Goal: Information Seeking & Learning: Learn about a topic

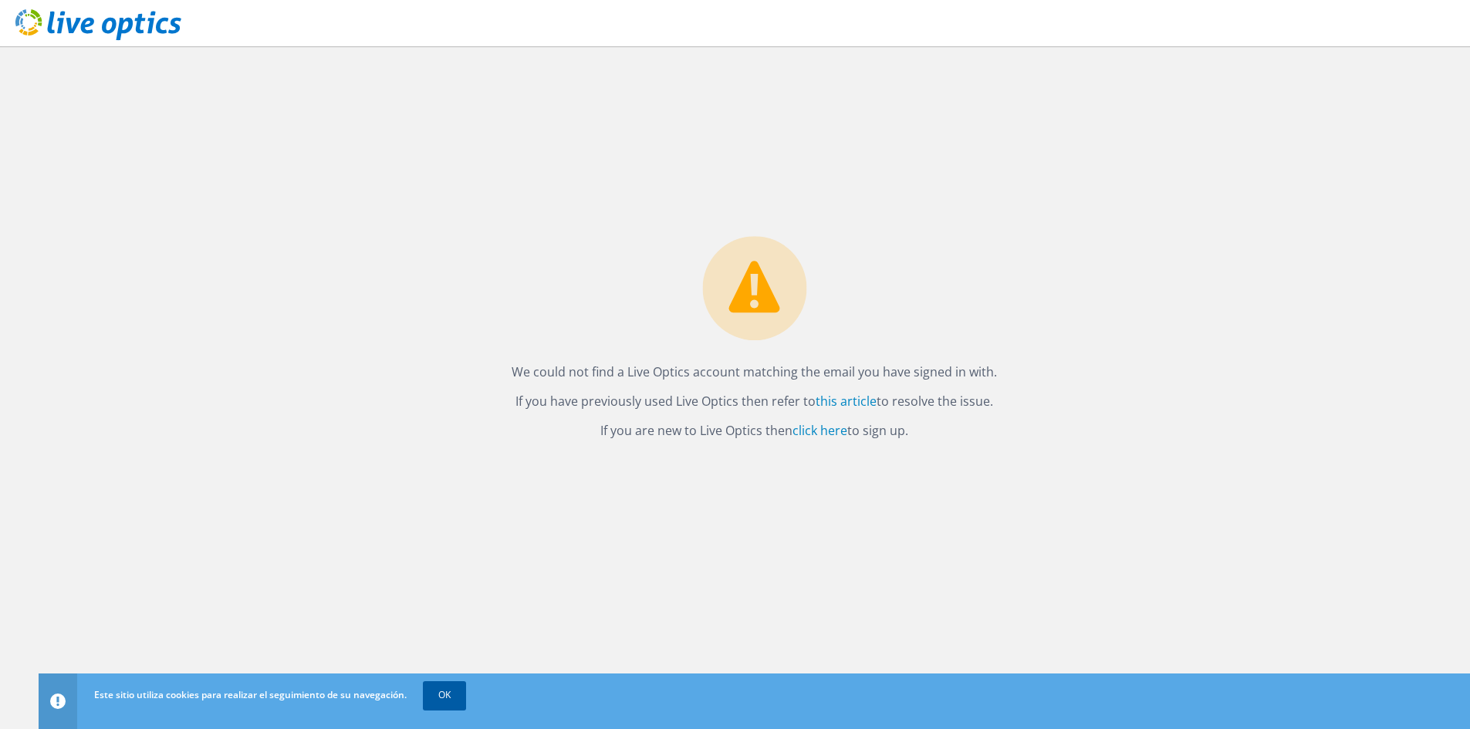
click at [438, 707] on link "OK" at bounding box center [444, 695] width 43 height 28
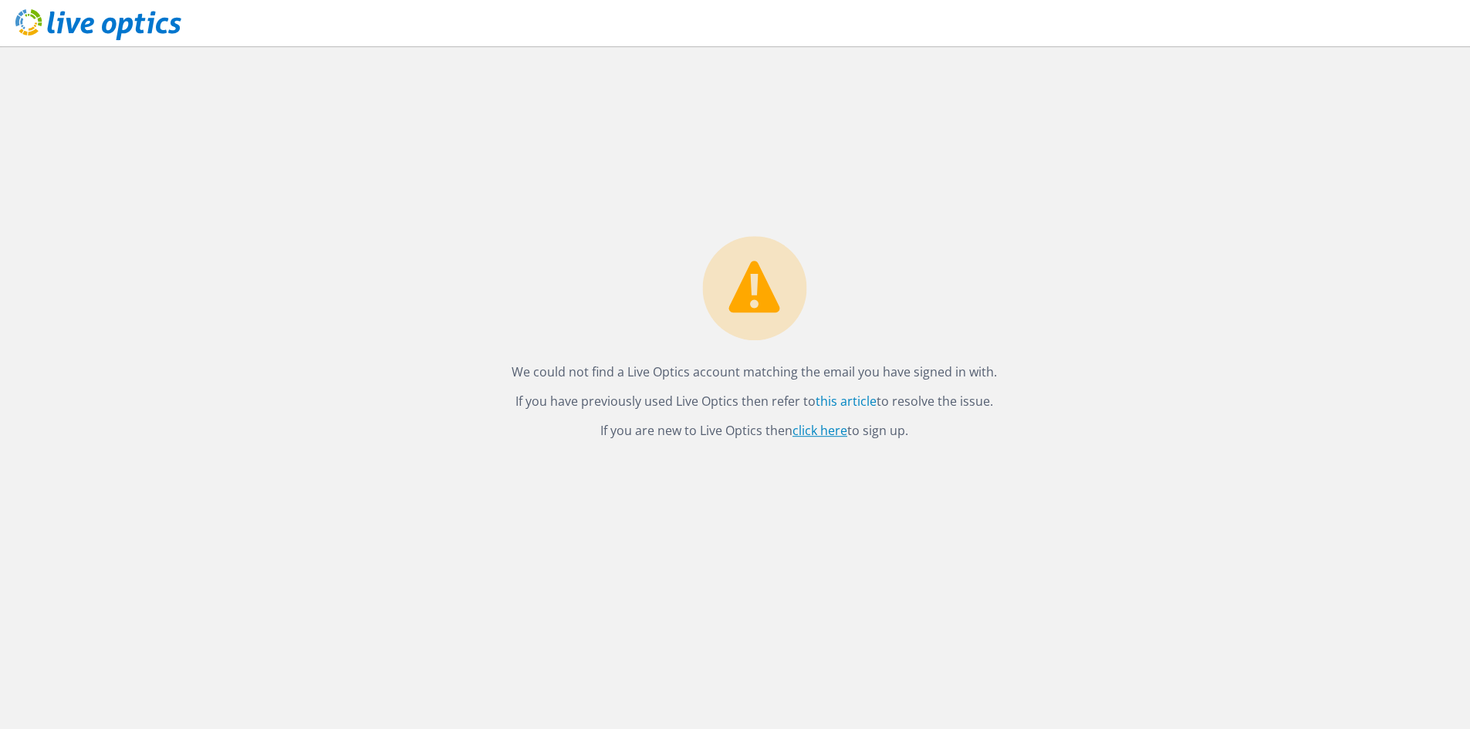
click at [827, 434] on link "click here" at bounding box center [819, 430] width 55 height 17
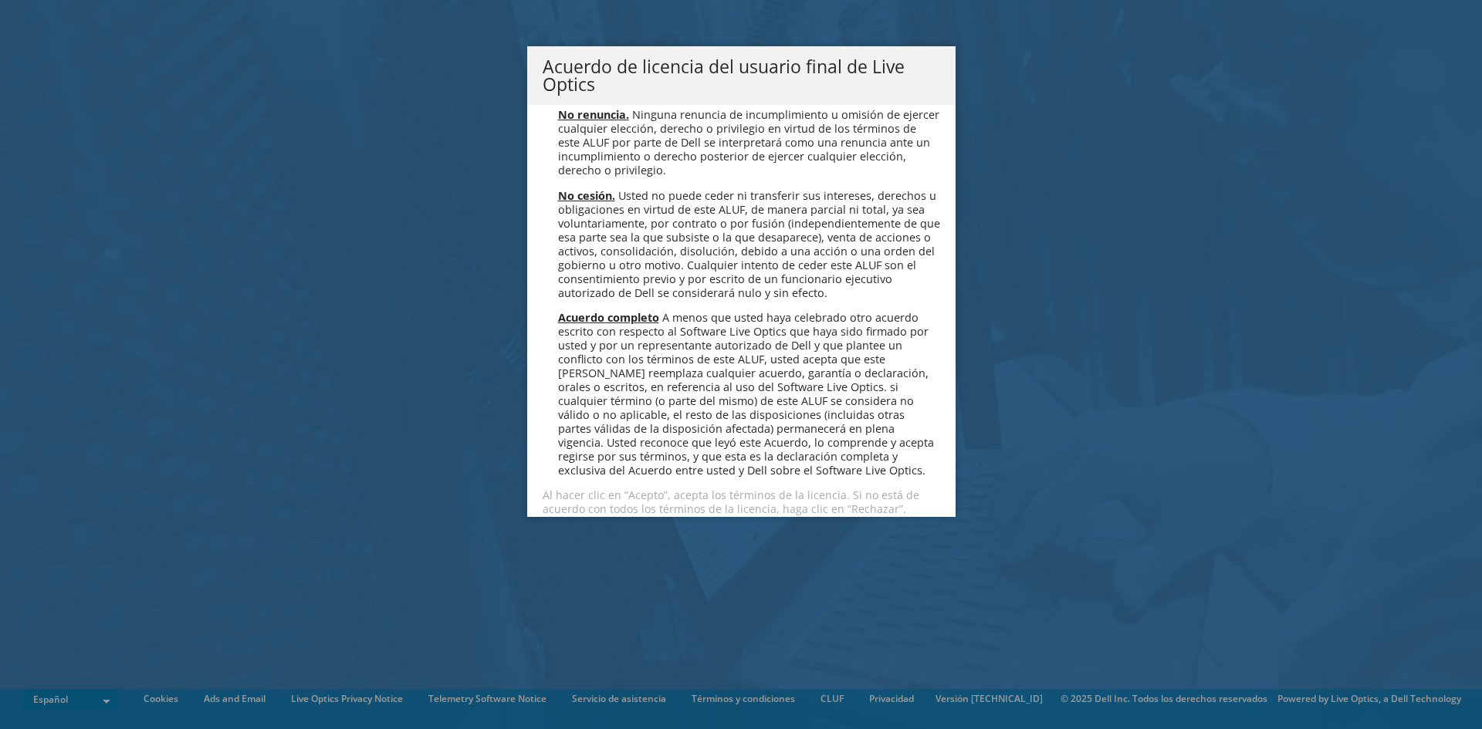
scroll to position [6544, 0]
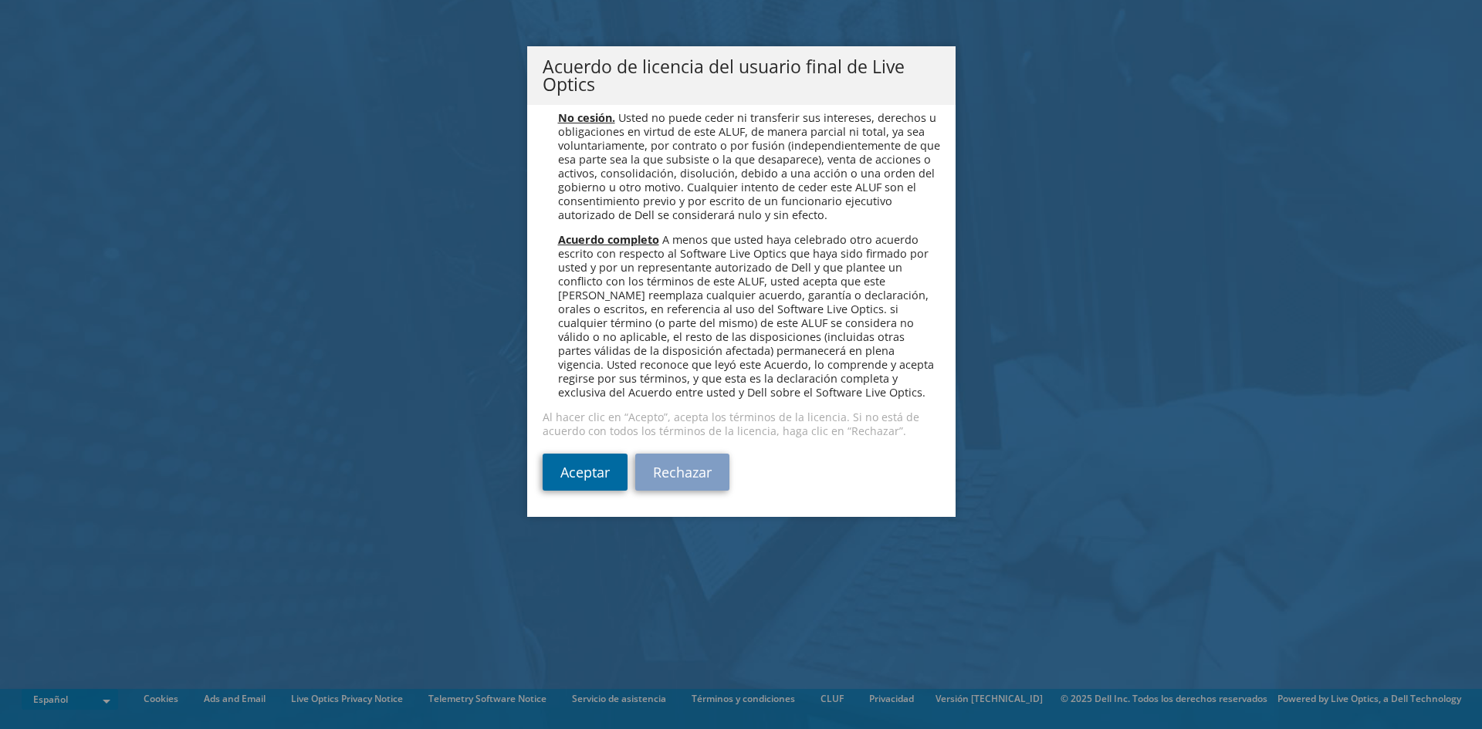
drag, startPoint x: 572, startPoint y: 474, endPoint x: 559, endPoint y: 476, distance: 12.6
click at [572, 474] on link "Aceptar" at bounding box center [584, 472] width 85 height 37
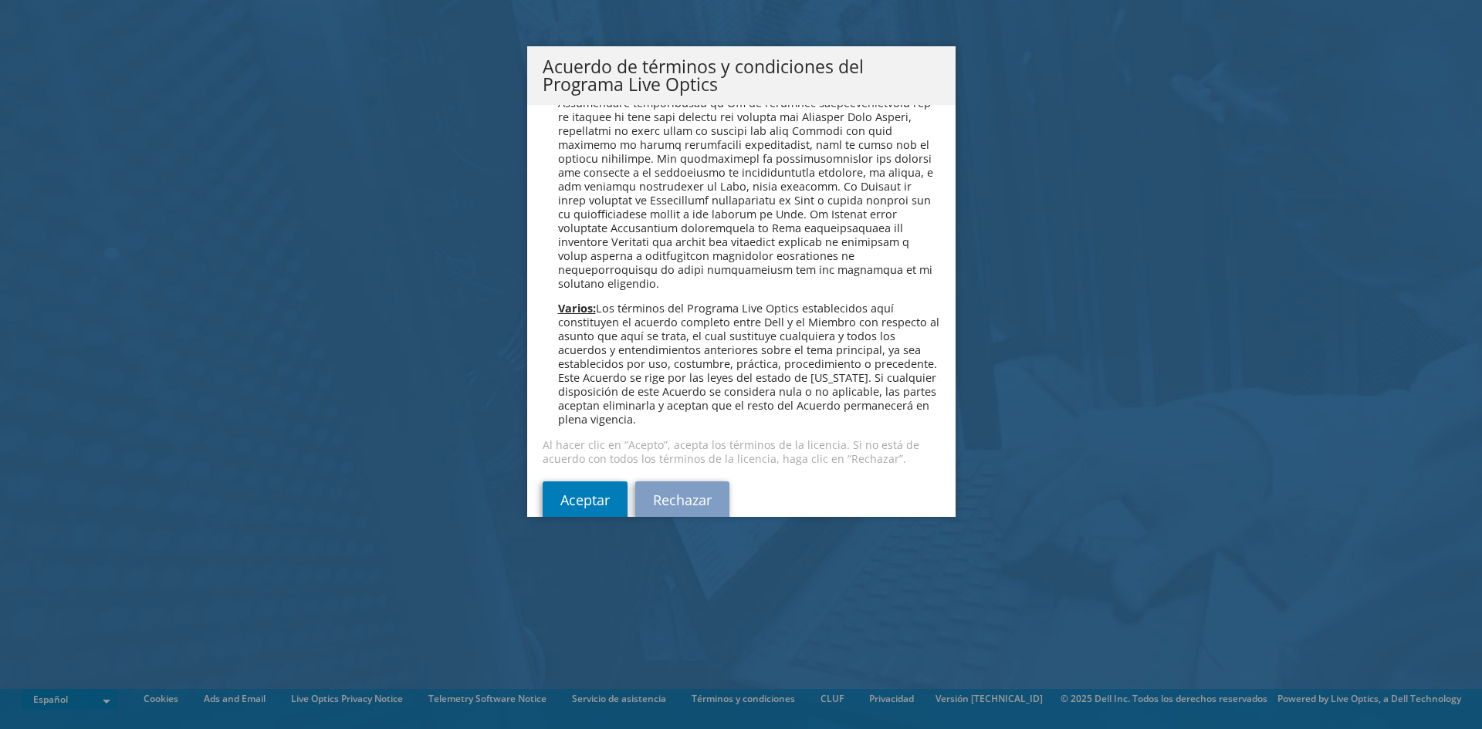
scroll to position [1313, 0]
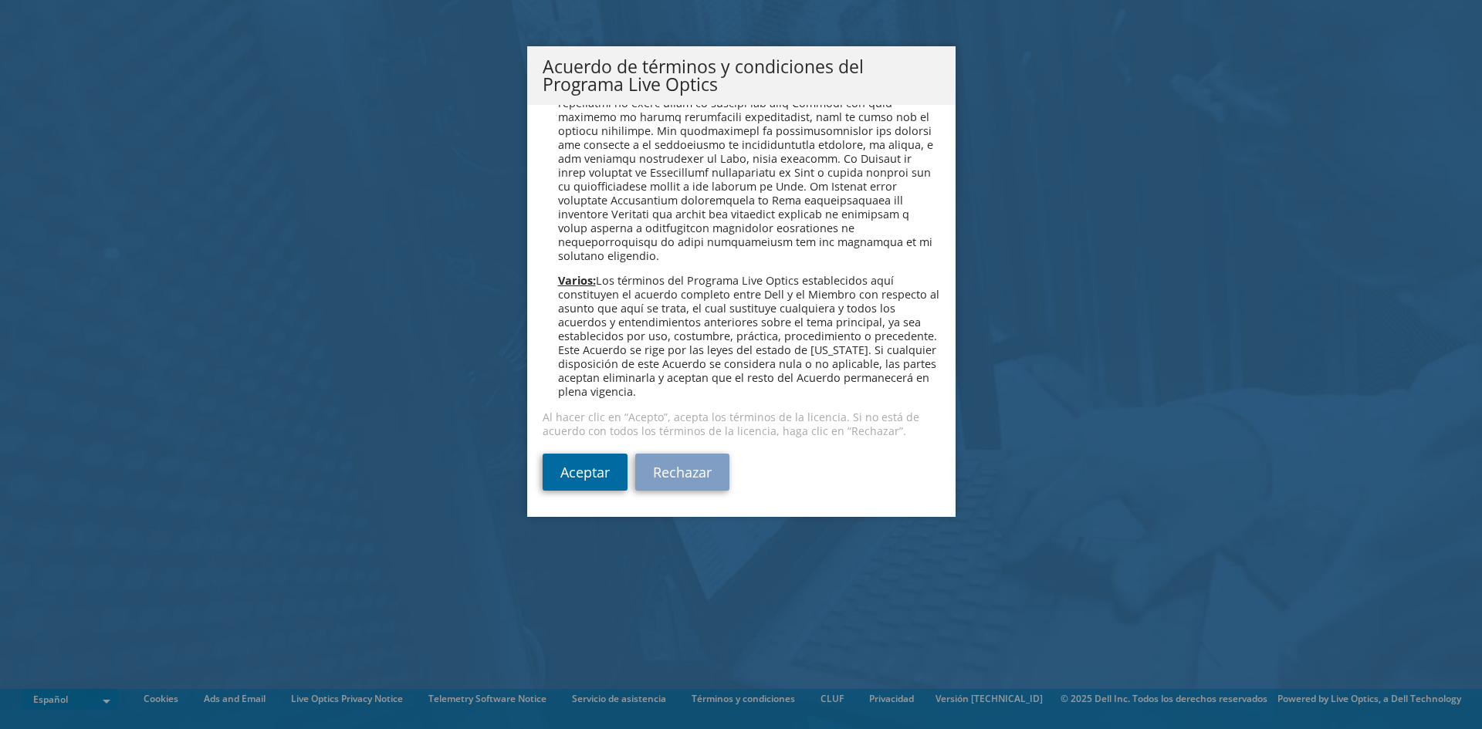
click at [579, 461] on link "Aceptar" at bounding box center [584, 472] width 85 height 37
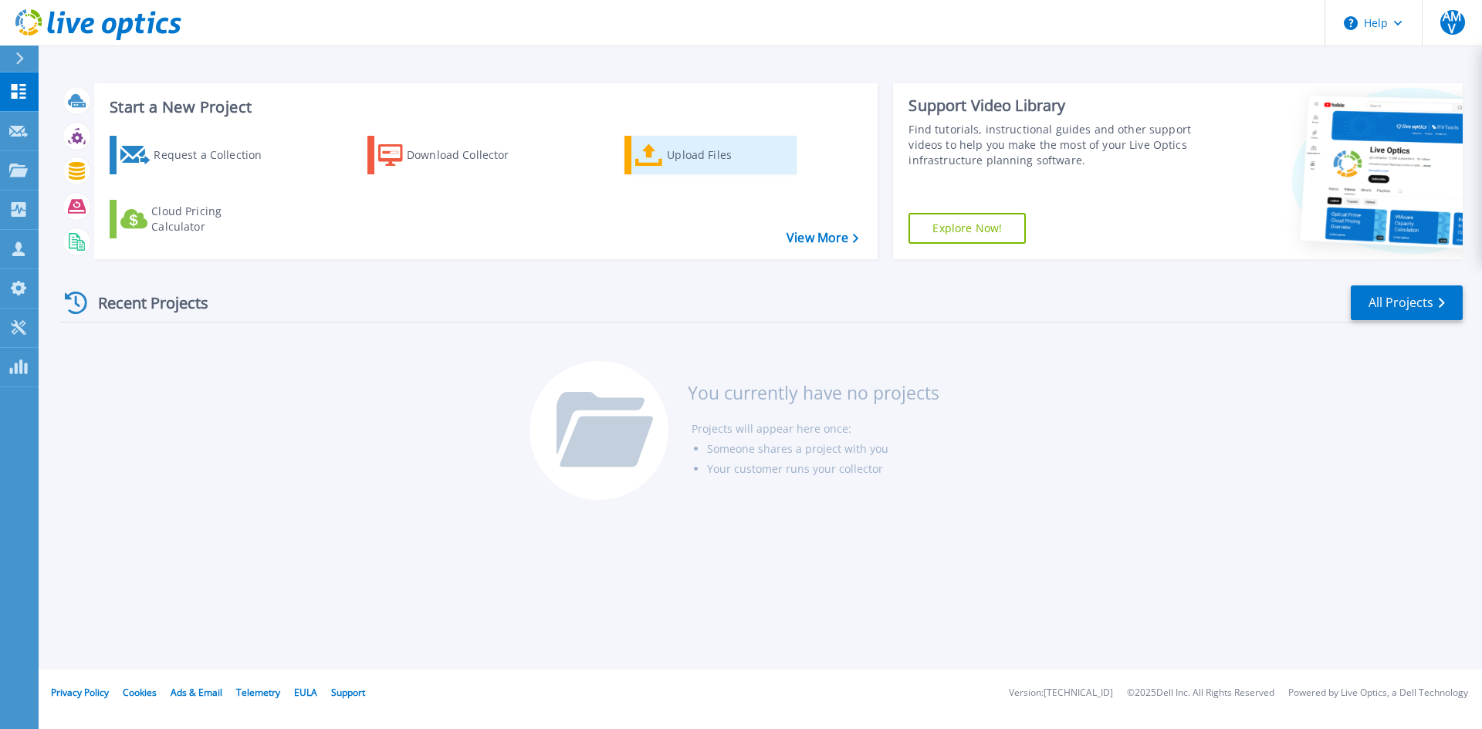
click at [684, 163] on div "Upload Files" at bounding box center [728, 155] width 123 height 31
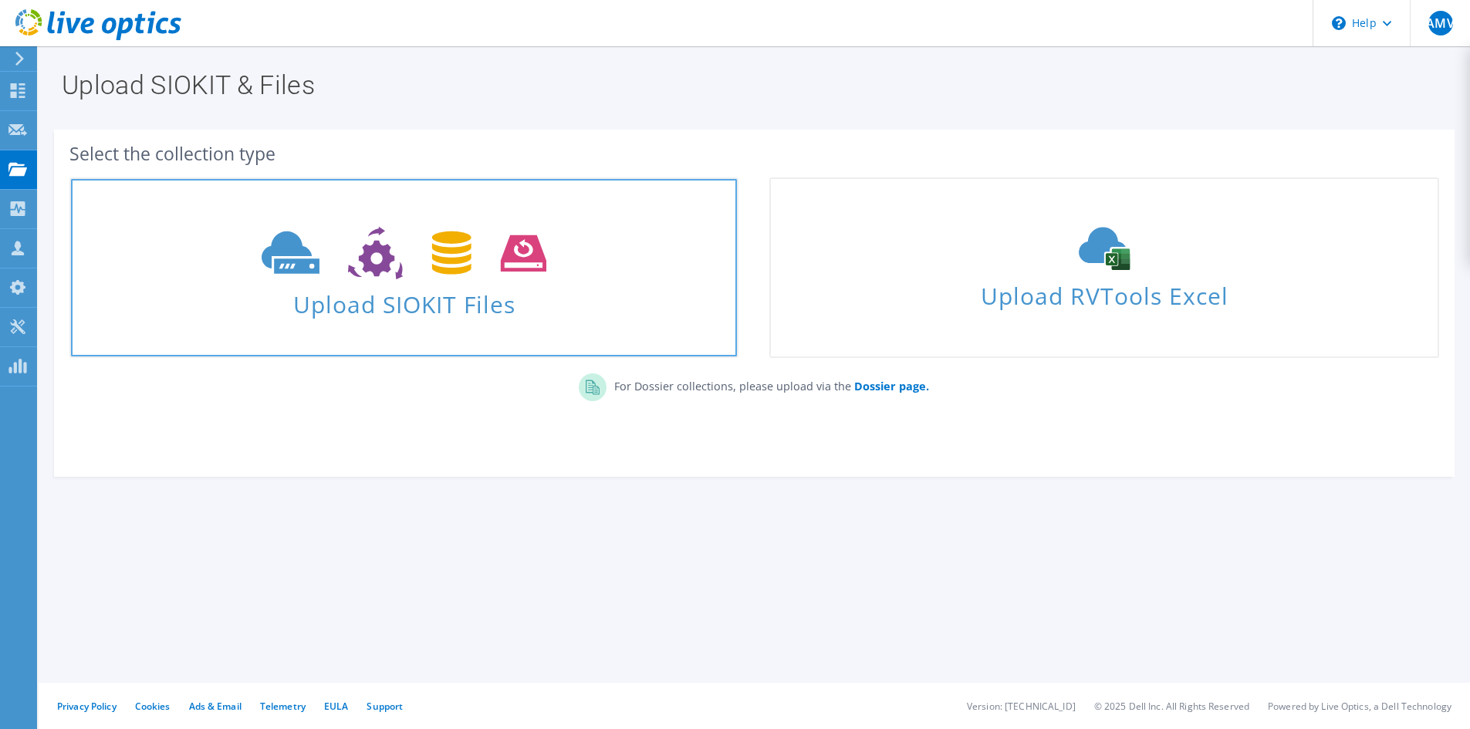
click at [384, 304] on span "Upload SIOKIT Files" at bounding box center [404, 299] width 666 height 33
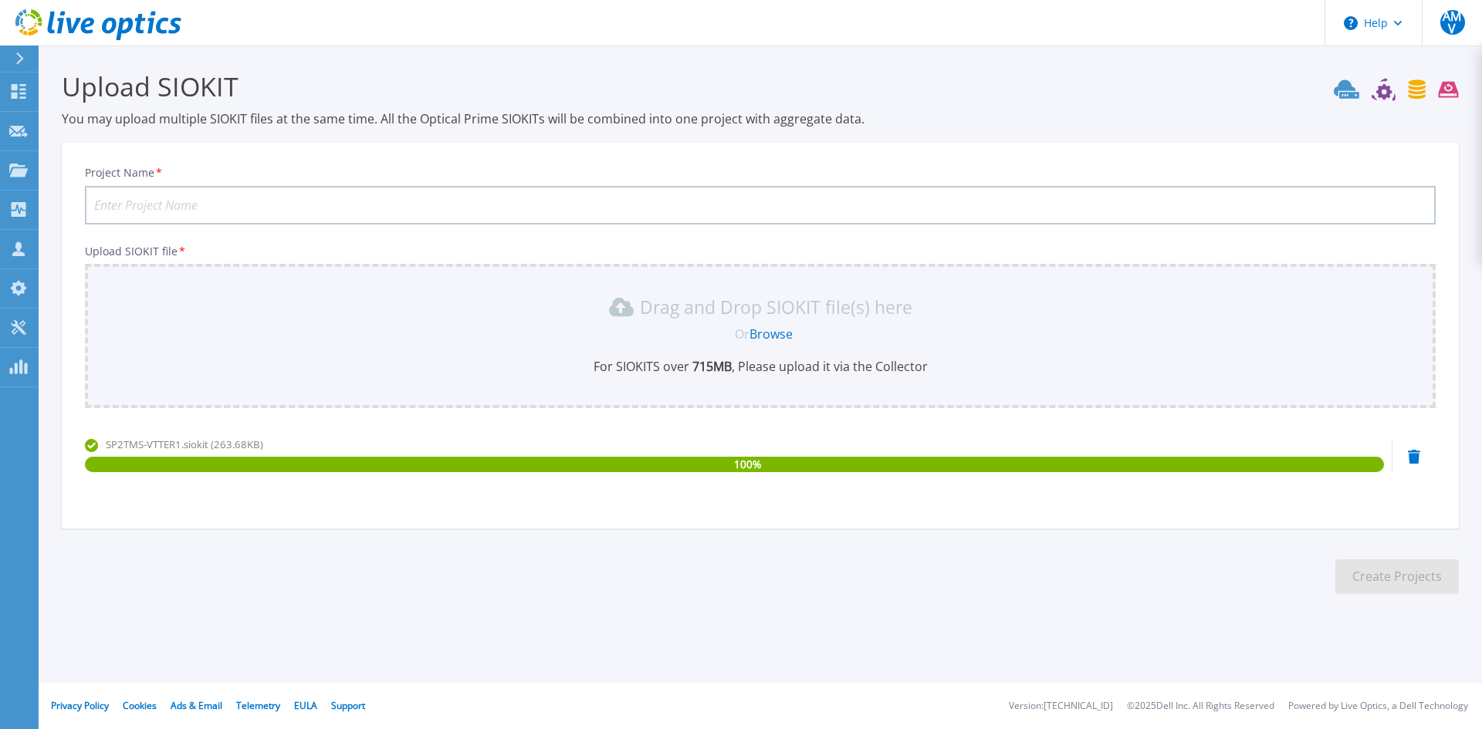
click at [177, 203] on input "Project Name *" at bounding box center [760, 205] width 1350 height 39
type input "DPW20250905"
click at [1369, 582] on button "Create Projects" at bounding box center [1396, 576] width 123 height 35
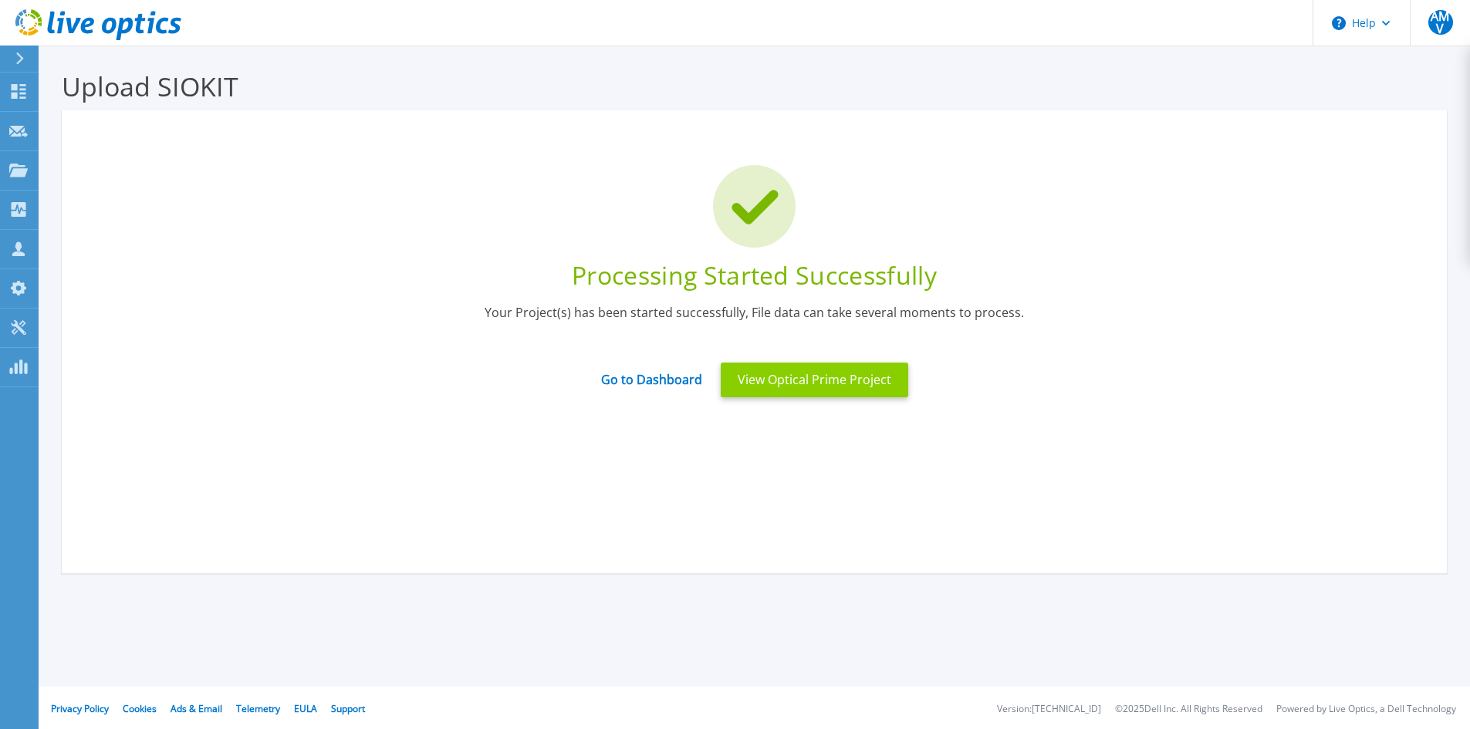
drag, startPoint x: 775, startPoint y: 347, endPoint x: 789, endPoint y: 384, distance: 38.8
click at [789, 384] on button "View Optical Prime Project" at bounding box center [815, 380] width 188 height 35
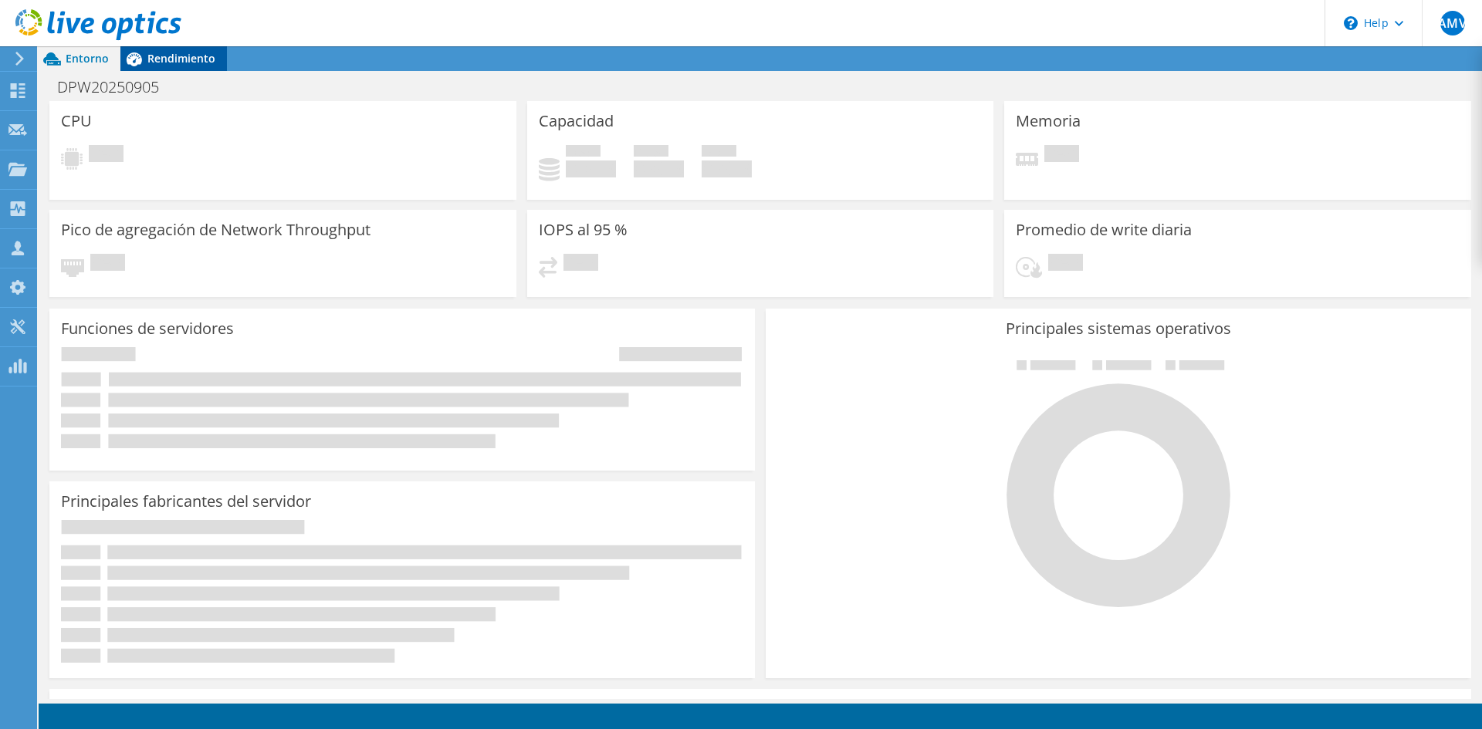
click at [177, 58] on span "Rendimiento" at bounding box center [181, 58] width 68 height 15
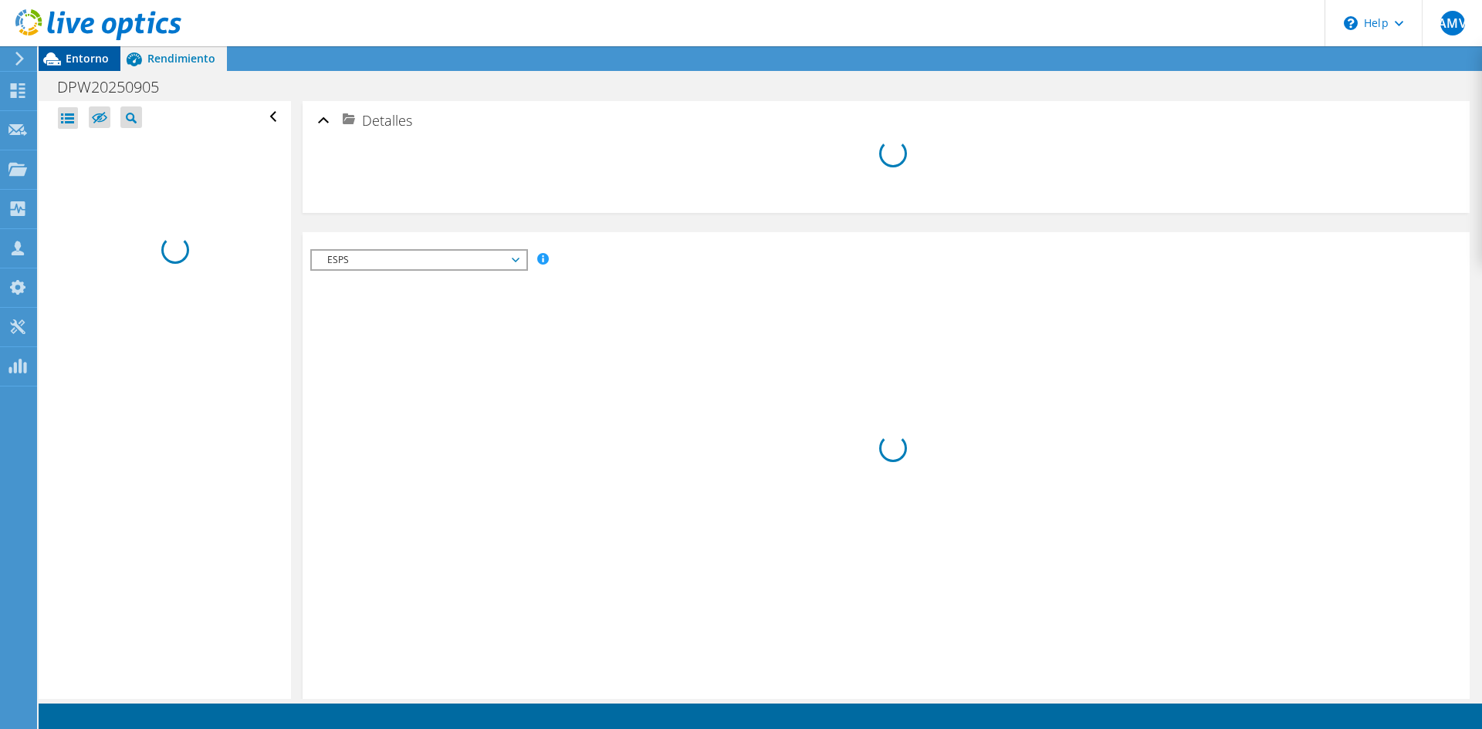
click at [83, 54] on span "Entorno" at bounding box center [87, 58] width 43 height 15
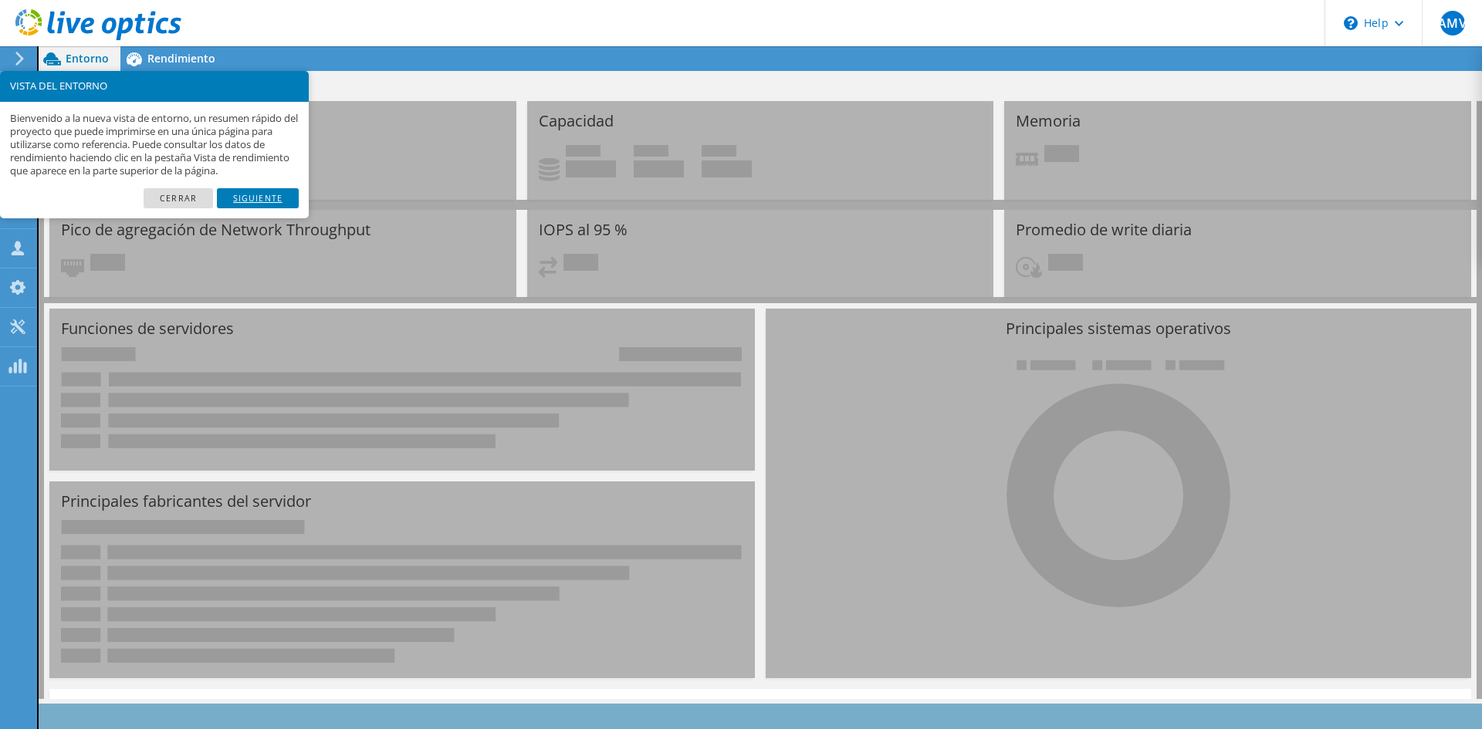
click at [268, 201] on link "Siguiente" at bounding box center [258, 198] width 82 height 20
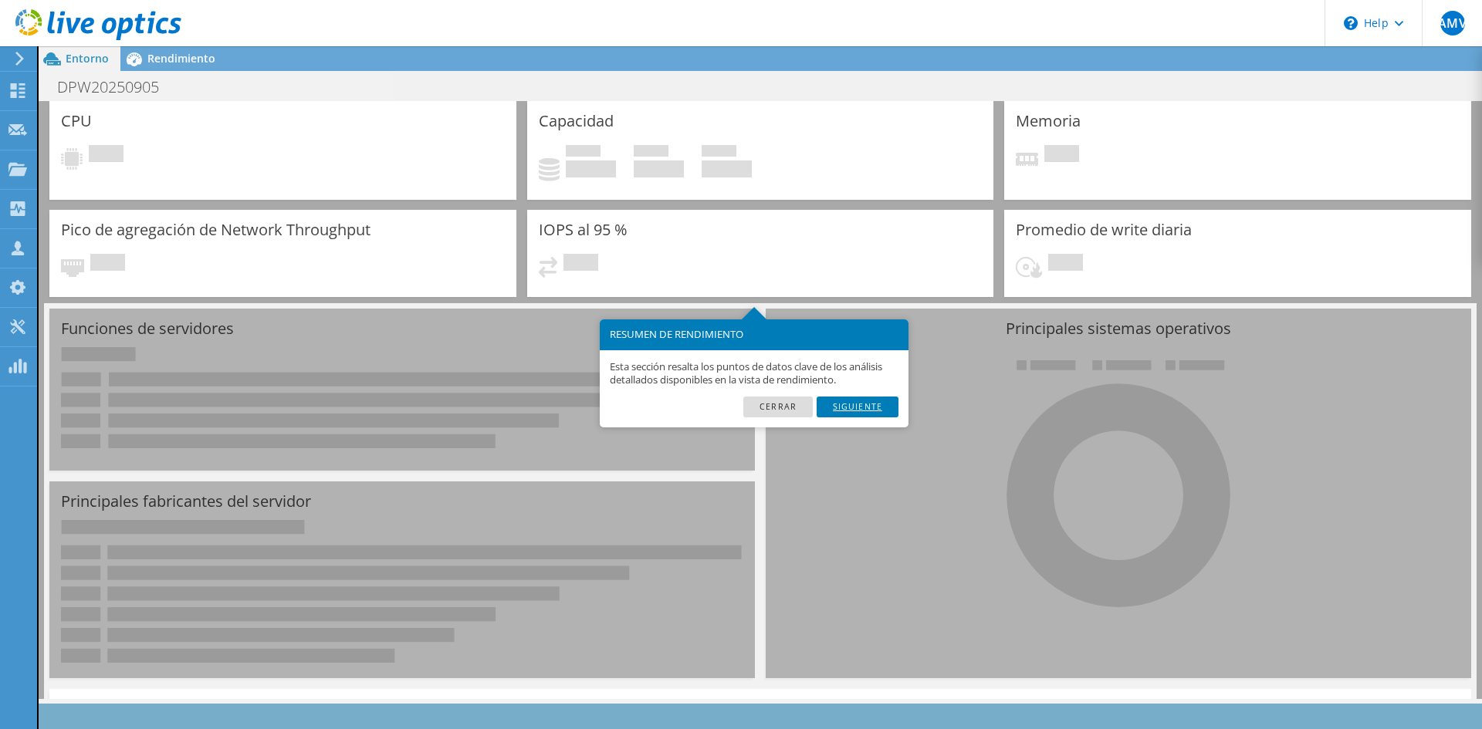
click at [860, 409] on link "Siguiente" at bounding box center [857, 407] width 82 height 20
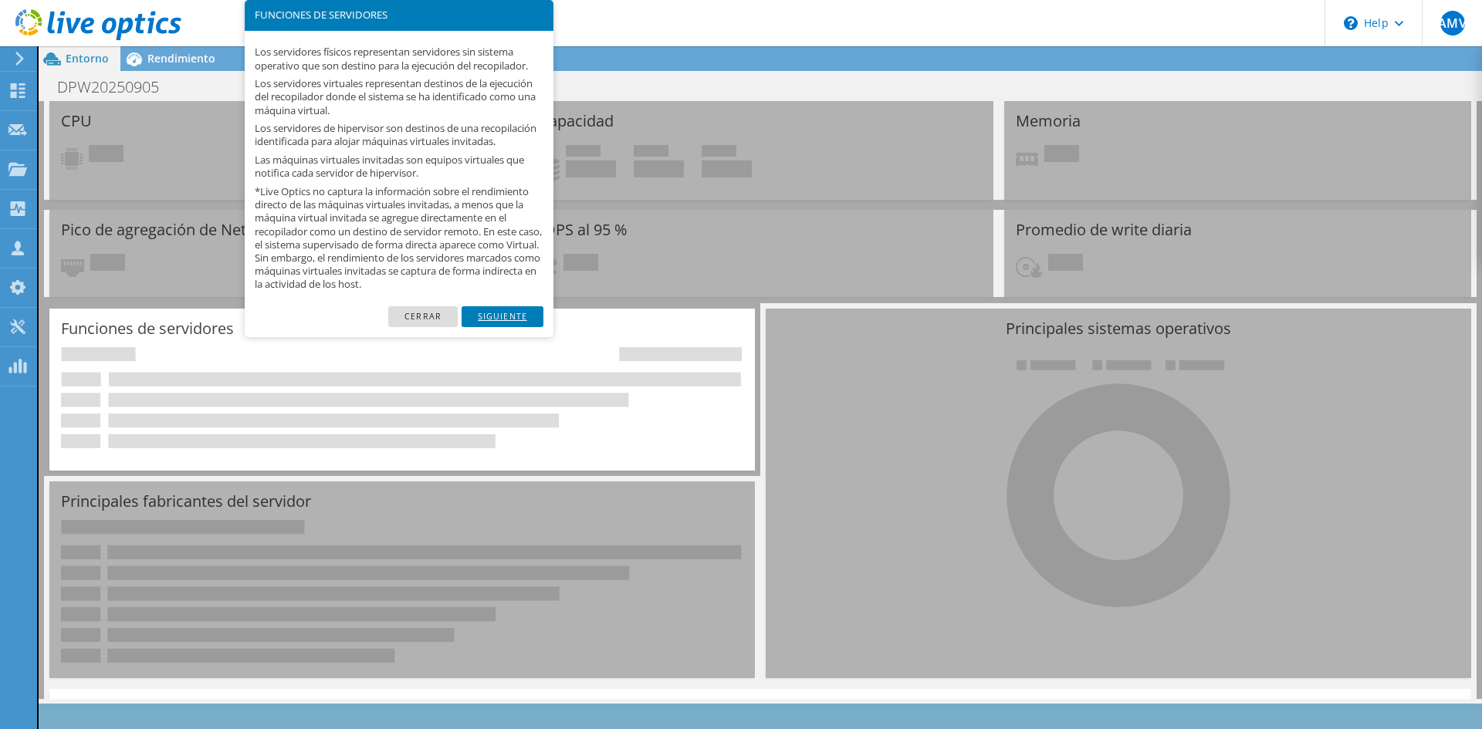
click at [494, 326] on link "Siguiente" at bounding box center [502, 316] width 82 height 20
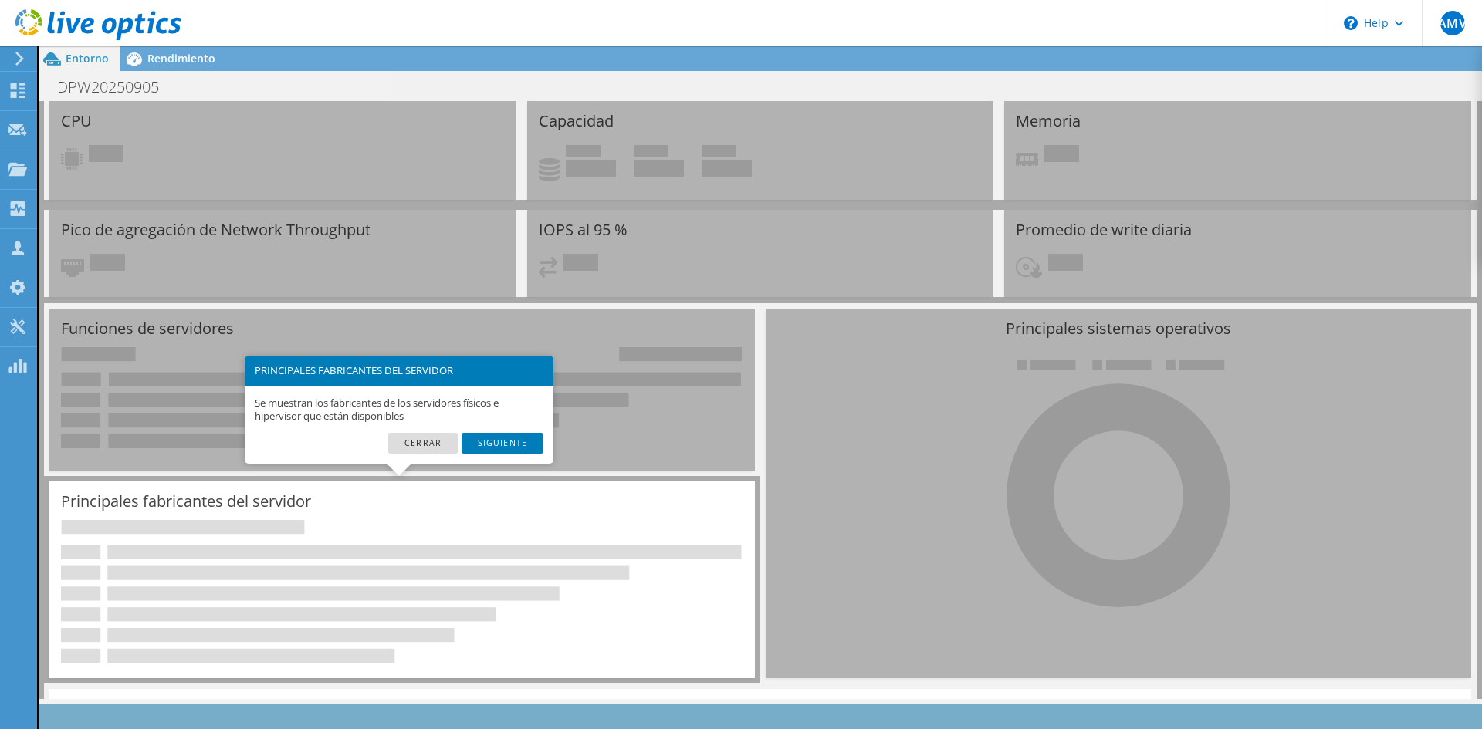
click at [510, 444] on link "Siguiente" at bounding box center [502, 443] width 82 height 20
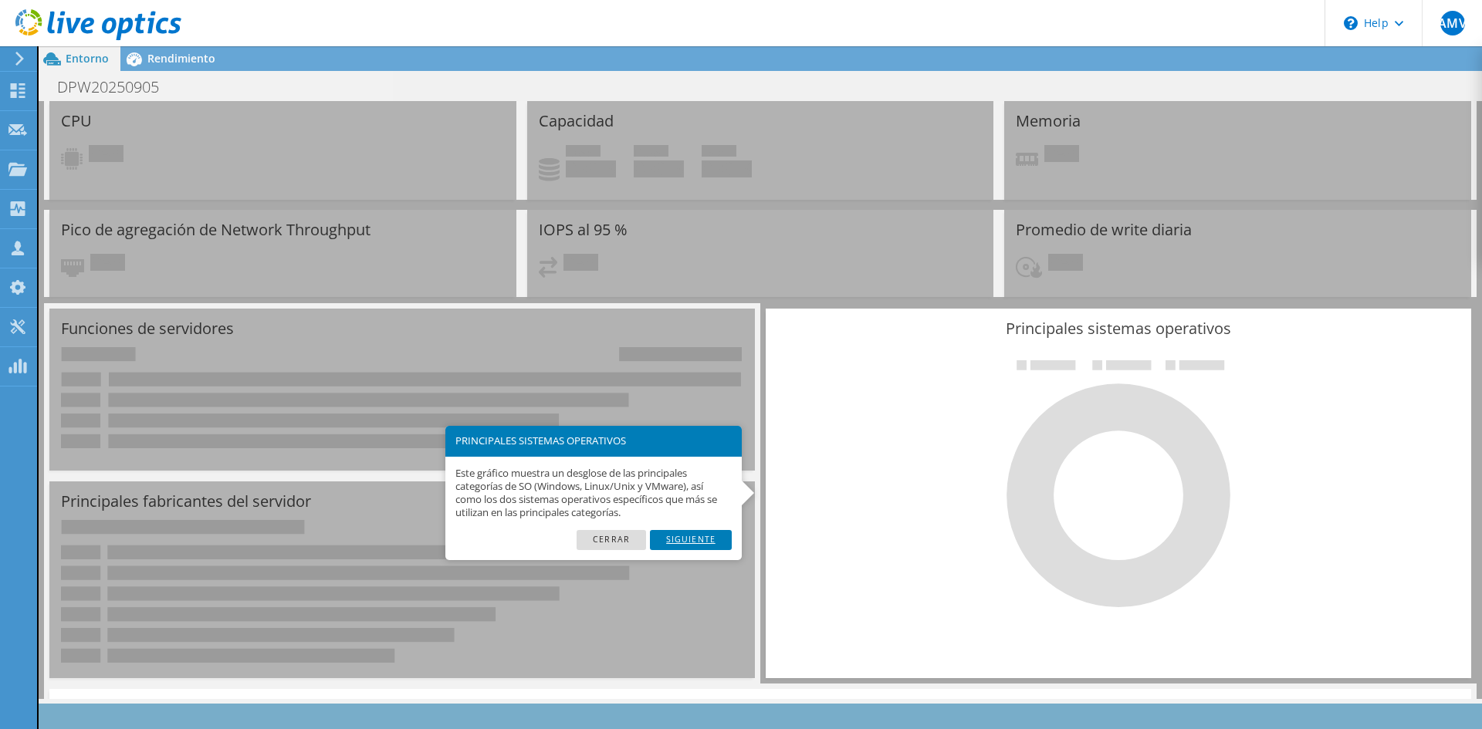
click at [692, 546] on link "Siguiente" at bounding box center [691, 540] width 82 height 20
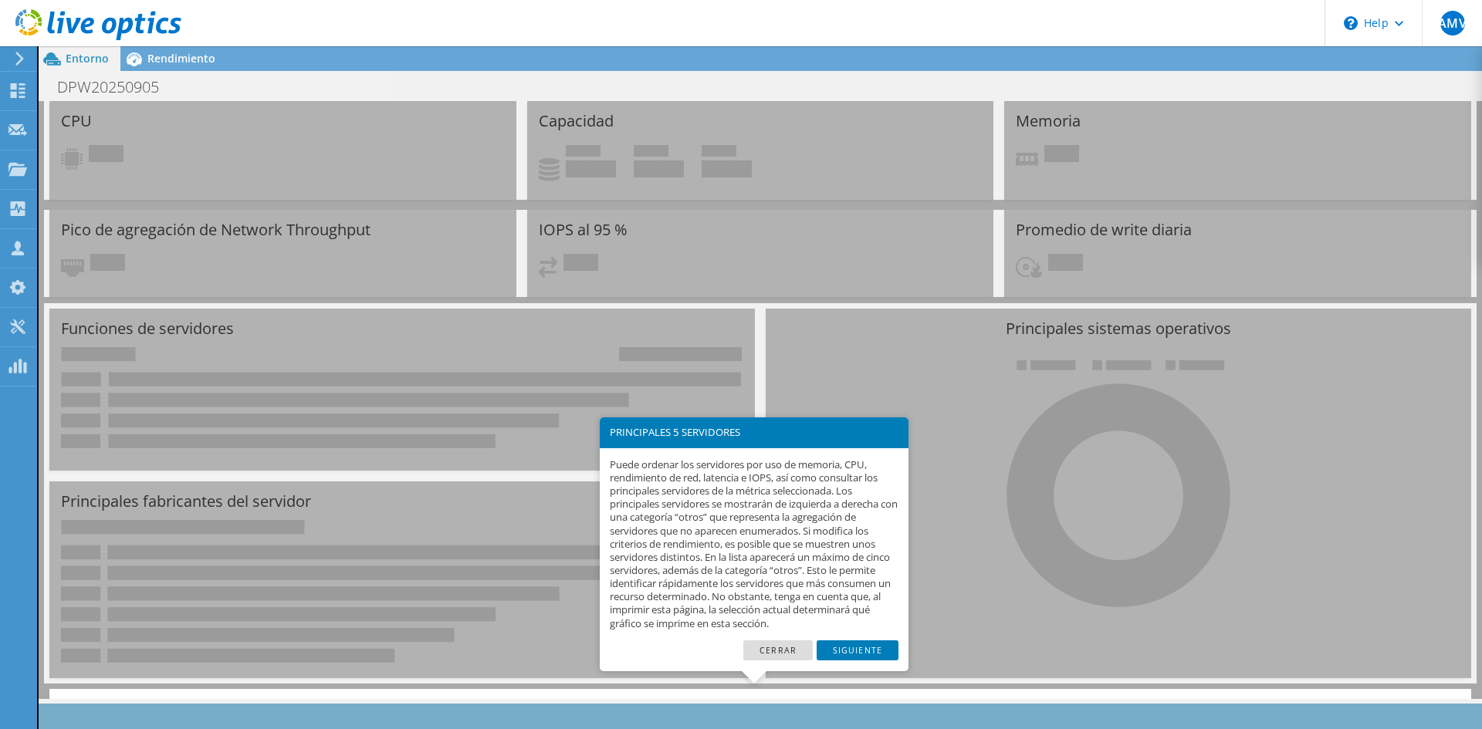
scroll to position [41, 0]
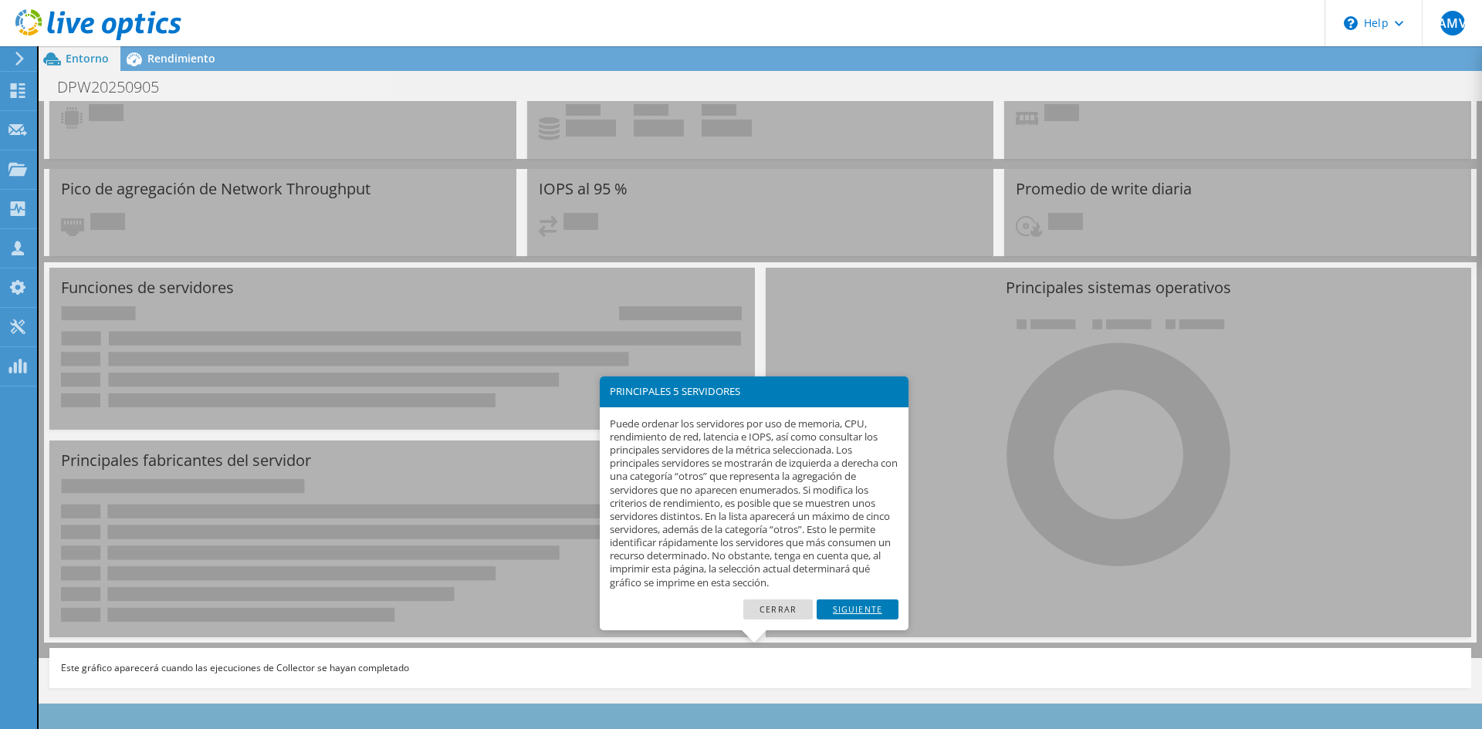
click at [849, 611] on link "Siguiente" at bounding box center [857, 610] width 82 height 20
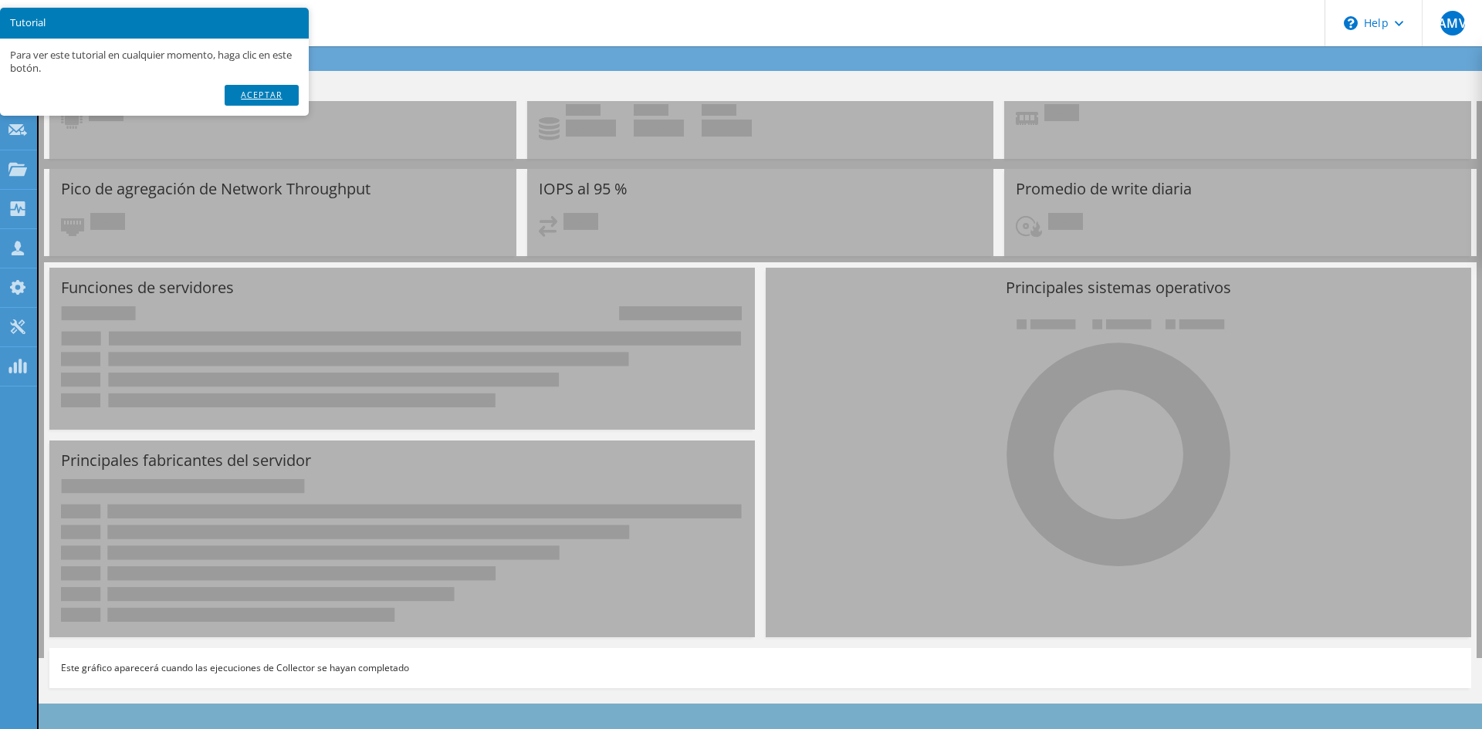
click at [263, 96] on link "Aceptar" at bounding box center [262, 95] width 74 height 20
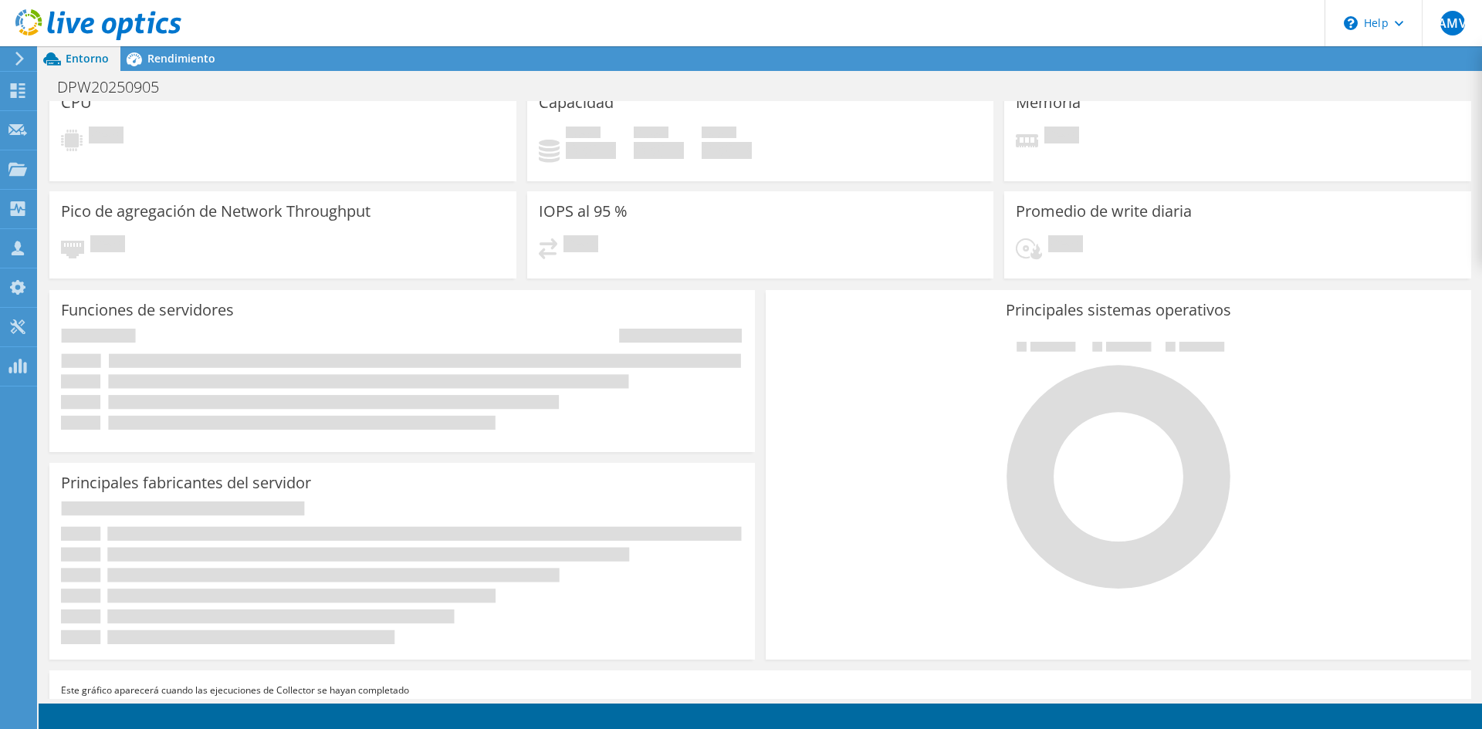
scroll to position [0, 0]
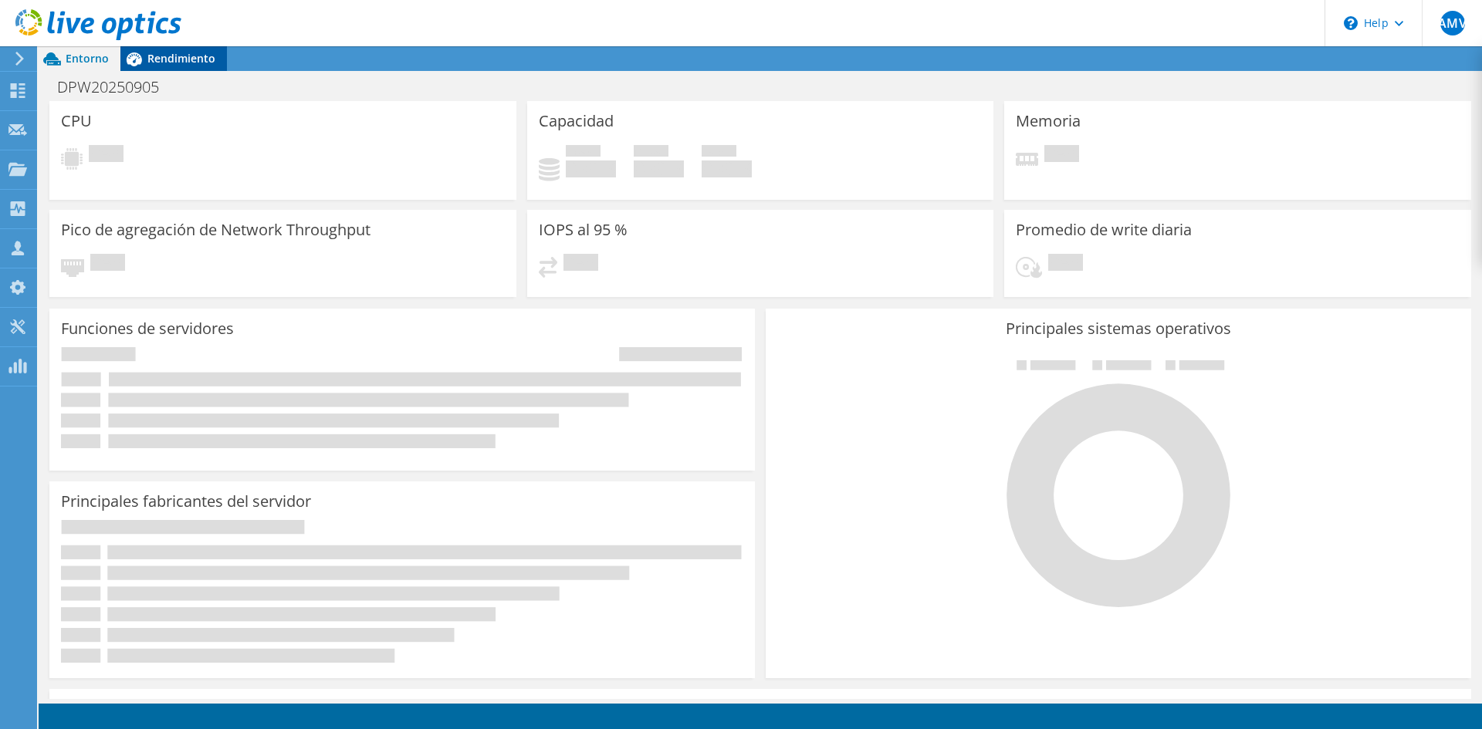
click at [182, 58] on span "Rendimiento" at bounding box center [181, 58] width 68 height 15
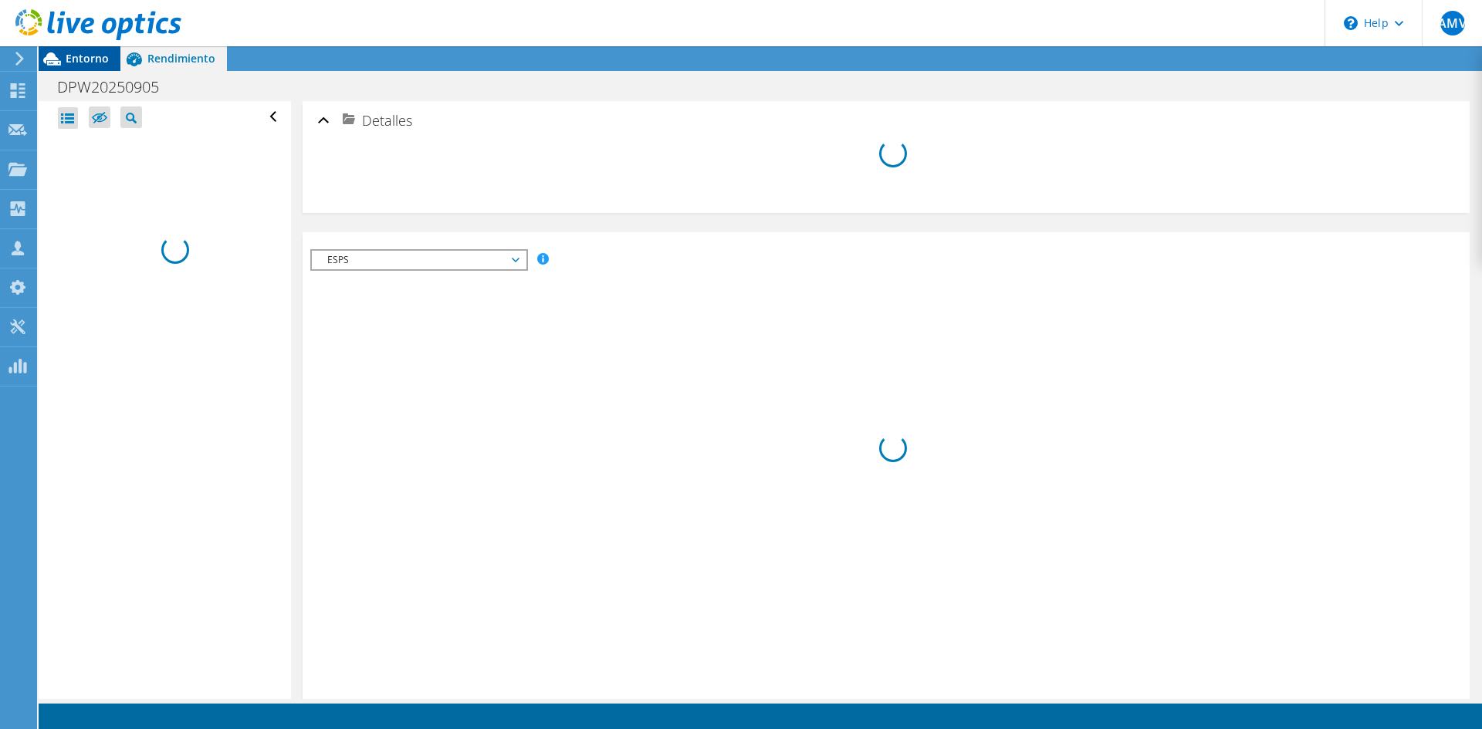
click at [86, 61] on span "Entorno" at bounding box center [87, 58] width 43 height 15
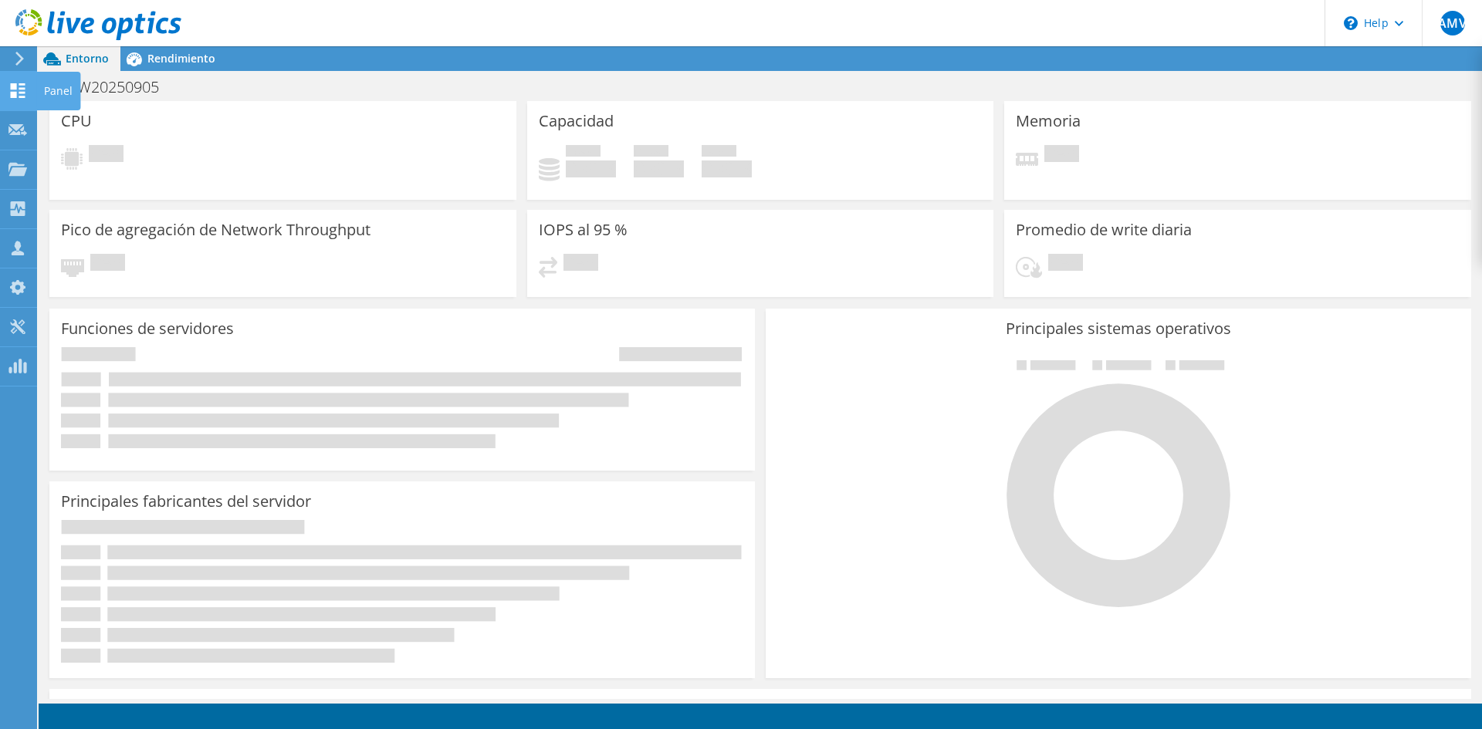
click at [11, 93] on use at bounding box center [18, 90] width 15 height 15
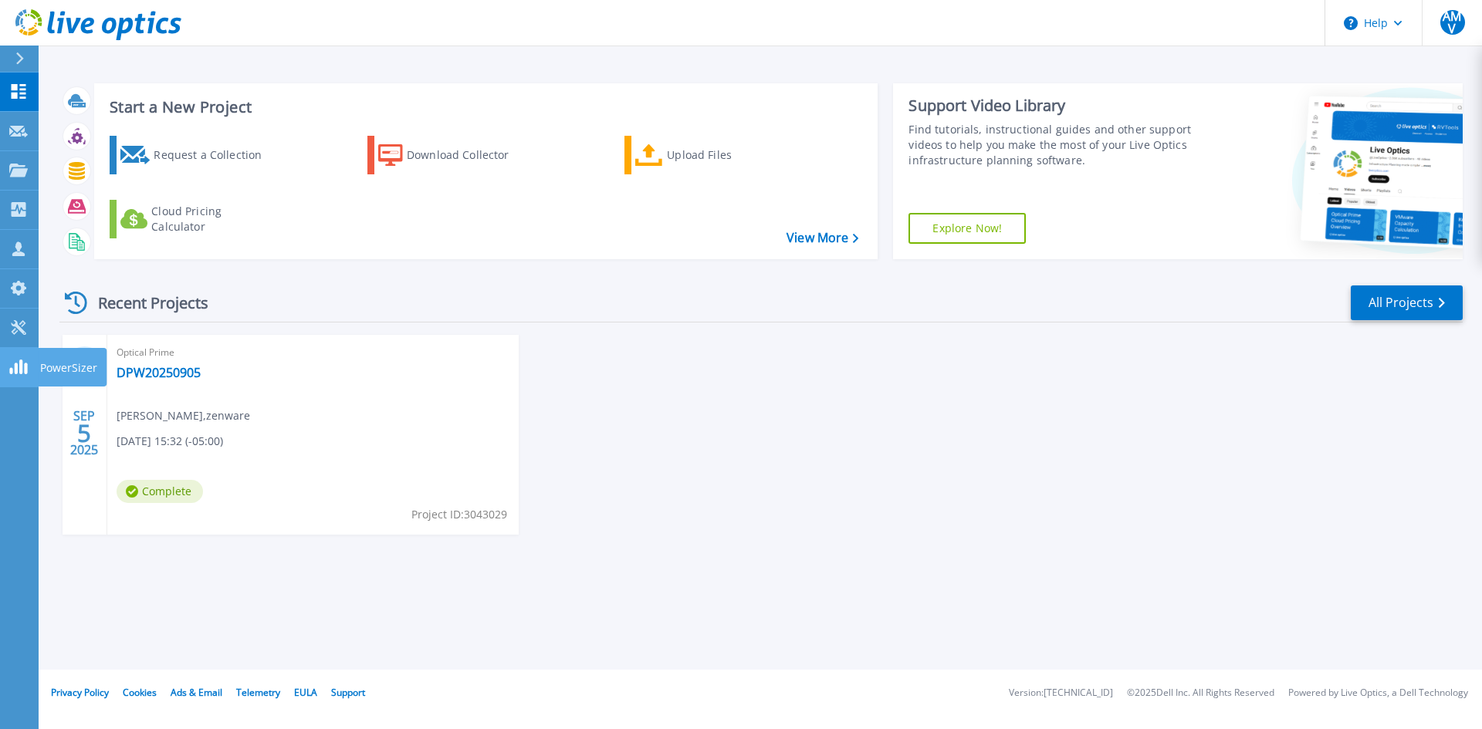
click at [20, 365] on rect at bounding box center [20, 367] width 3 height 15
click at [18, 52] on icon at bounding box center [19, 58] width 8 height 12
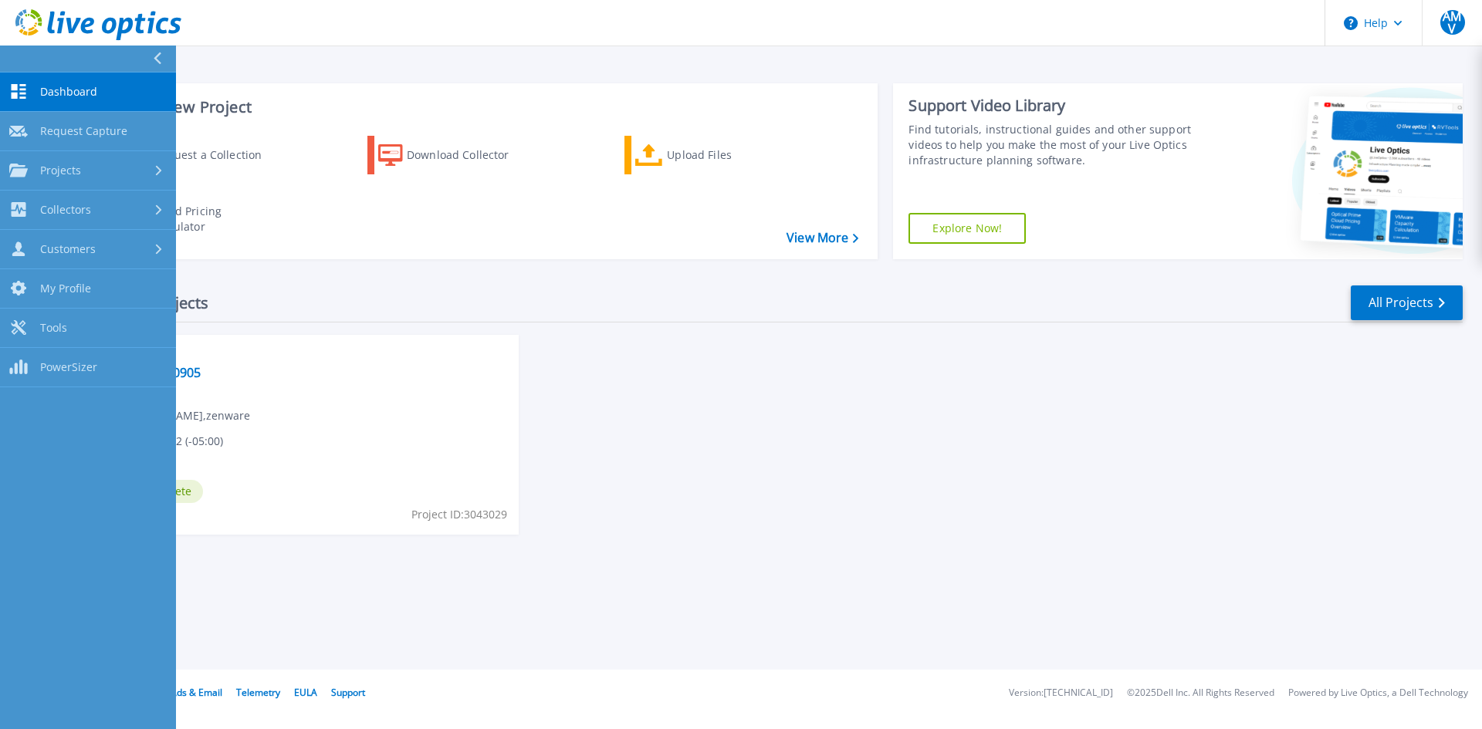
click at [67, 86] on span "Dashboard" at bounding box center [68, 92] width 57 height 14
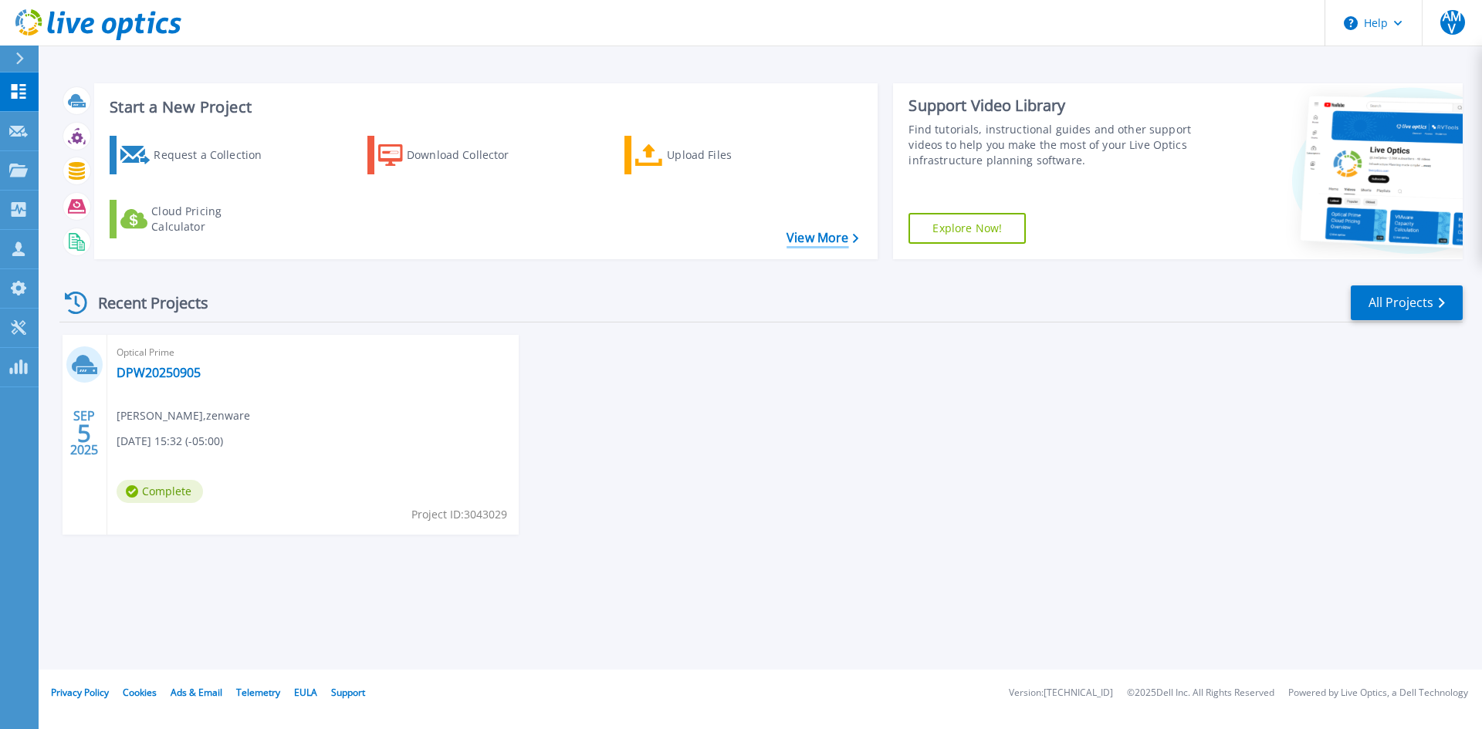
click at [796, 237] on link "View More" at bounding box center [822, 238] width 72 height 15
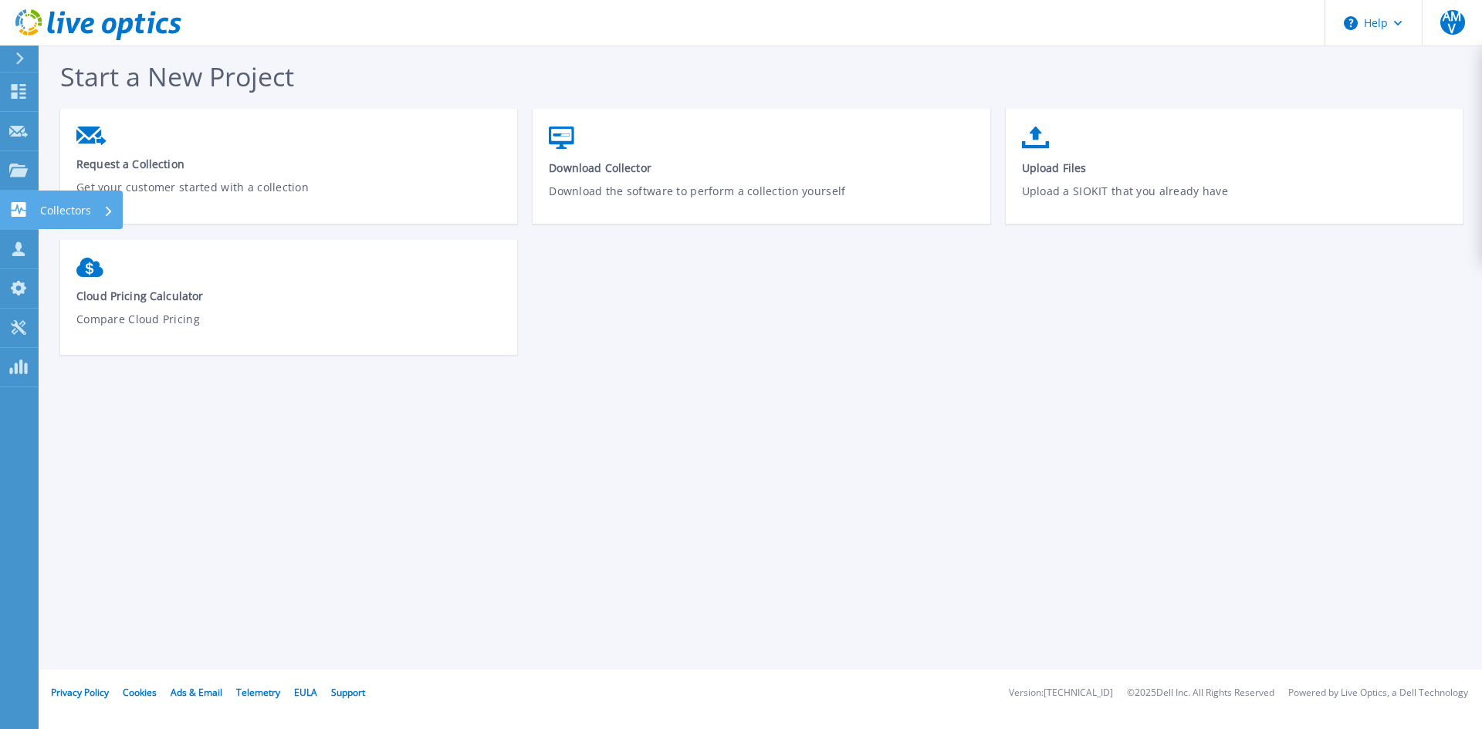
click at [23, 199] on link "Collectors Collectors" at bounding box center [19, 210] width 39 height 39
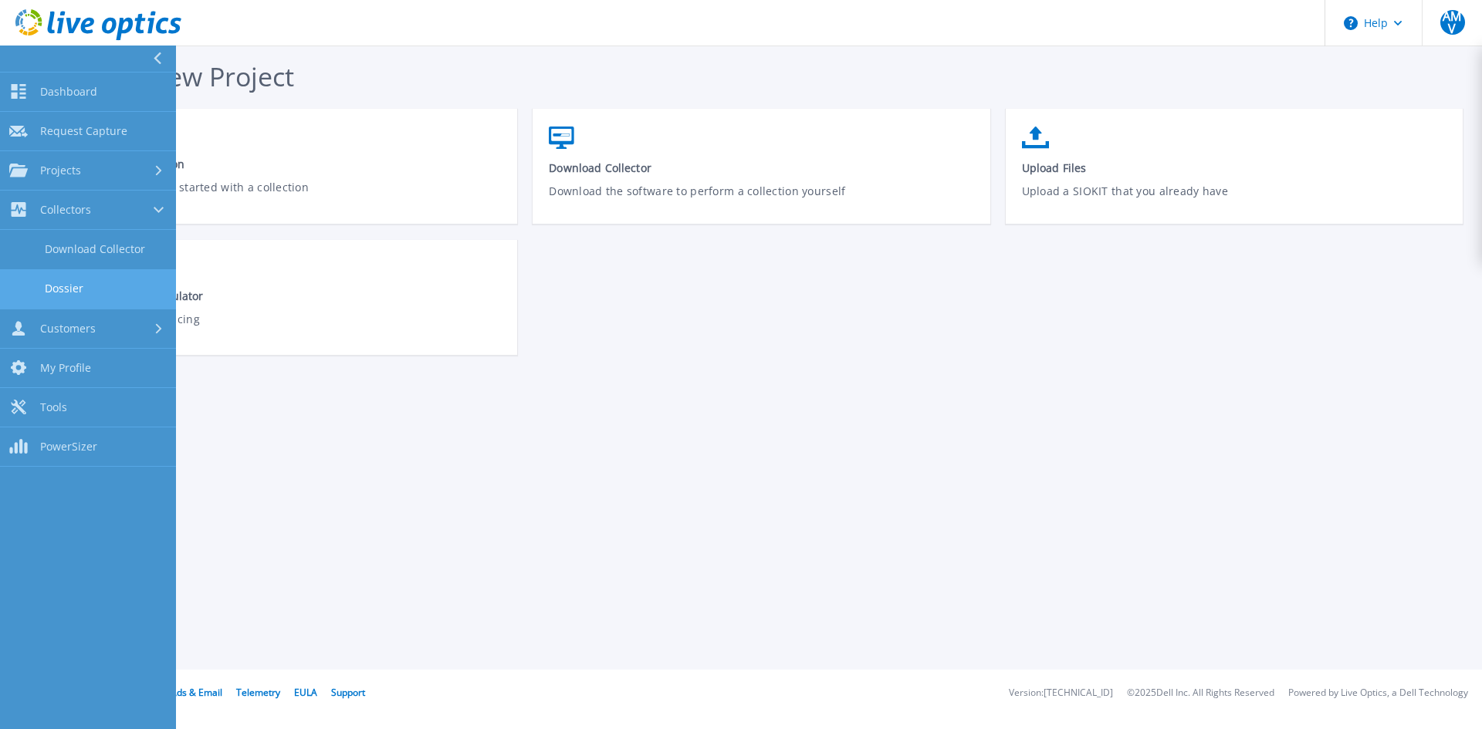
click at [73, 296] on link "Dossier" at bounding box center [88, 288] width 176 height 39
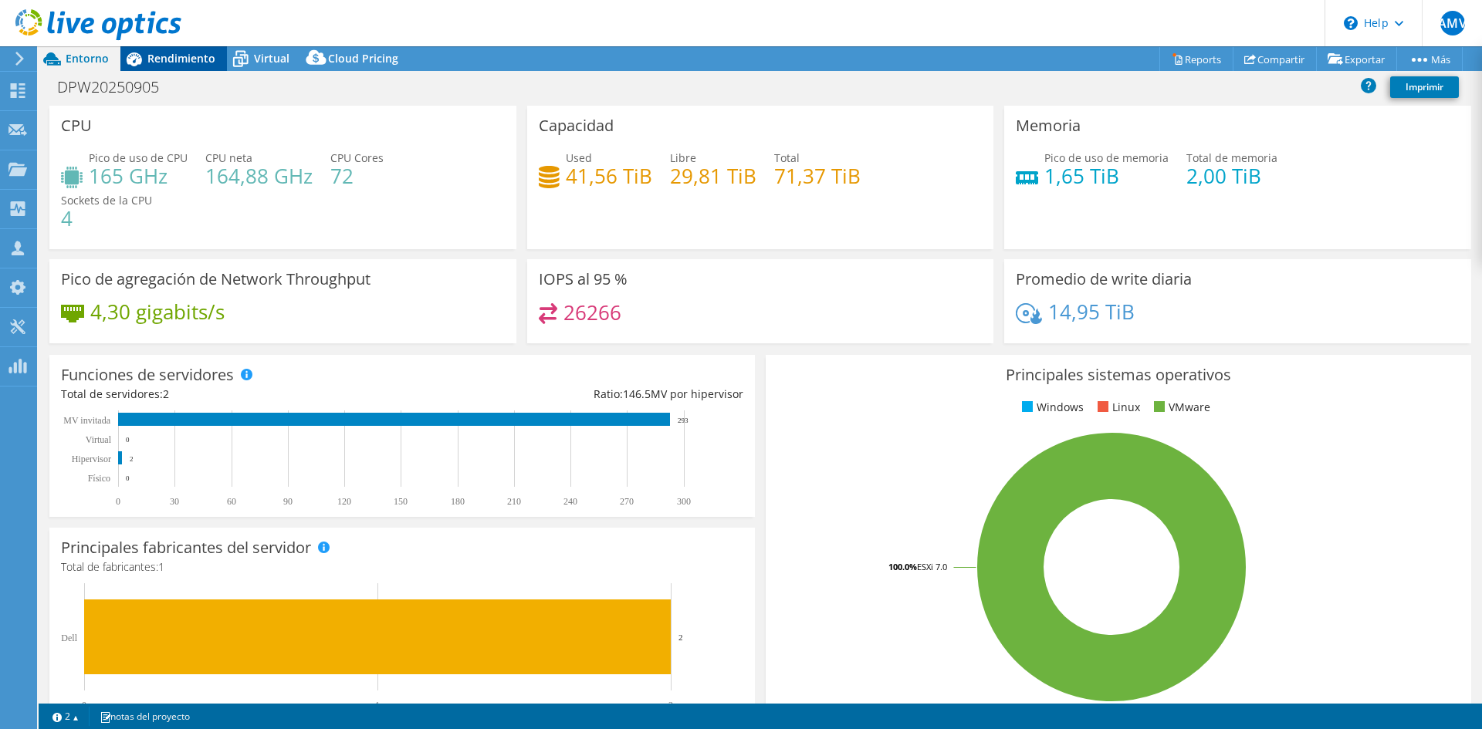
click at [177, 60] on span "Rendimiento" at bounding box center [181, 58] width 68 height 15
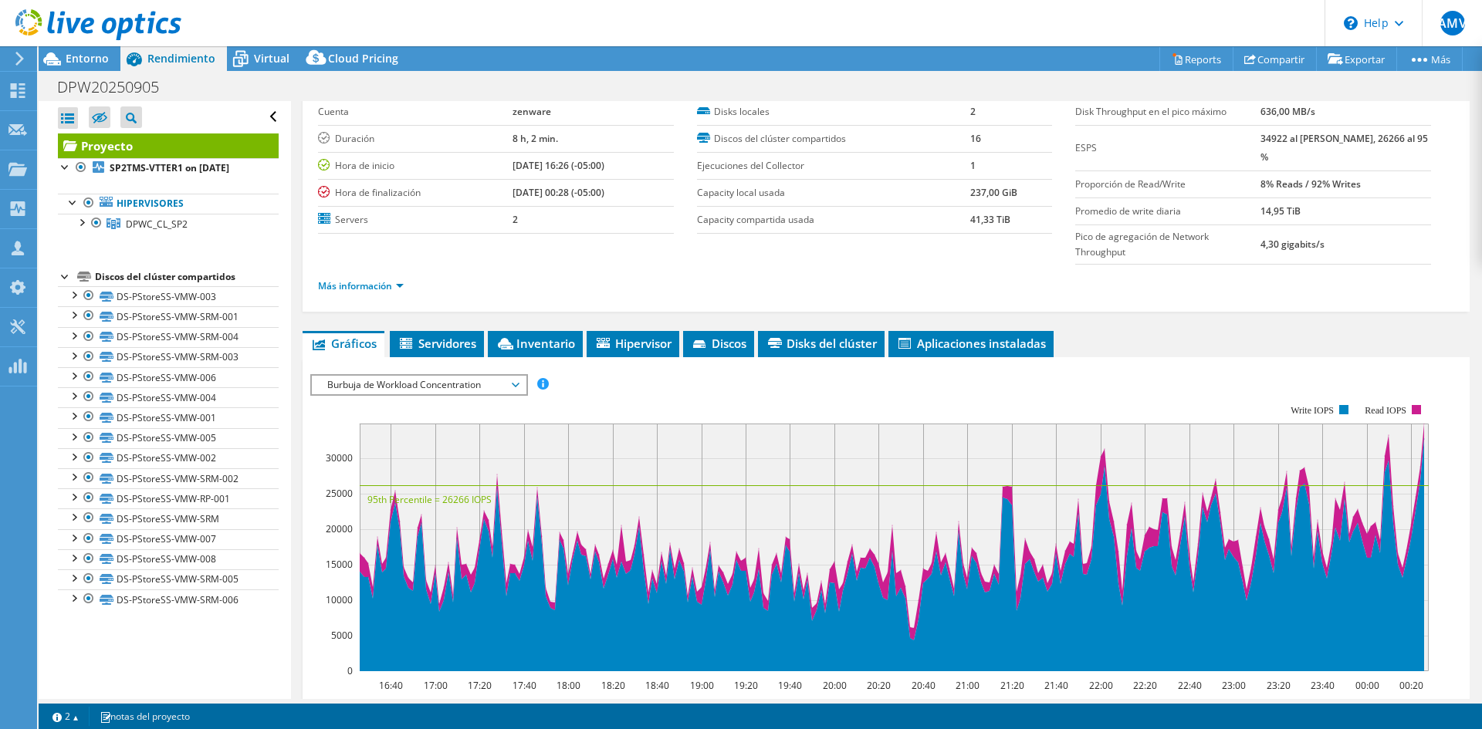
scroll to position [153, 0]
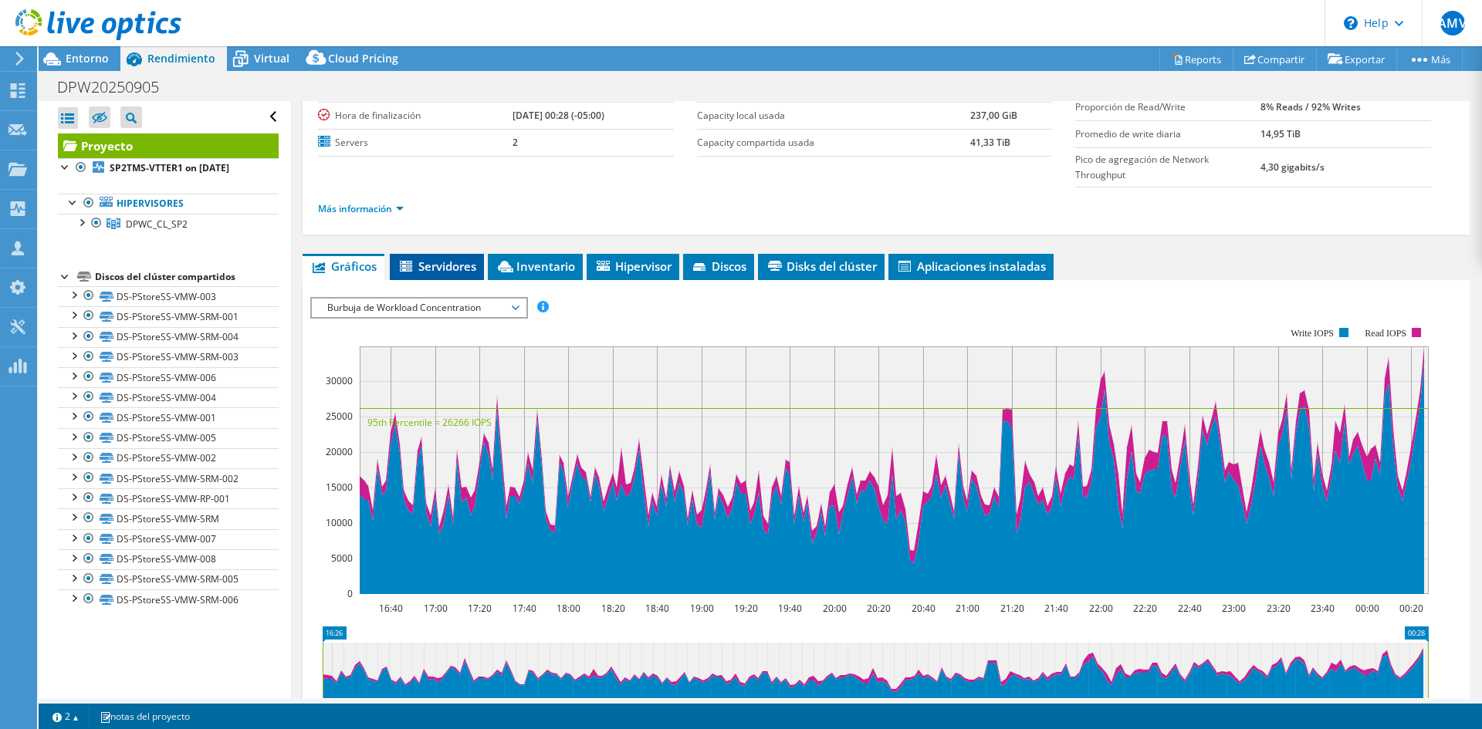
click at [426, 273] on span "Servidores" at bounding box center [436, 266] width 79 height 15
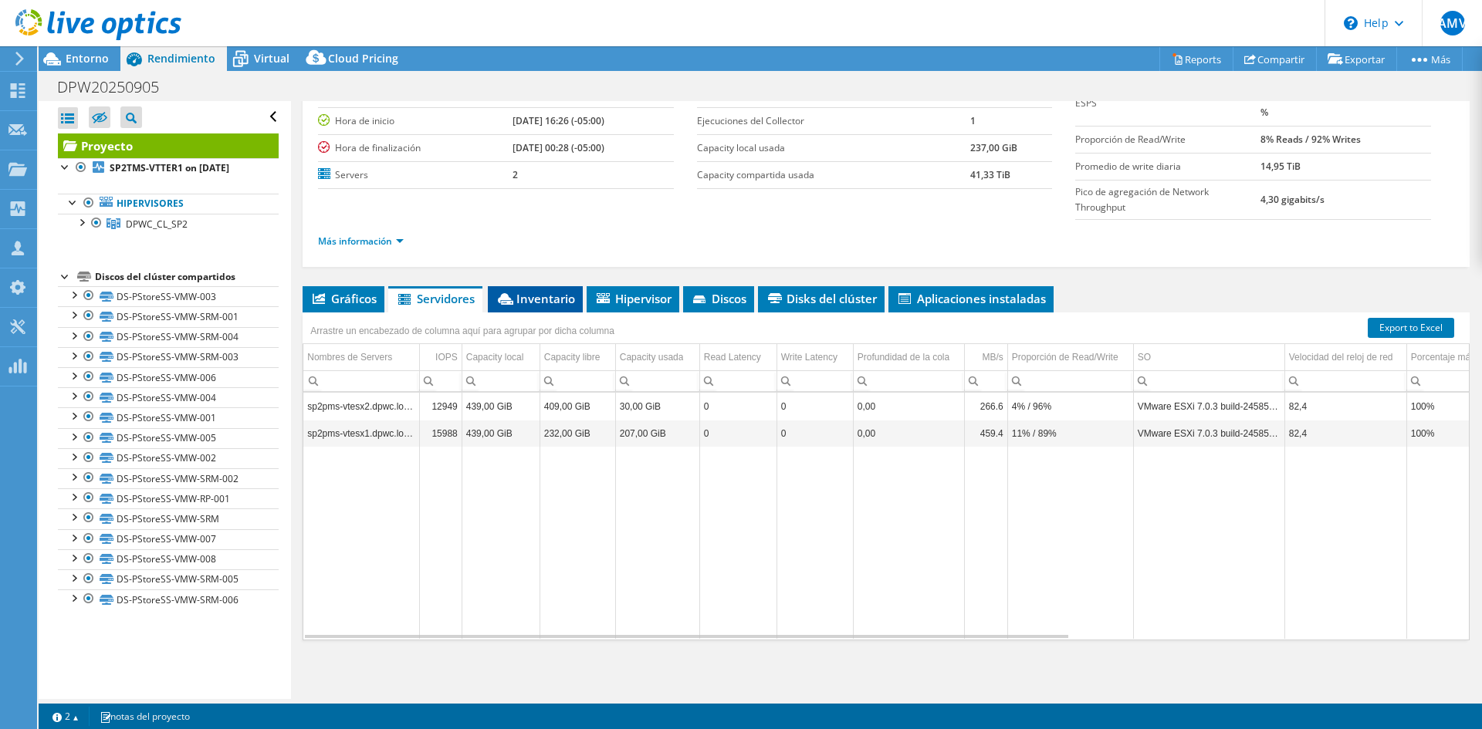
click at [542, 297] on span "Inventario" at bounding box center [534, 298] width 79 height 15
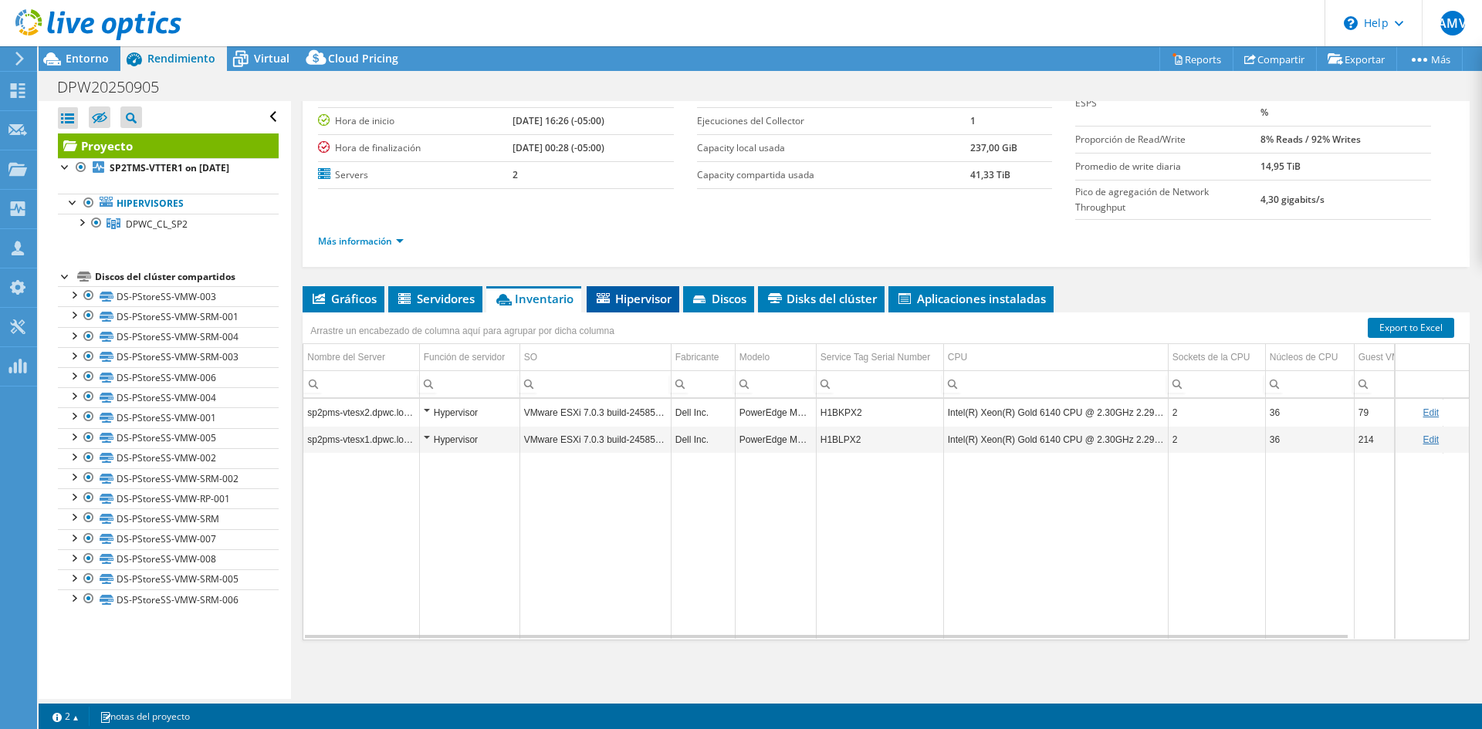
click at [636, 302] on span "Hipervisor" at bounding box center [632, 298] width 77 height 15
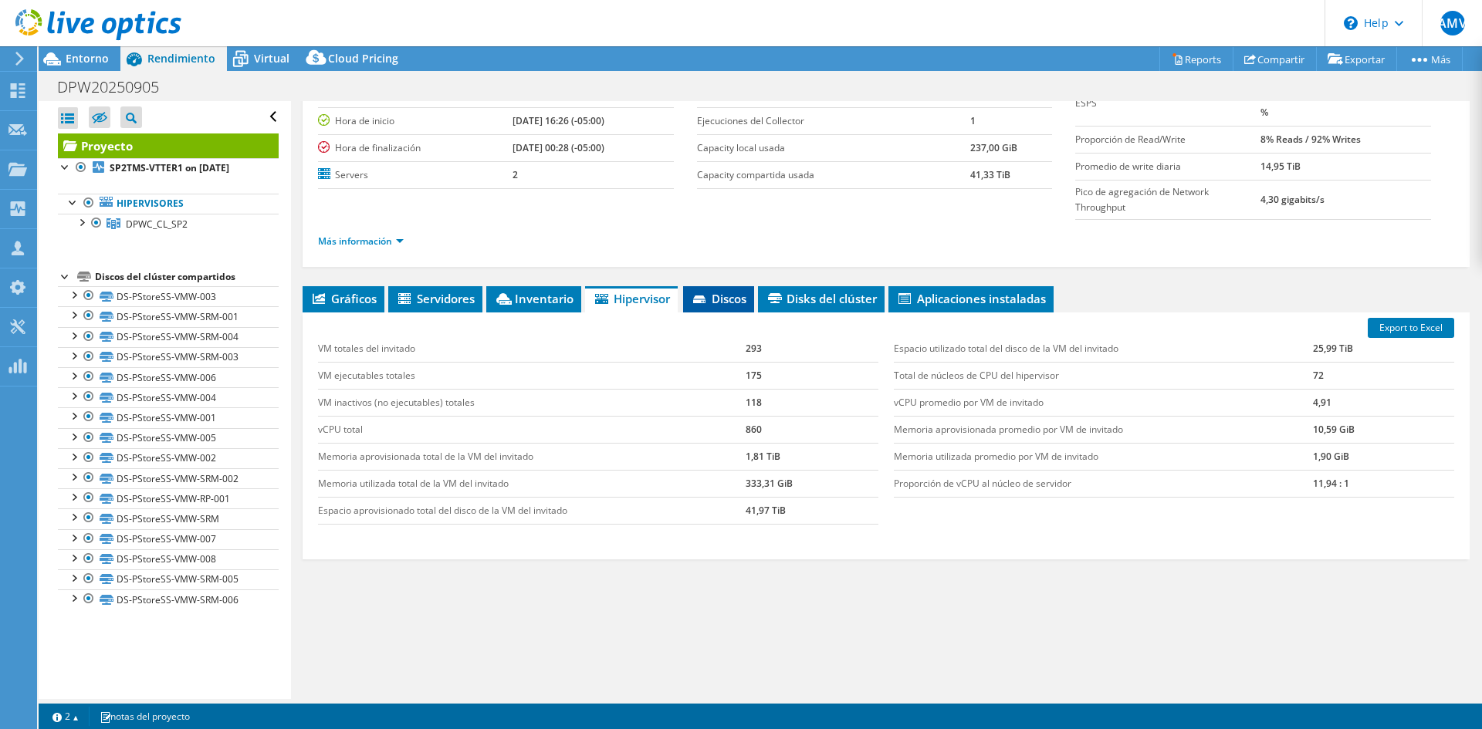
click at [711, 295] on span "Discos" at bounding box center [719, 298] width 56 height 15
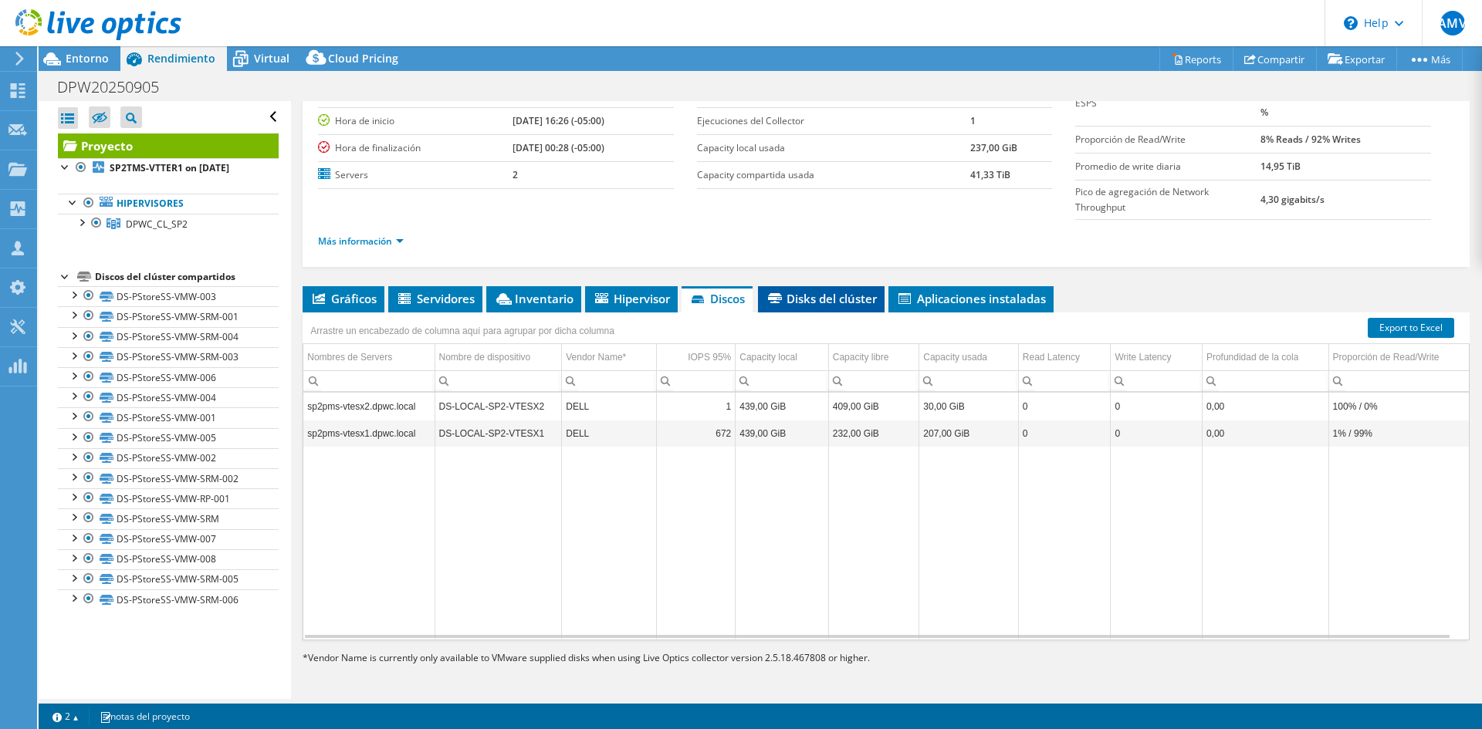
click at [797, 296] on span "Disks del clúster" at bounding box center [820, 298] width 111 height 15
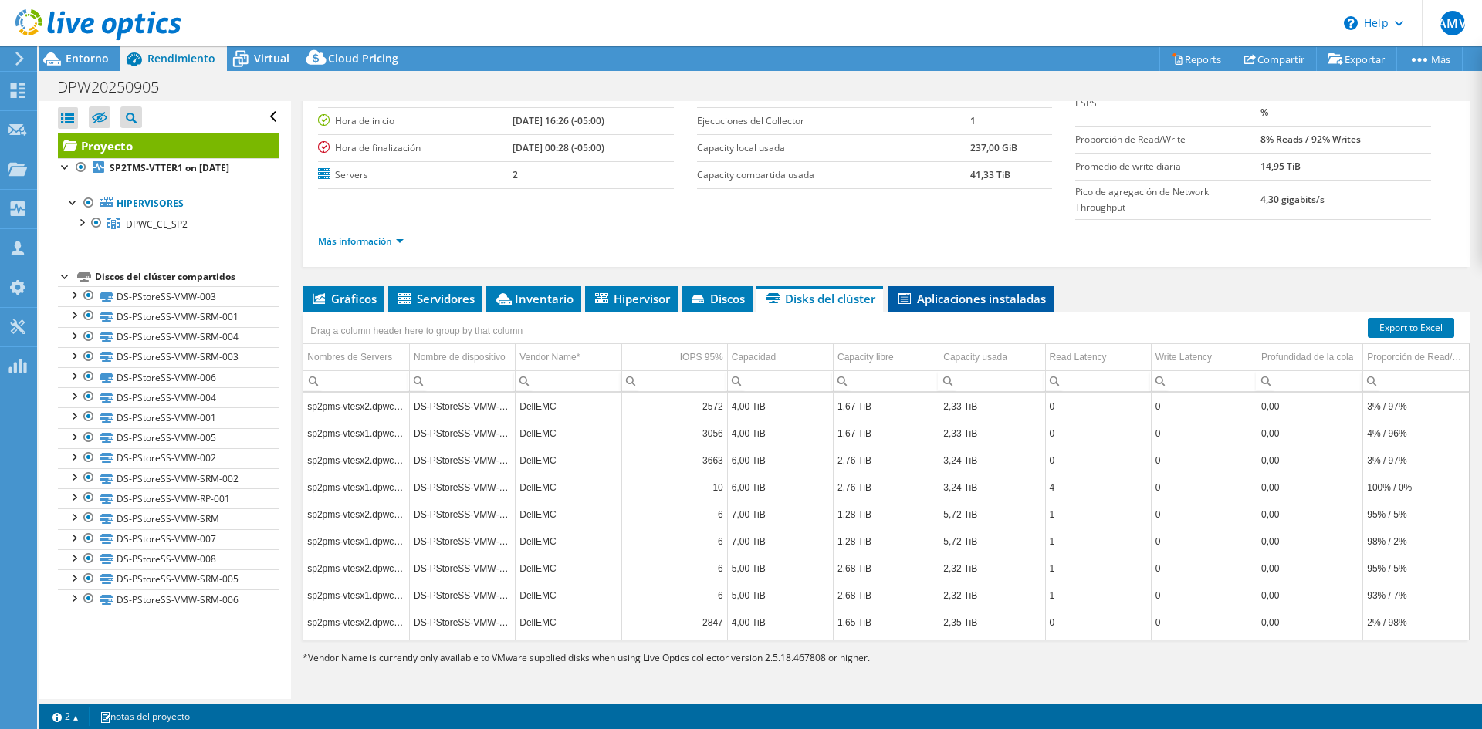
click at [935, 296] on span "Aplicaciones instaladas" at bounding box center [971, 298] width 150 height 15
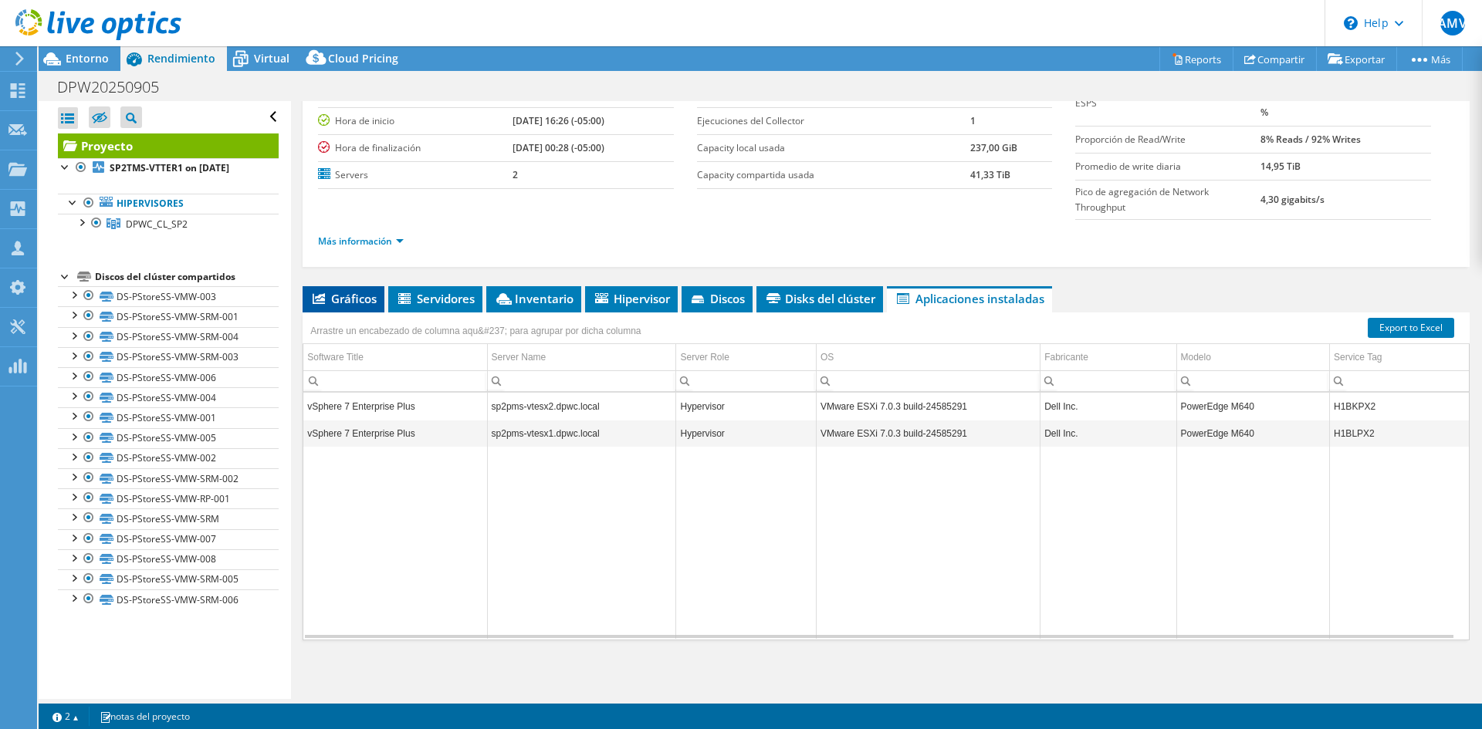
click at [344, 299] on span "Gráficos" at bounding box center [343, 298] width 66 height 15
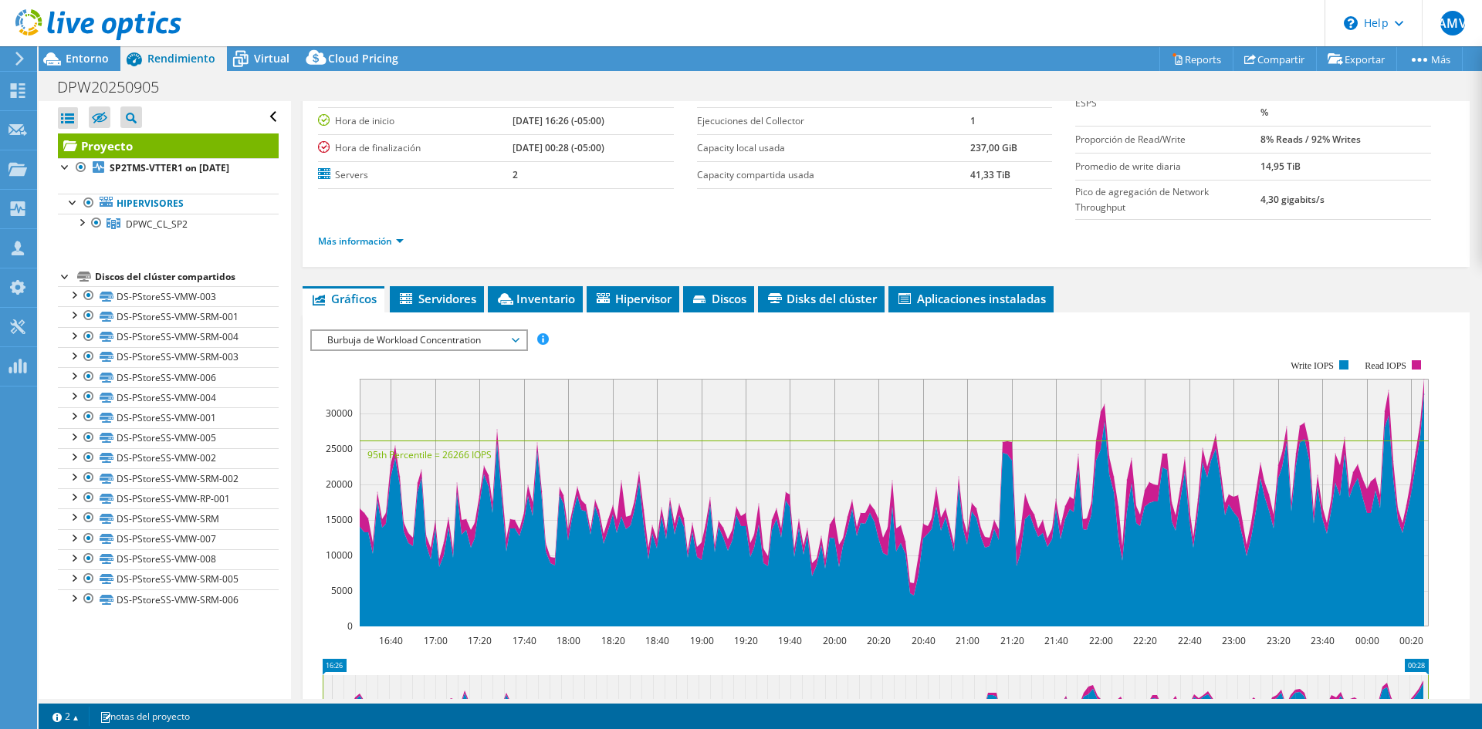
scroll to position [153, 0]
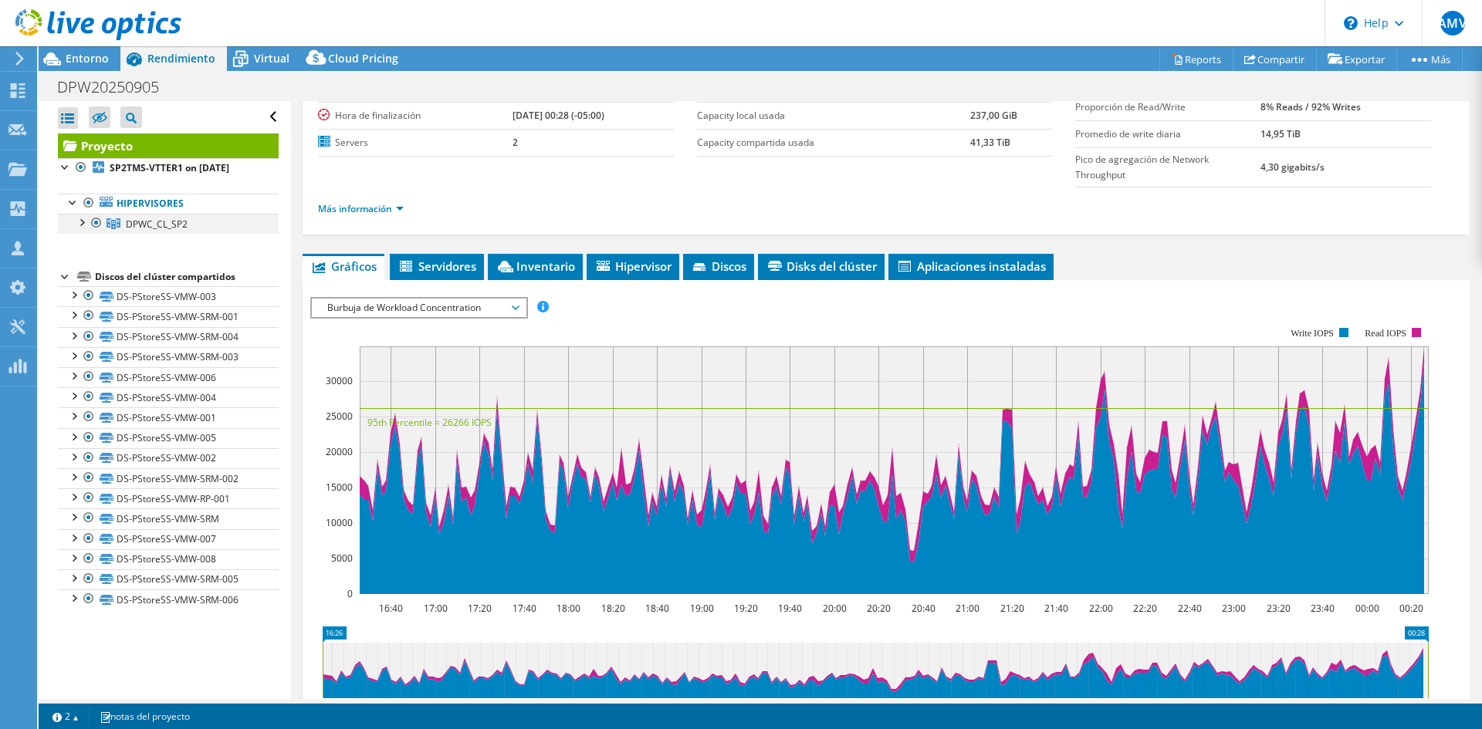
click at [79, 222] on div at bounding box center [80, 221] width 15 height 15
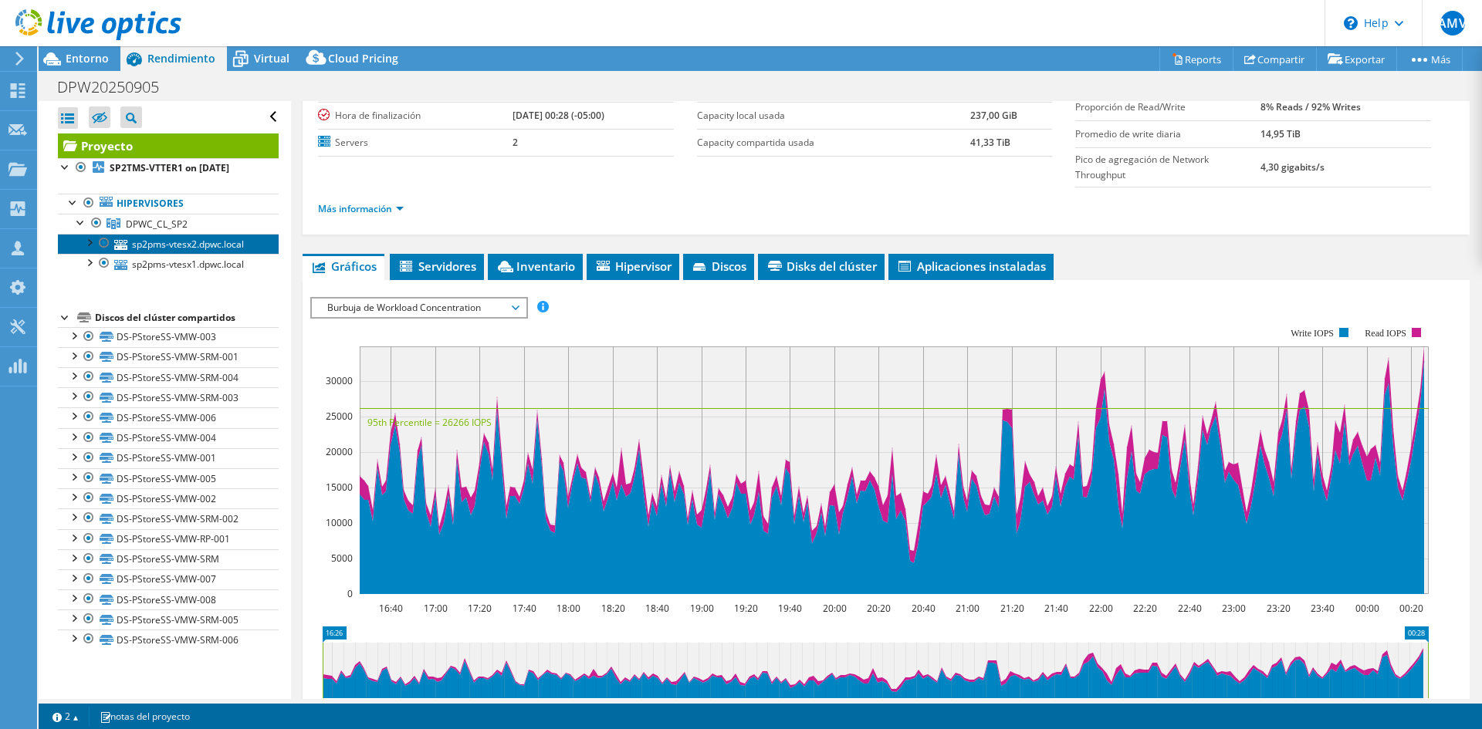
click at [188, 242] on link "sp2pms-vtesx2.dpwc.local" at bounding box center [168, 244] width 221 height 20
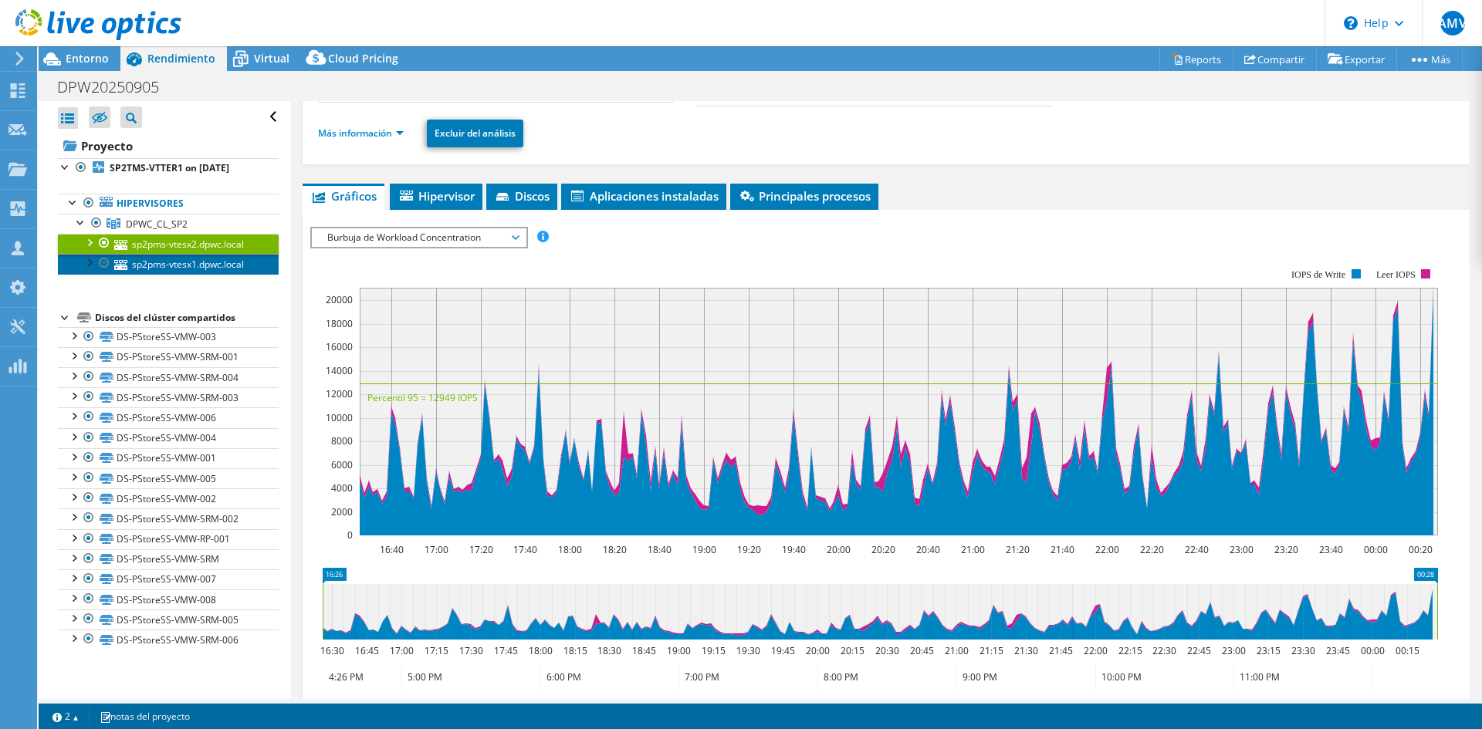
click at [196, 269] on link "sp2pms-vtesx1.dpwc.local" at bounding box center [168, 264] width 221 height 20
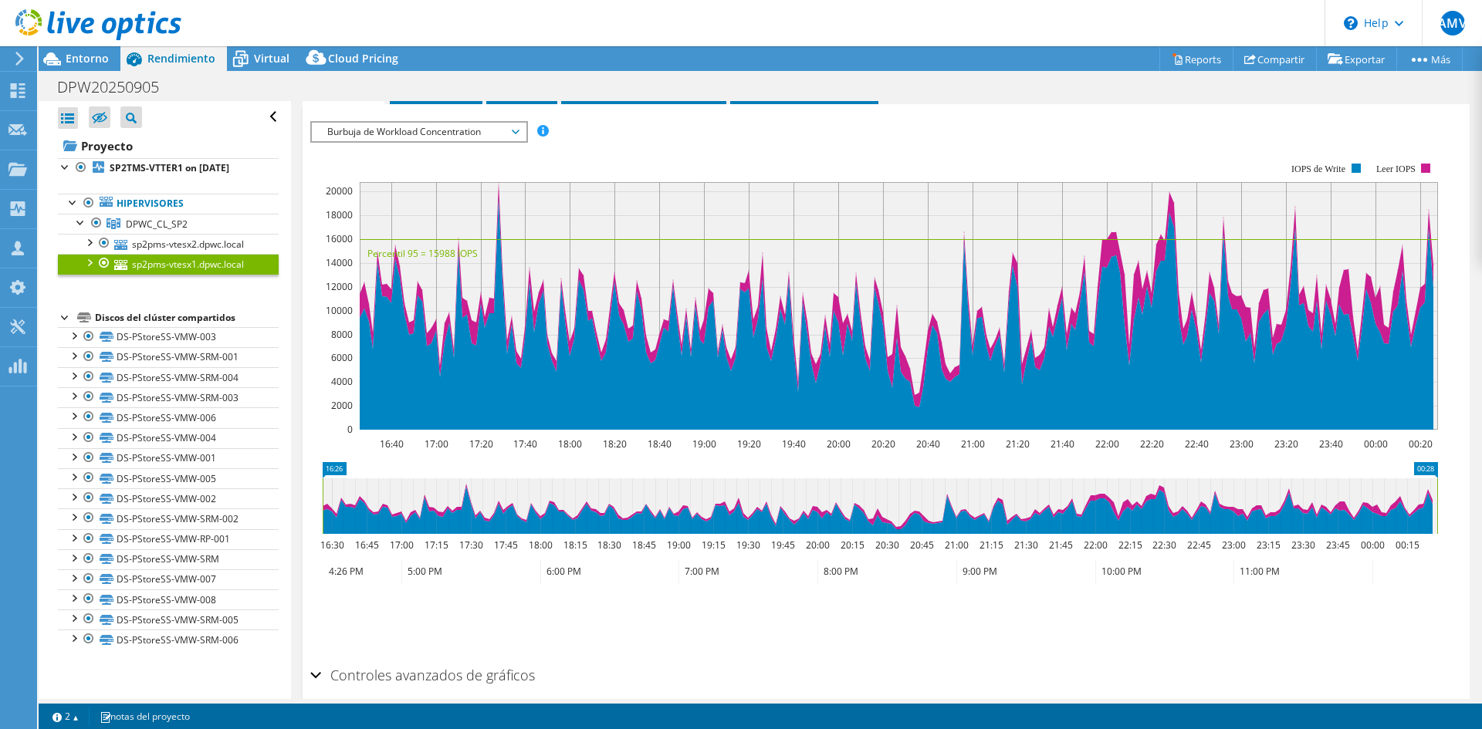
scroll to position [326, 0]
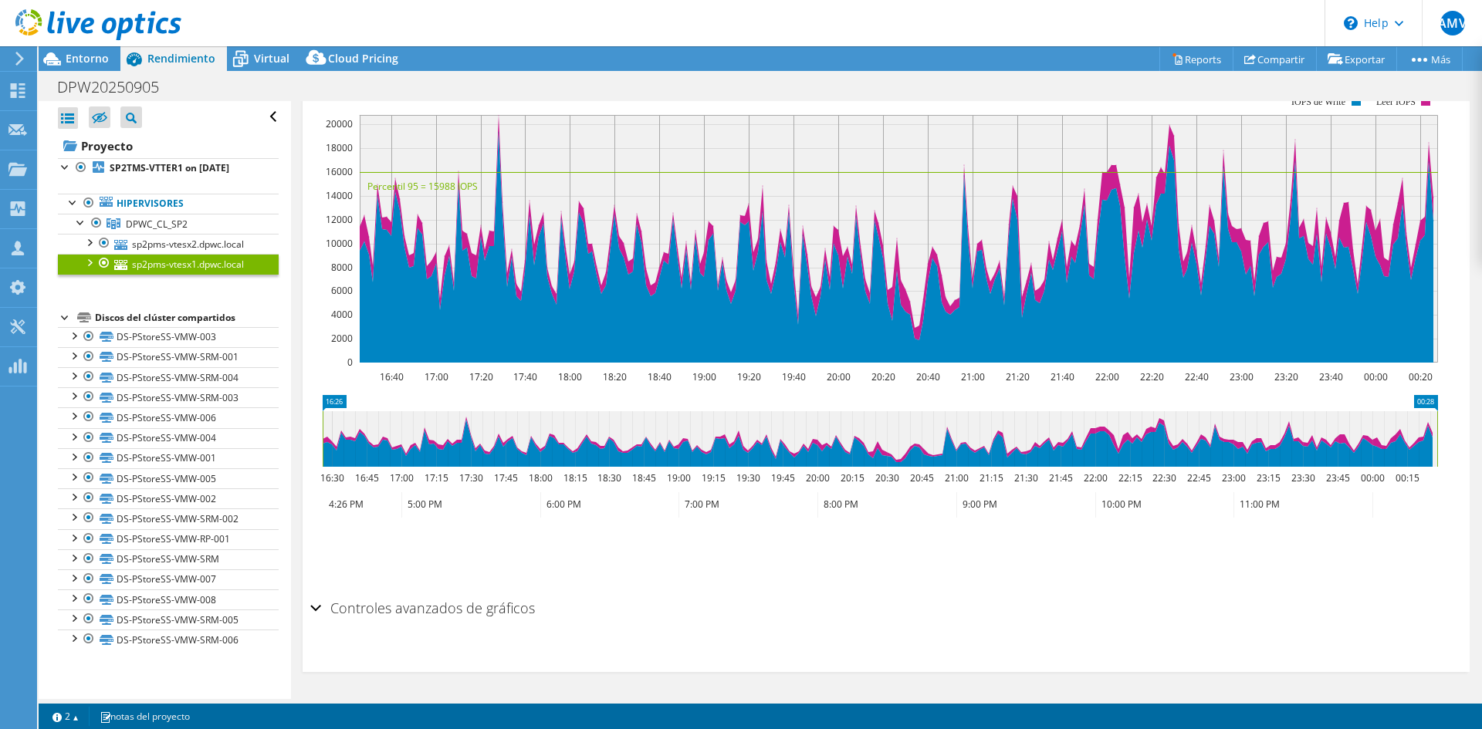
click at [309, 611] on section "ESPS Disk Throughput Tamaño de E/S Latencia Profundidad de la cola Porcentaje d…" at bounding box center [885, 354] width 1167 height 635
click at [316, 610] on div "Controles avanzados de gráficos" at bounding box center [885, 609] width 1151 height 33
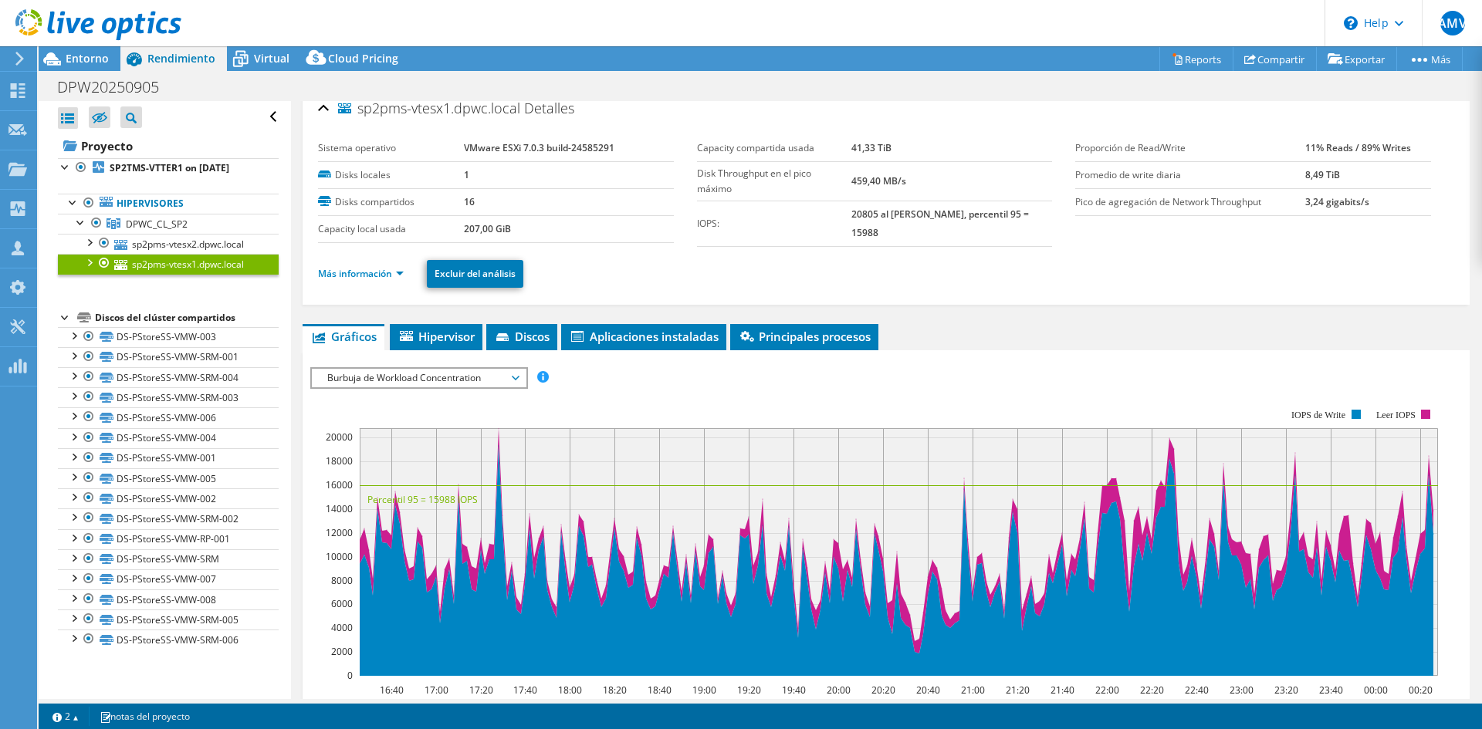
scroll to position [0, 0]
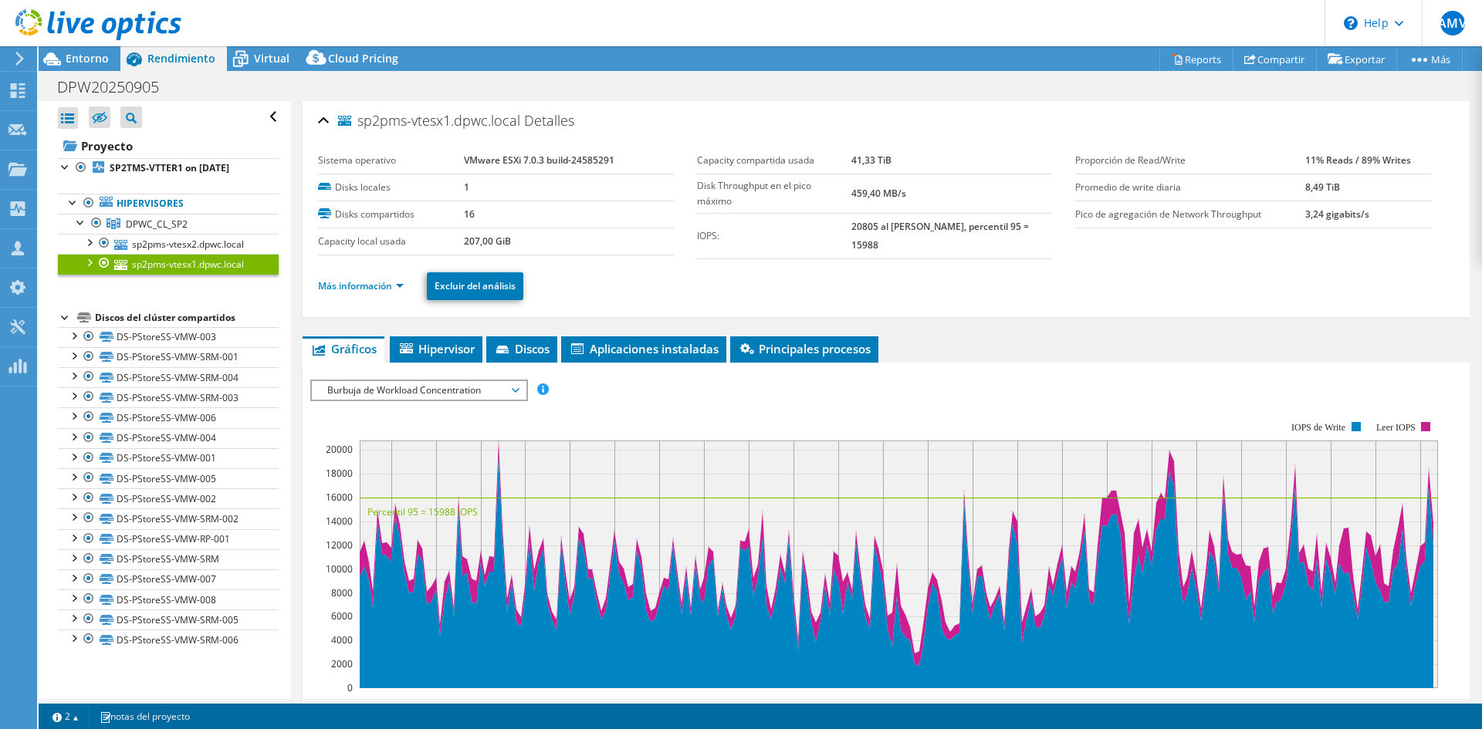
click at [89, 263] on div at bounding box center [88, 261] width 15 height 15
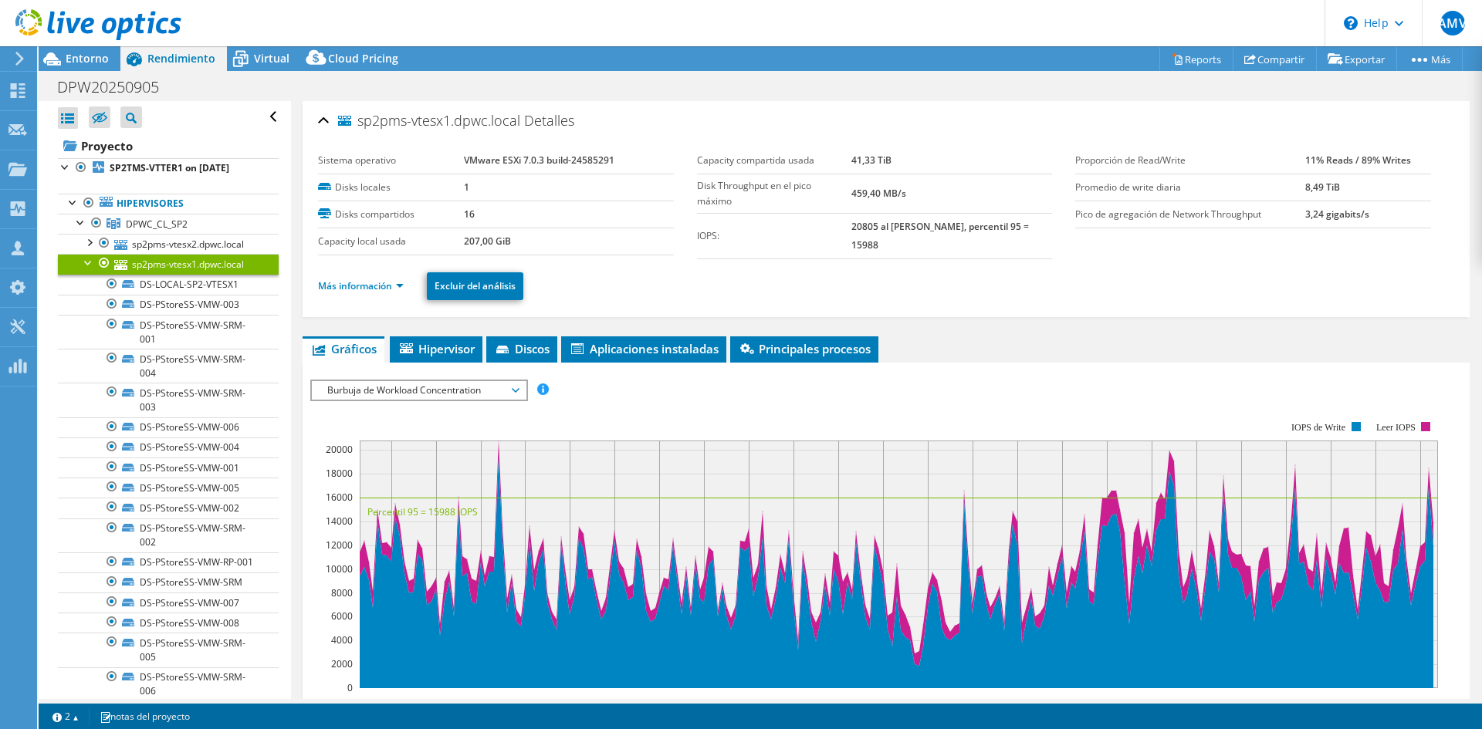
click at [88, 263] on div at bounding box center [88, 261] width 15 height 15
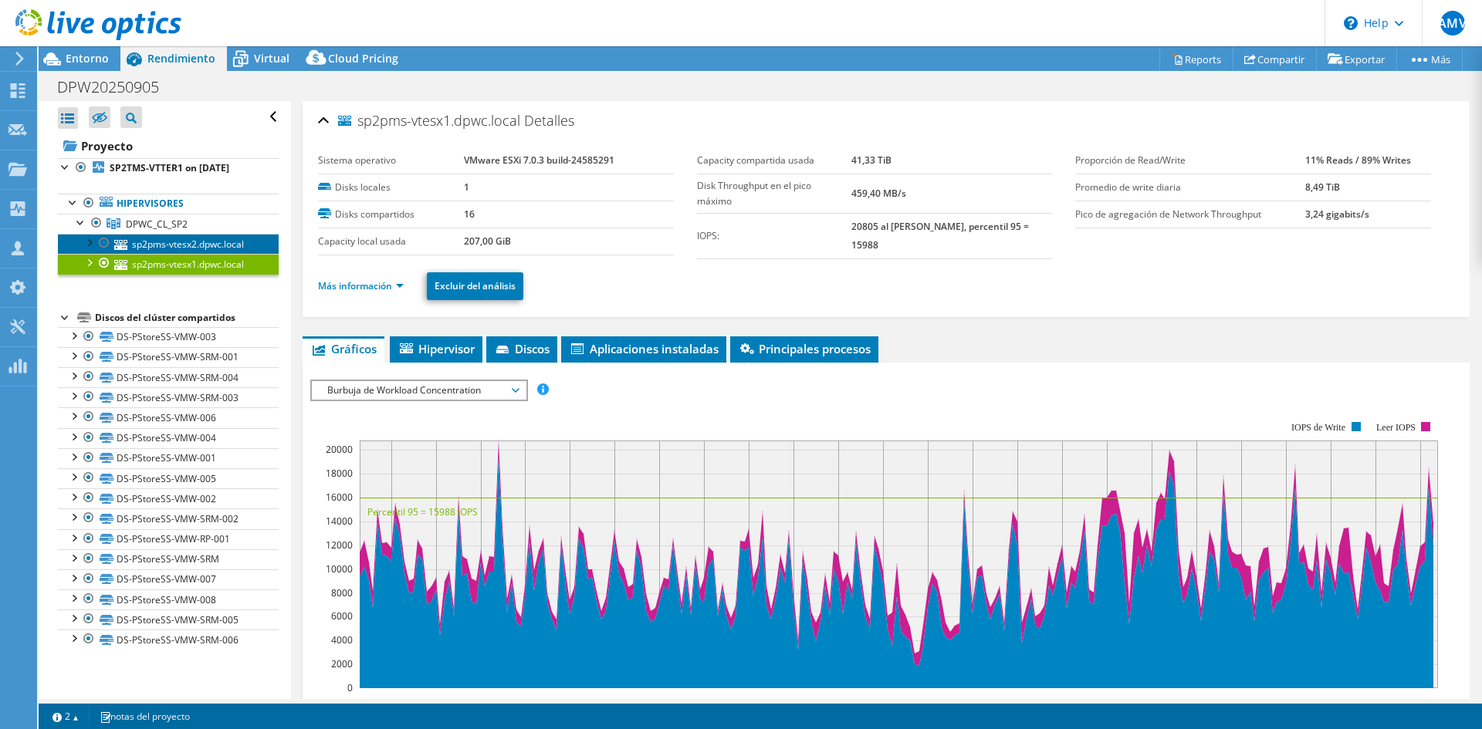
click at [137, 245] on link "sp2pms-vtesx2.dpwc.local" at bounding box center [168, 244] width 221 height 20
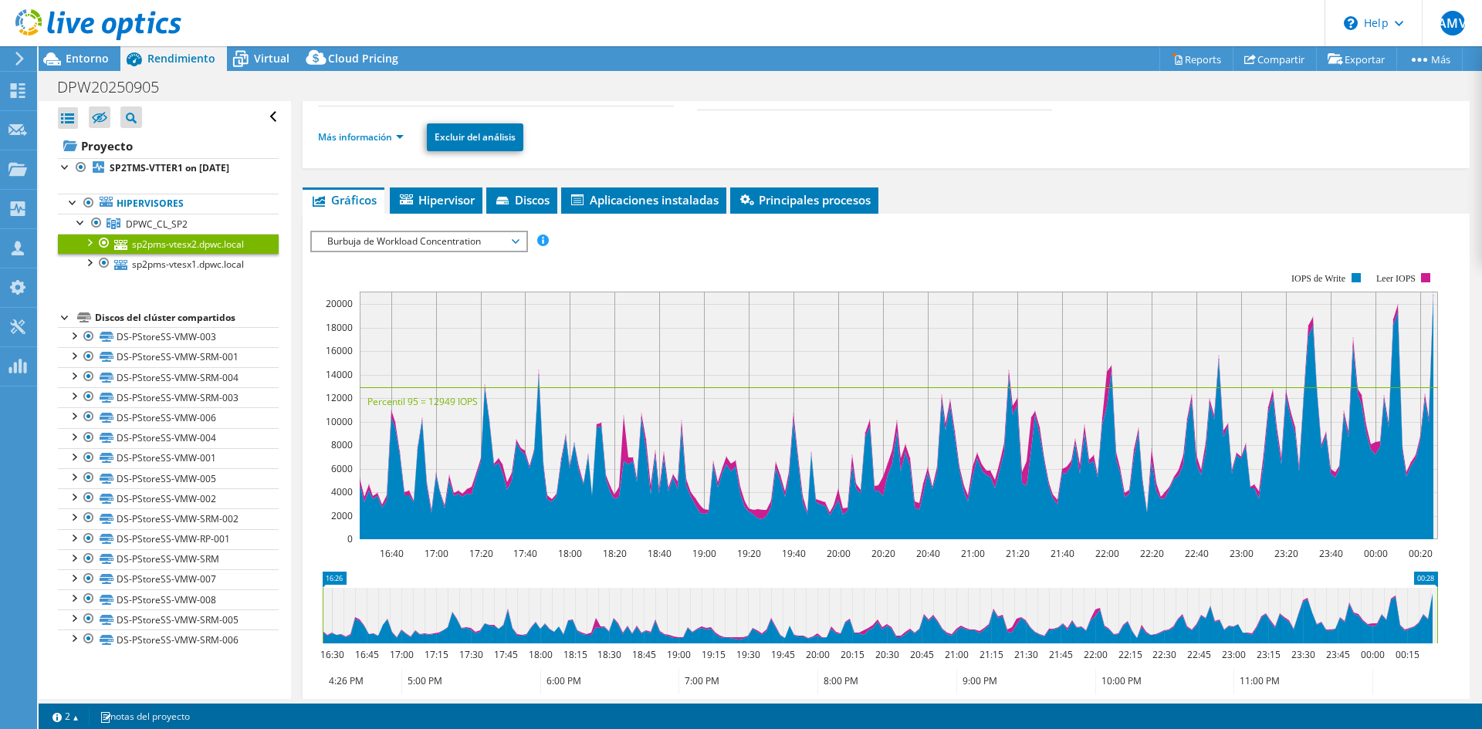
scroll to position [154, 0]
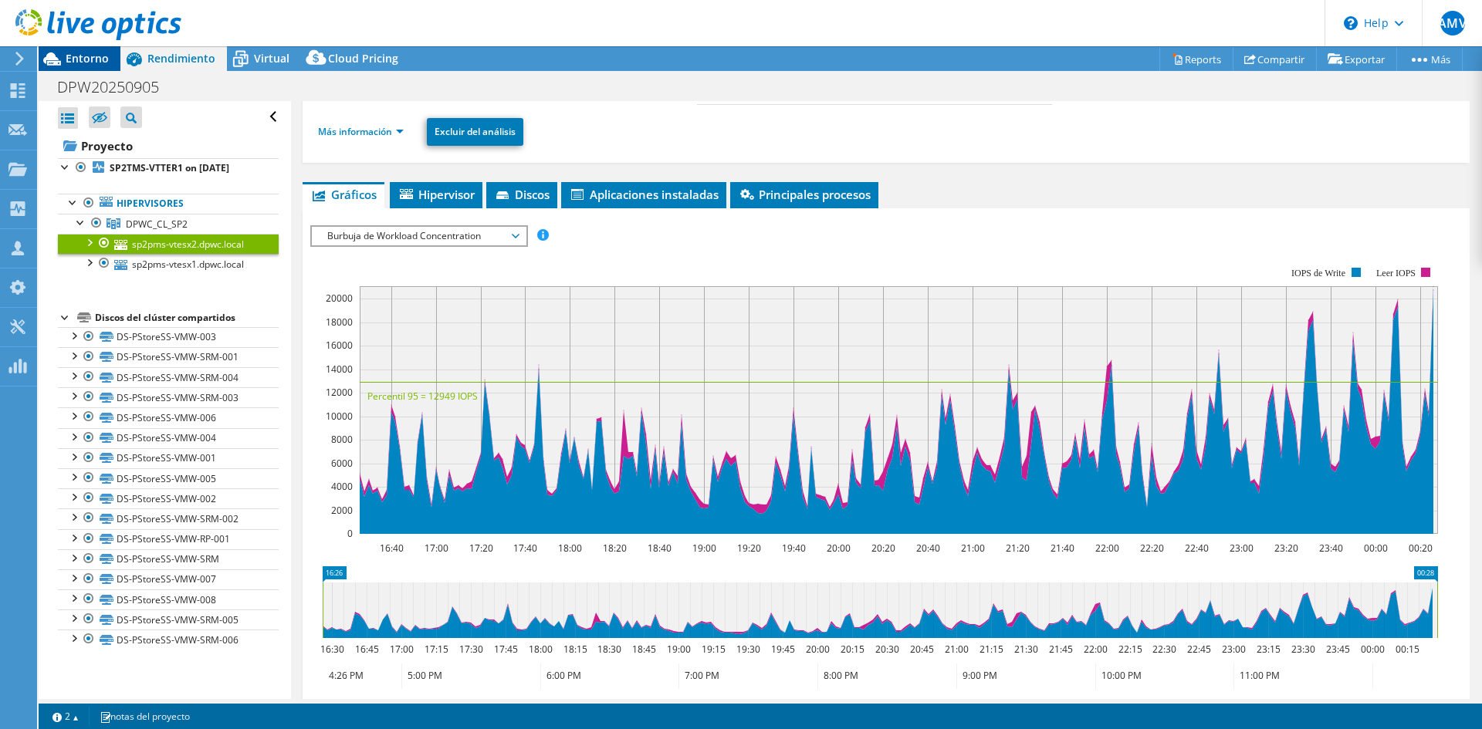
click at [86, 56] on span "Entorno" at bounding box center [87, 58] width 43 height 15
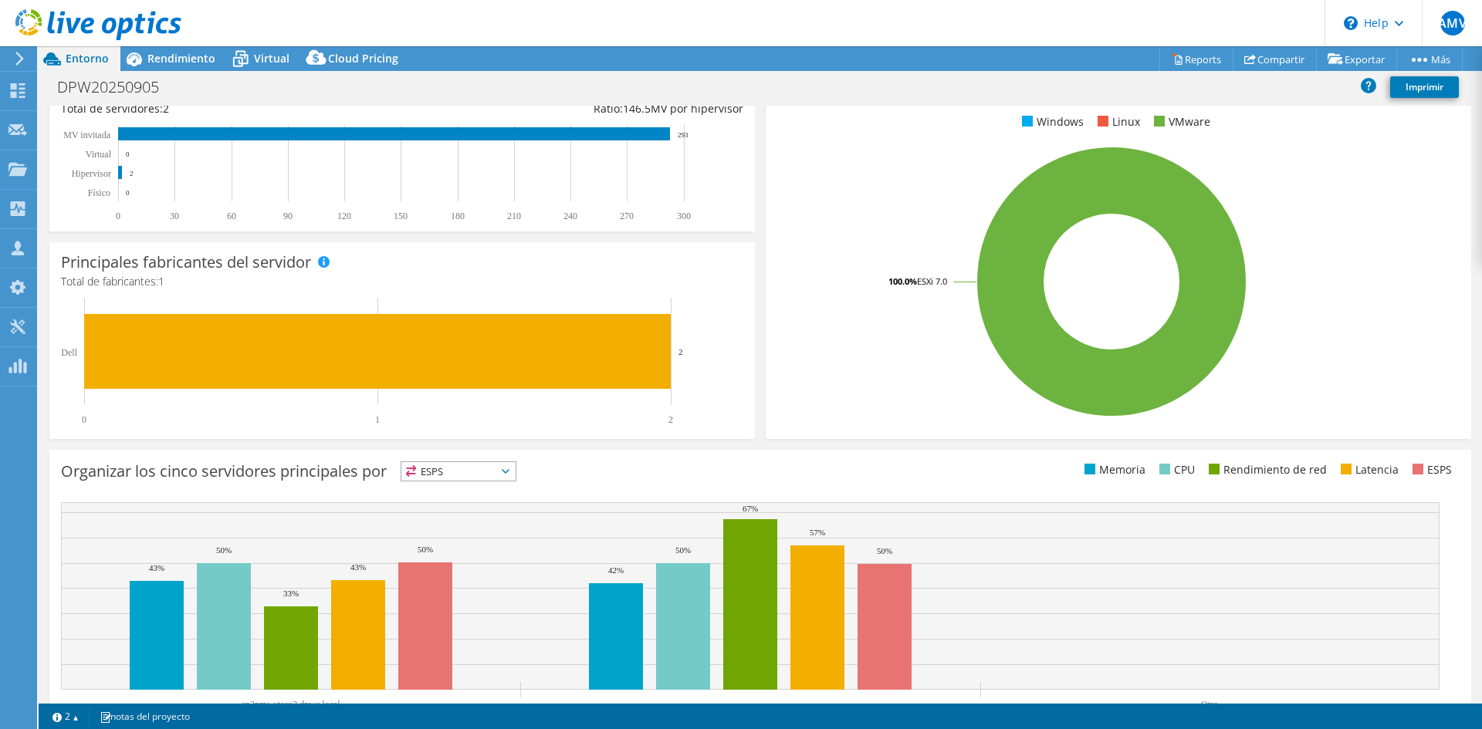
scroll to position [343, 0]
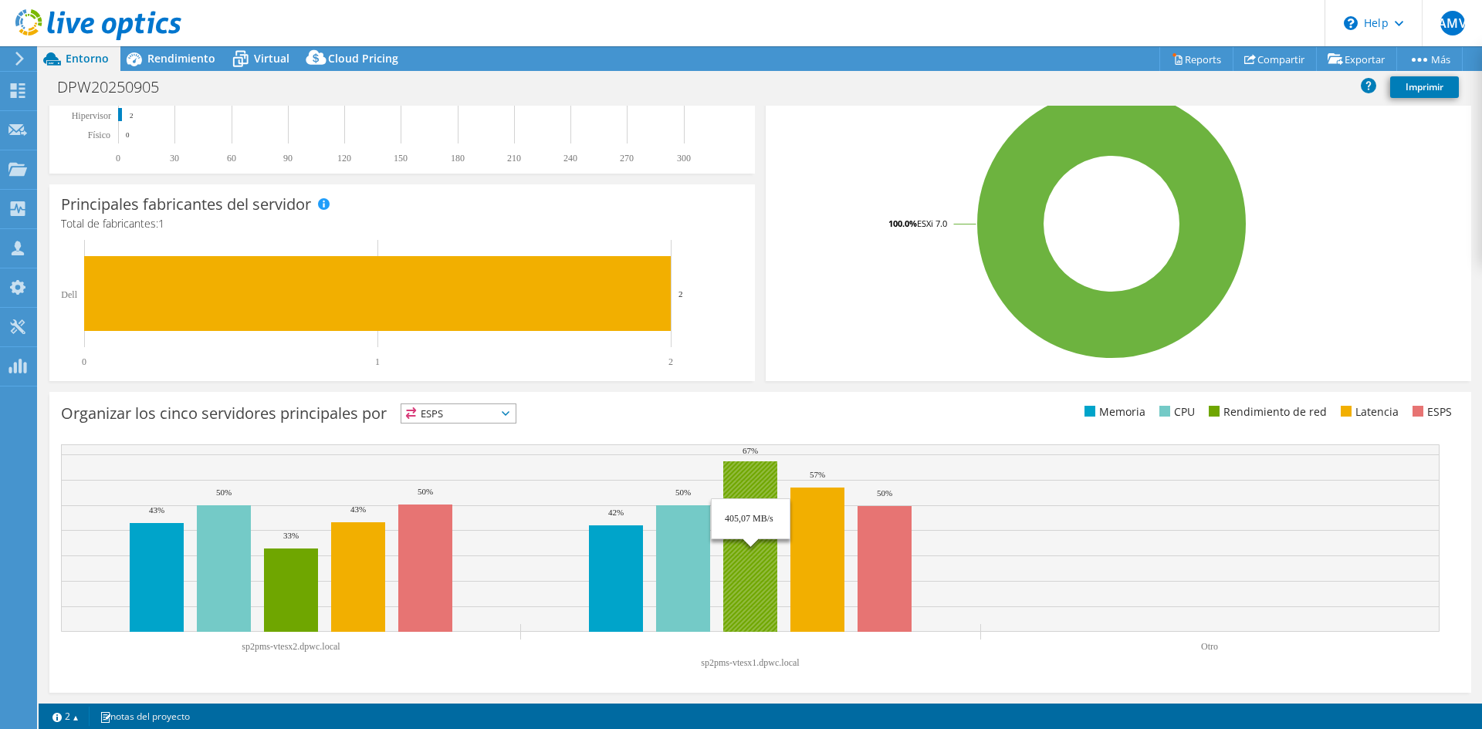
click at [750, 461] on rect at bounding box center [750, 546] width 54 height 171
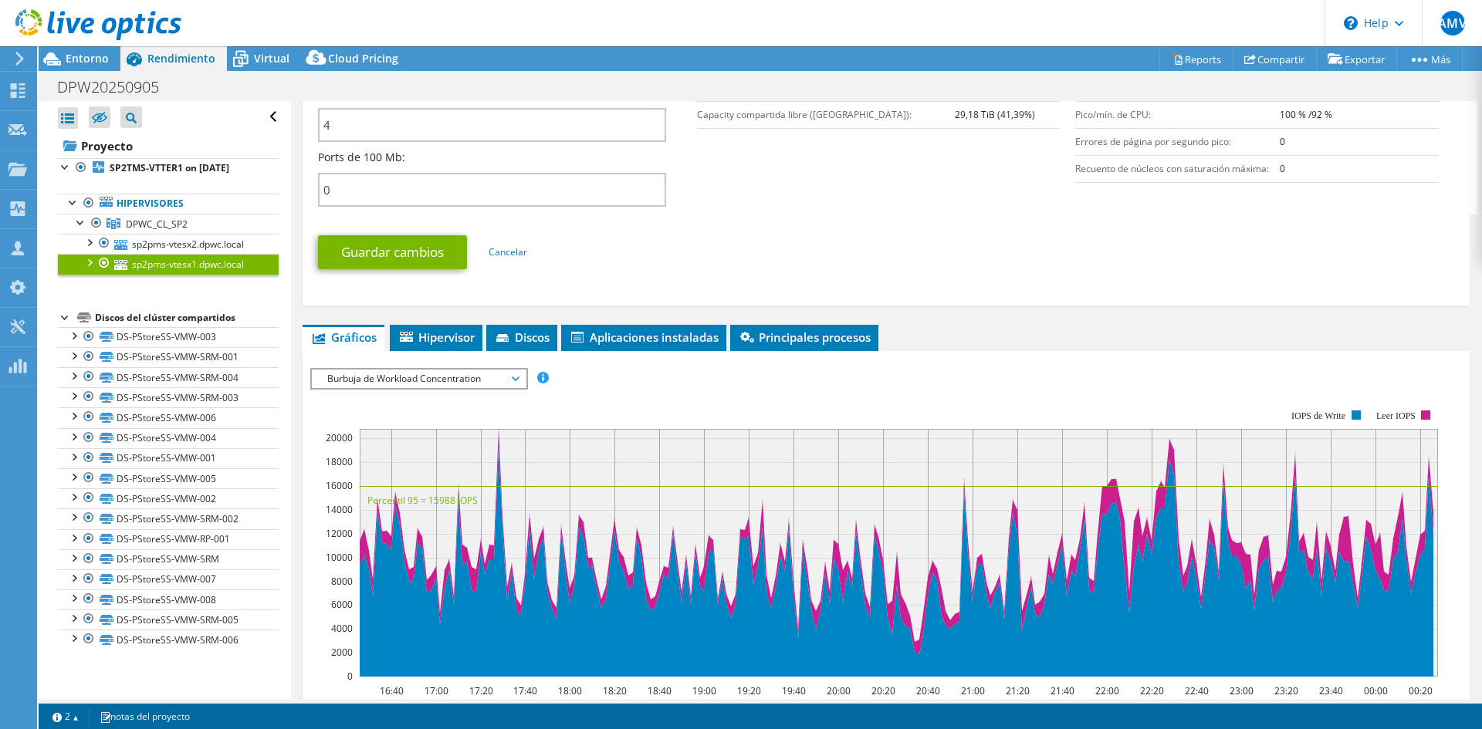
scroll to position [772, 0]
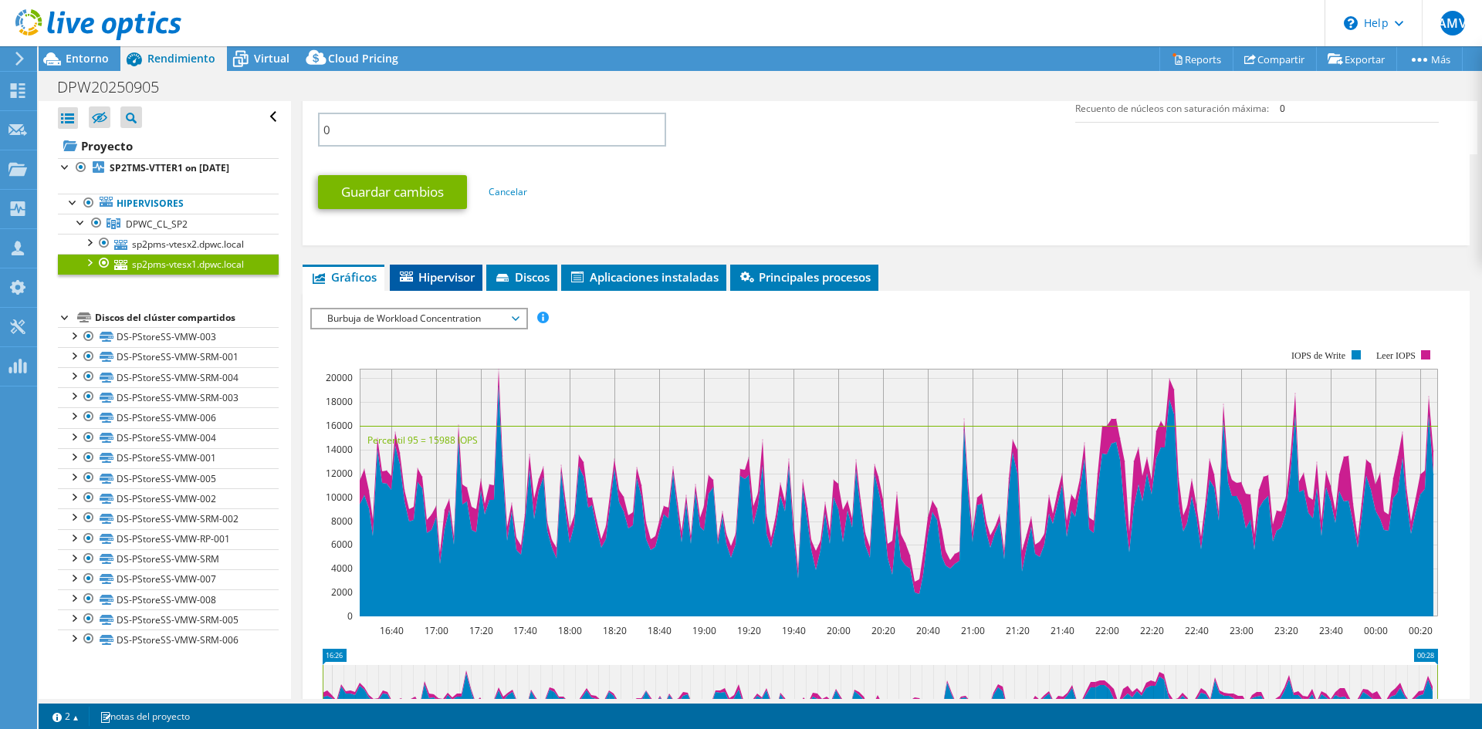
click at [446, 281] on span "Hipervisor" at bounding box center [435, 276] width 77 height 15
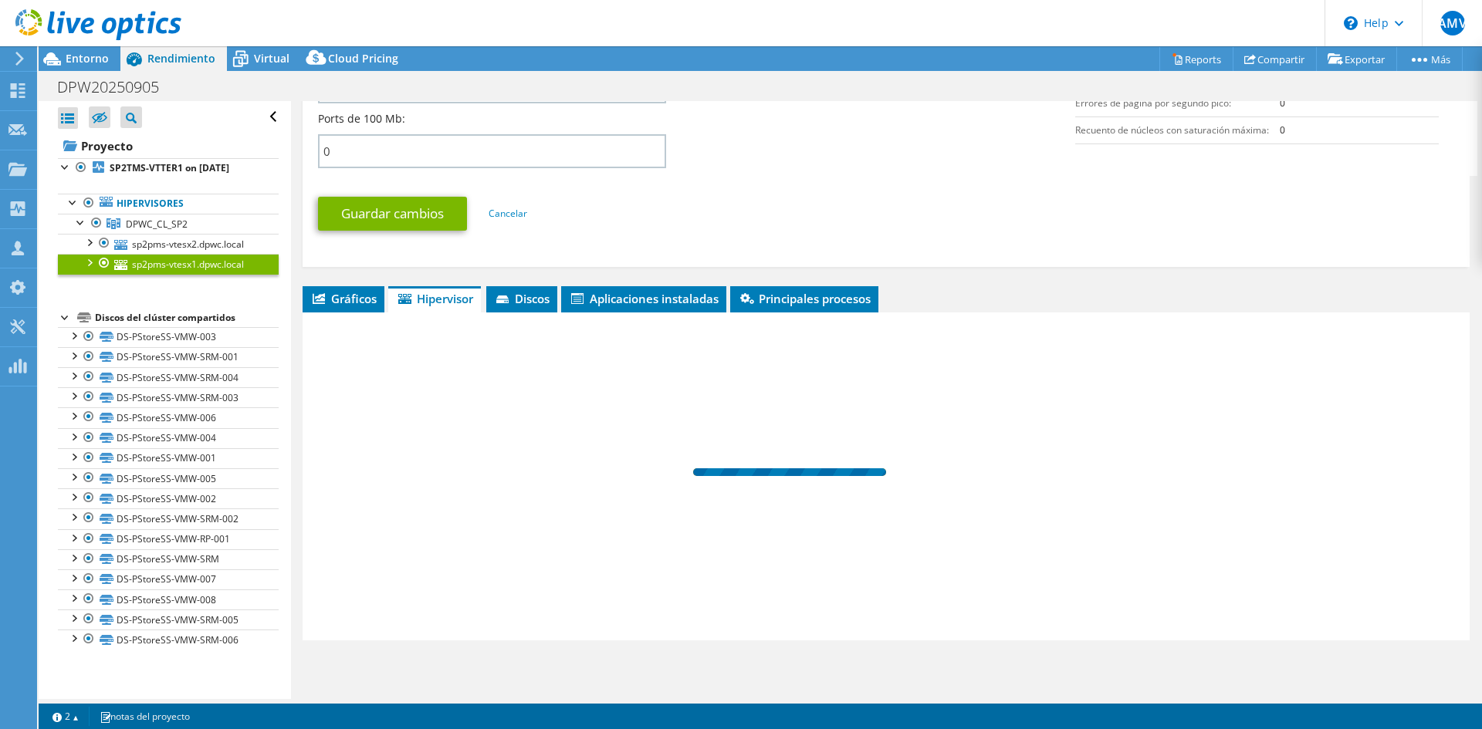
scroll to position [750, 0]
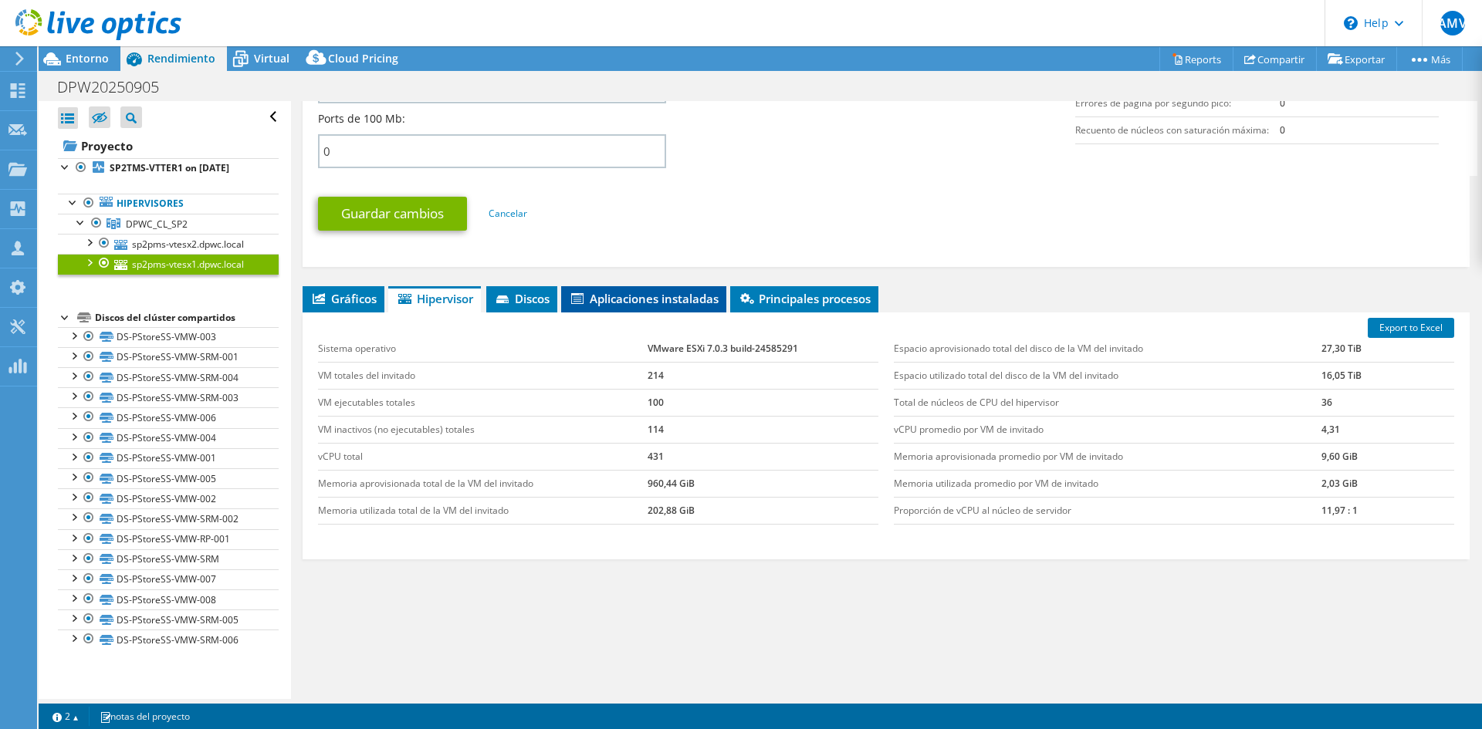
click at [630, 297] on span "Aplicaciones instaladas" at bounding box center [644, 298] width 150 height 15
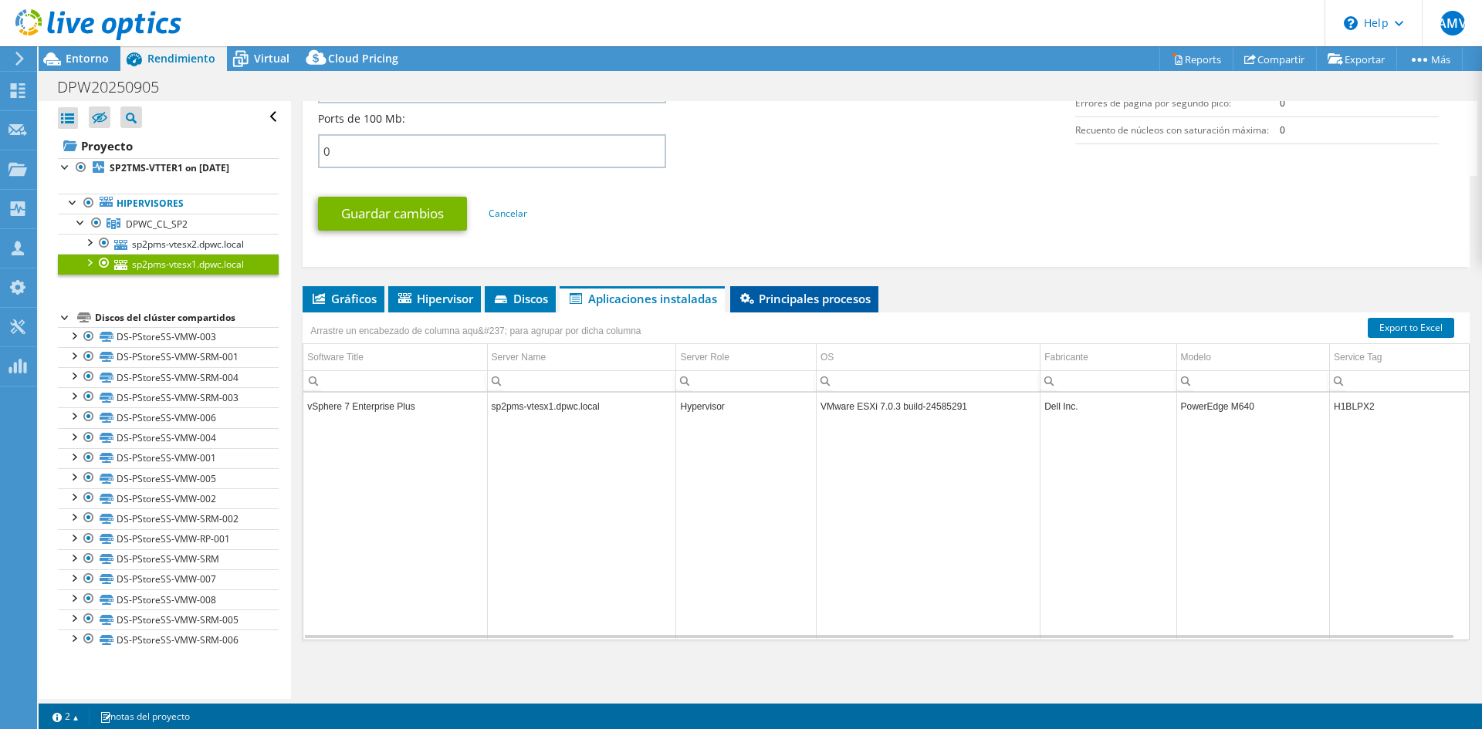
click at [754, 302] on icon at bounding box center [747, 298] width 14 height 11
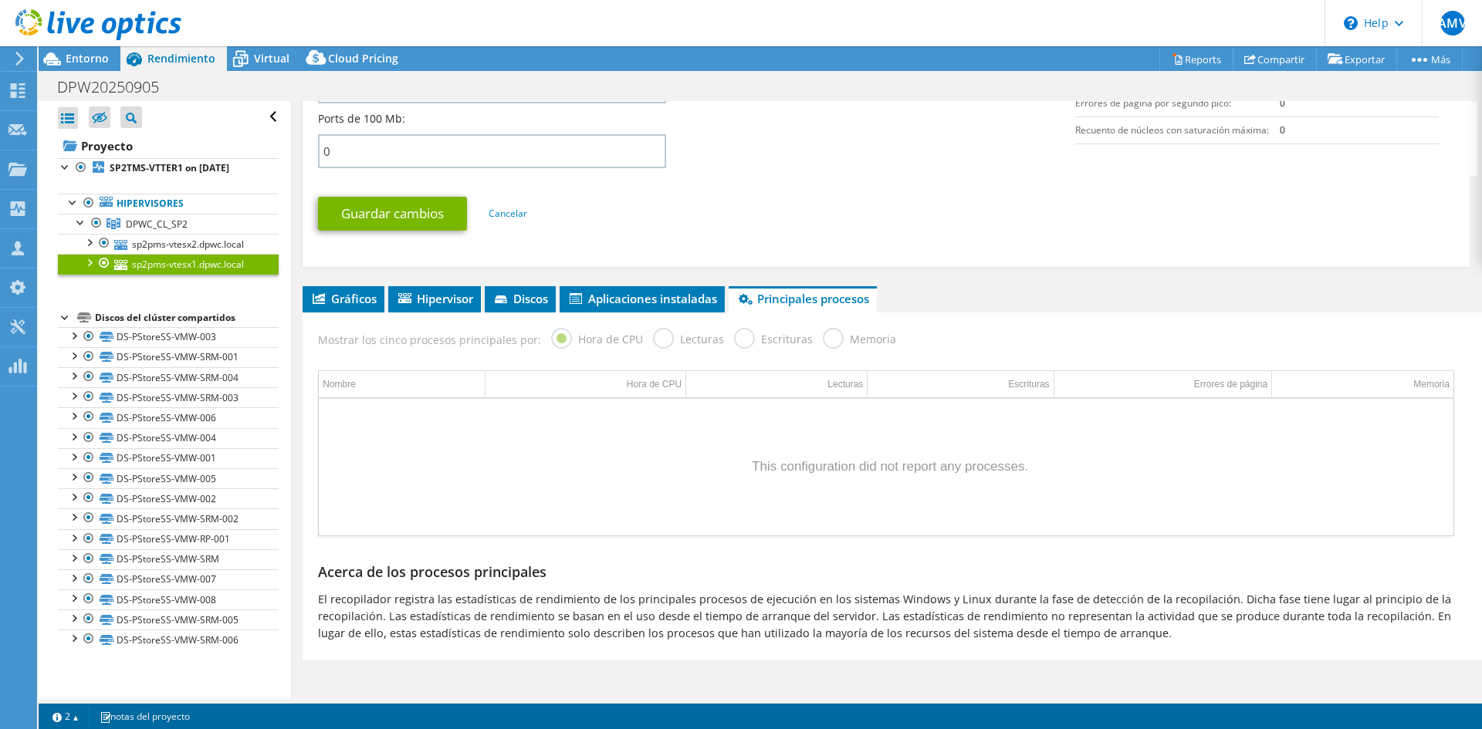
click at [658, 340] on label "Lecturas" at bounding box center [688, 337] width 71 height 19
click at [877, 472] on div "Data grid" at bounding box center [886, 467] width 1134 height 137
click at [237, 246] on link "sp2pms-vtesx2.dpwc.local" at bounding box center [168, 244] width 221 height 20
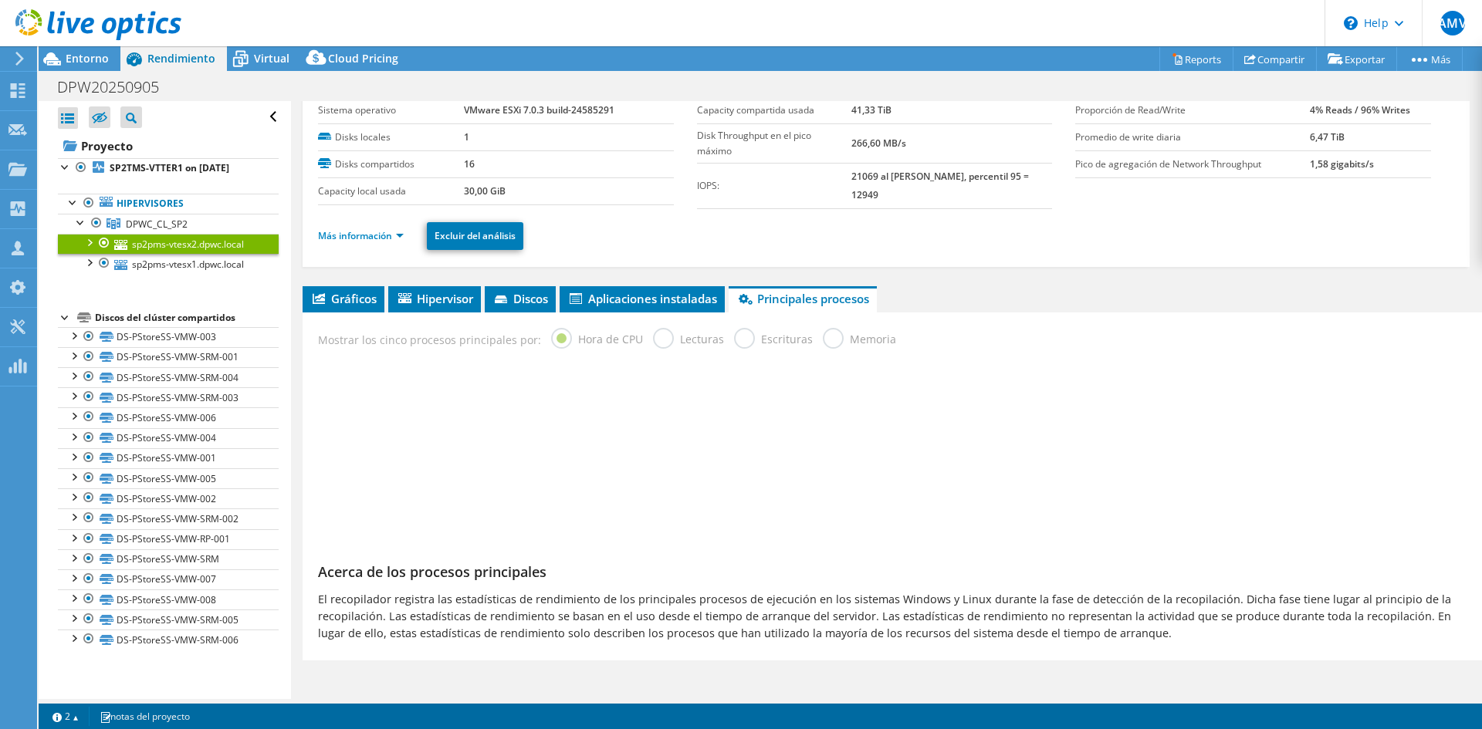
scroll to position [50, 0]
click at [83, 57] on span "Entorno" at bounding box center [87, 58] width 43 height 15
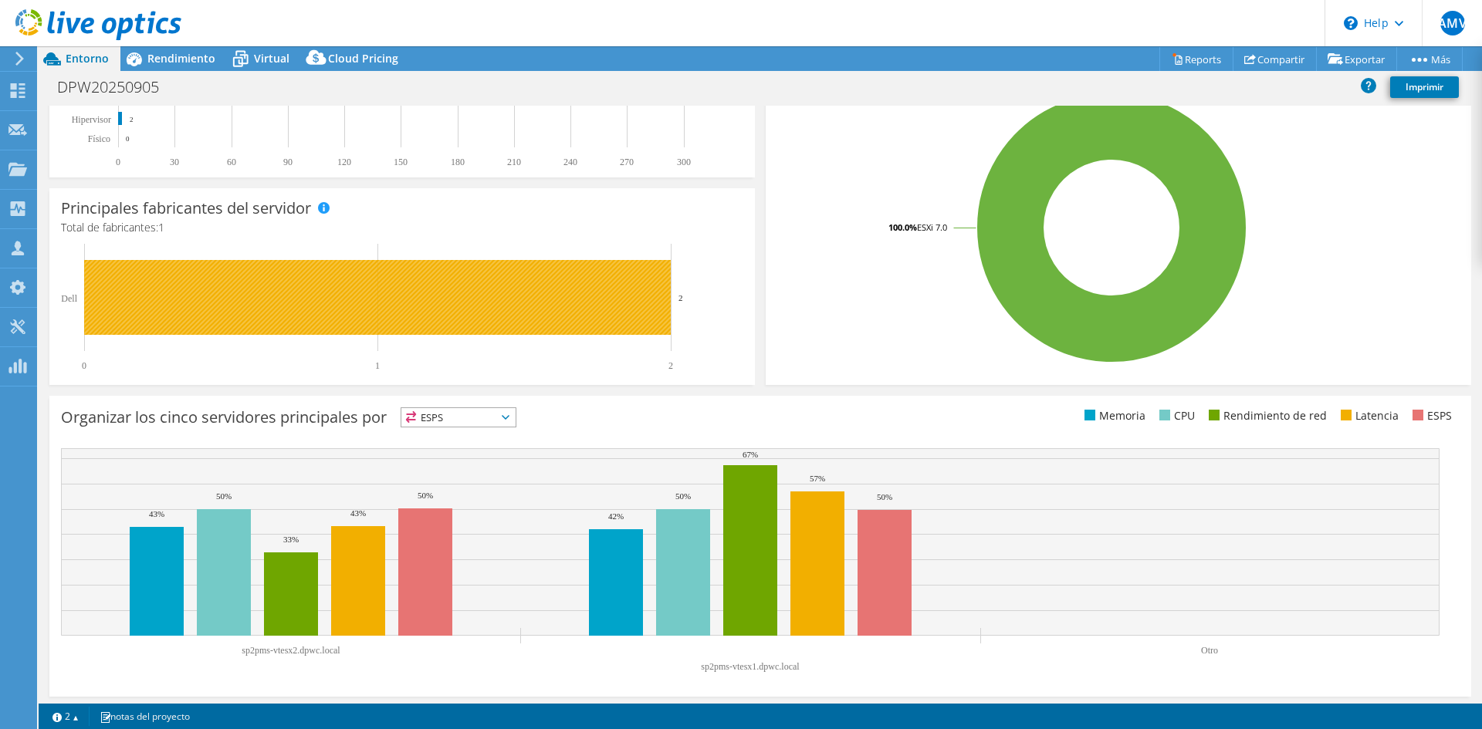
scroll to position [343, 0]
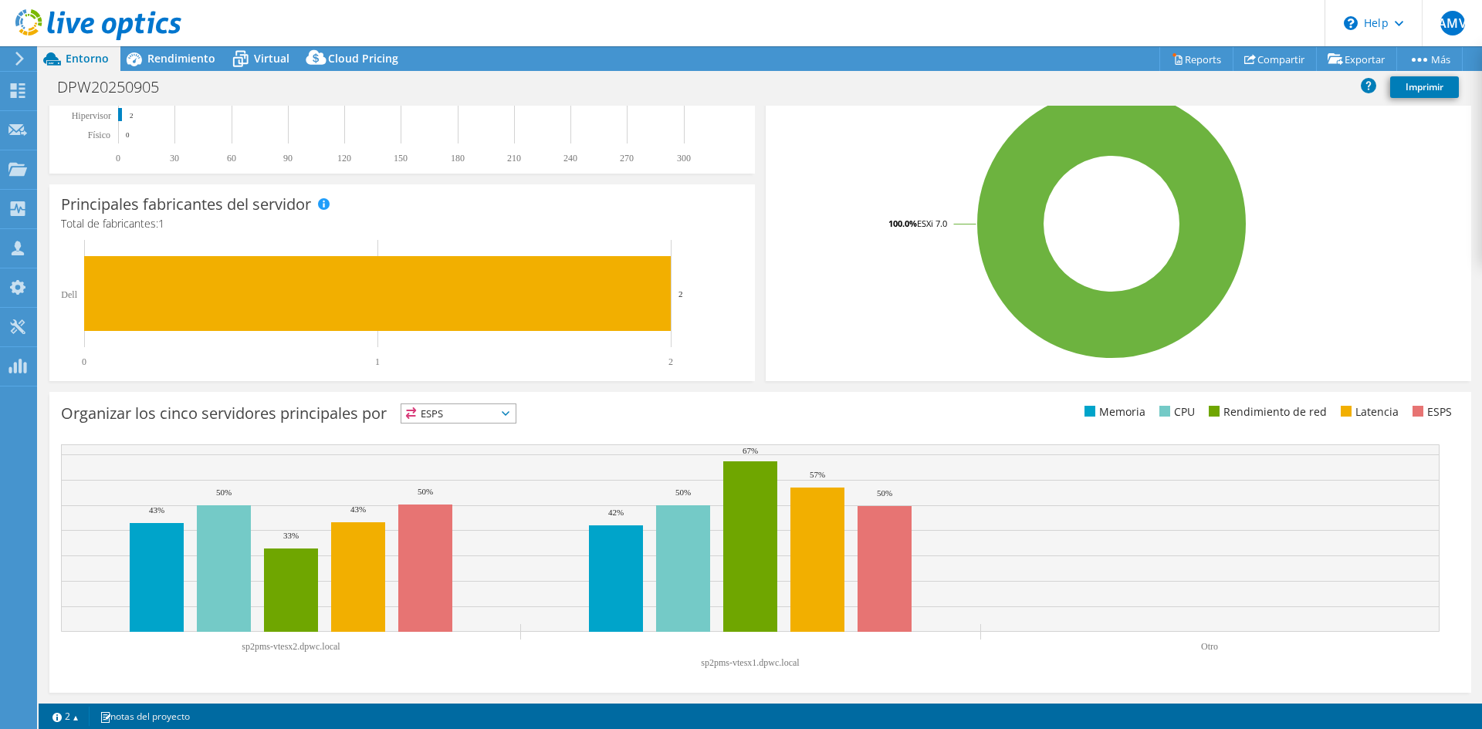
click at [515, 414] on span "ESPS" at bounding box center [458, 413] width 114 height 19
click at [501, 480] on li "CPU" at bounding box center [458, 477] width 114 height 22
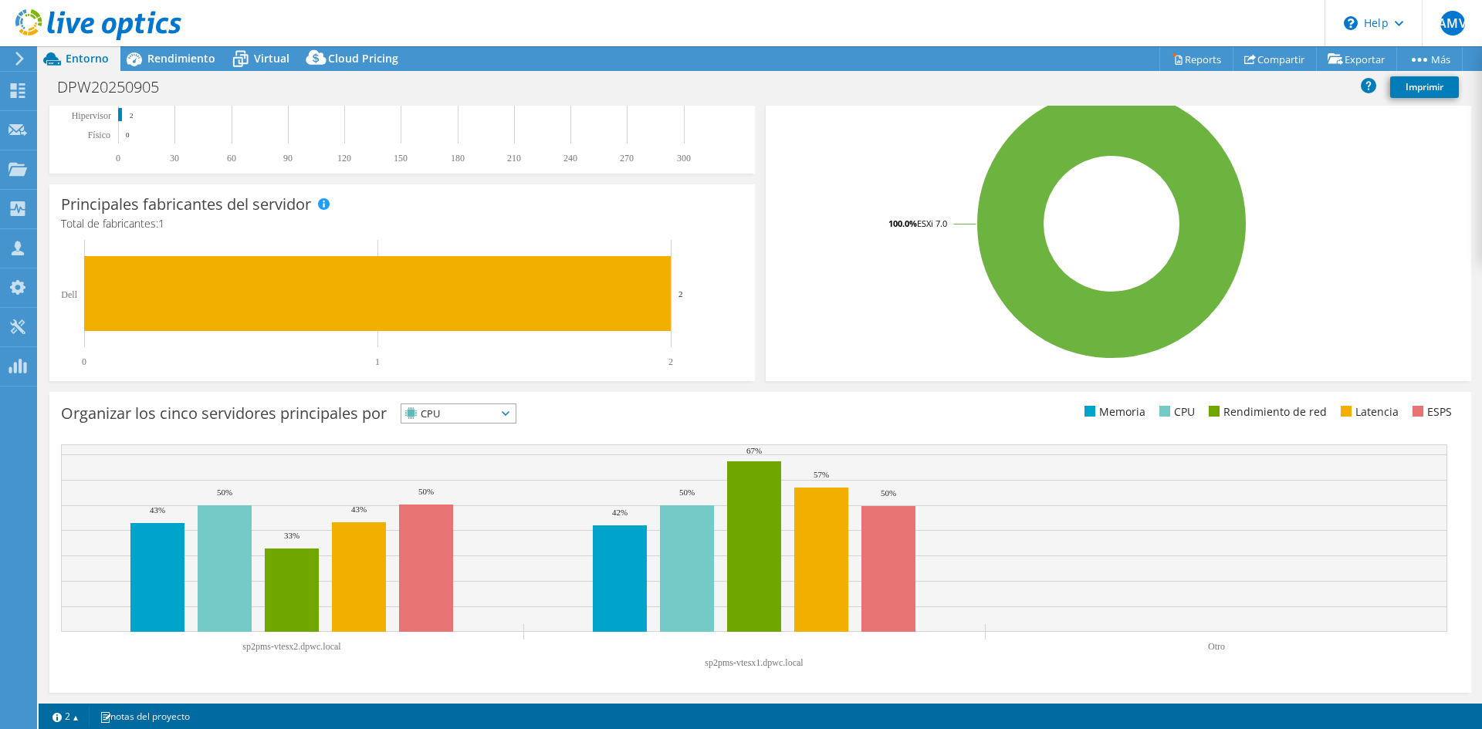
click at [1160, 407] on span at bounding box center [1164, 411] width 11 height 11
click at [699, 514] on rect at bounding box center [687, 568] width 54 height 127
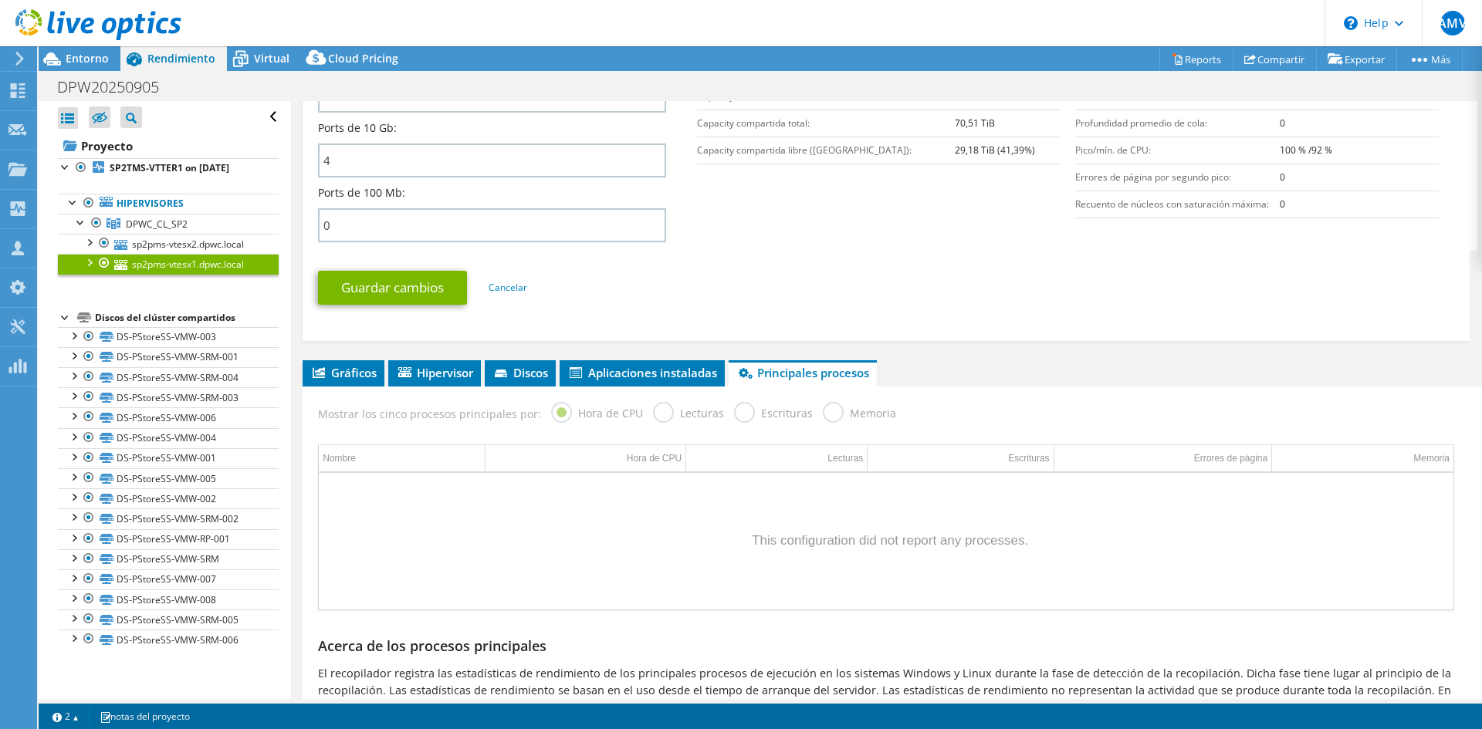
scroll to position [750, 0]
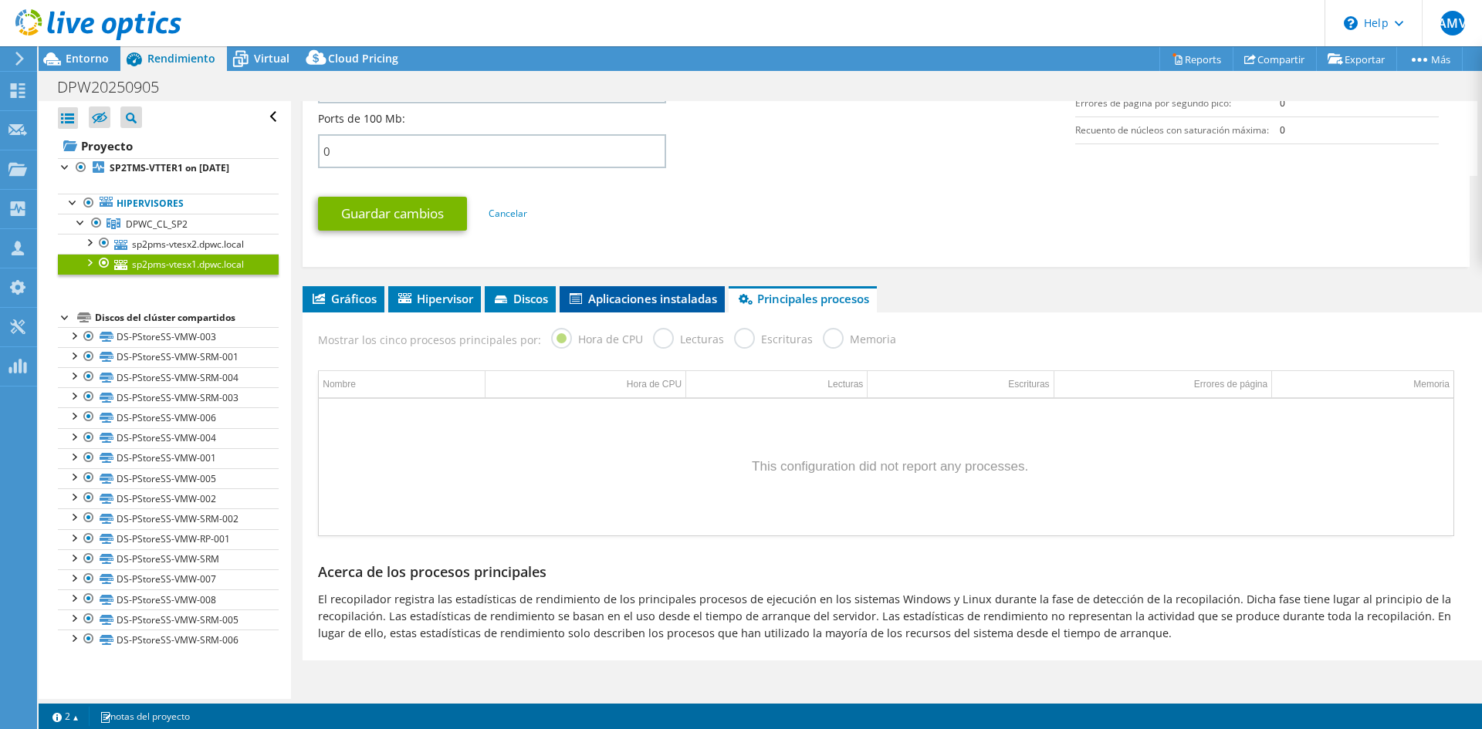
click at [689, 301] on span "Aplicaciones instaladas" at bounding box center [642, 298] width 150 height 15
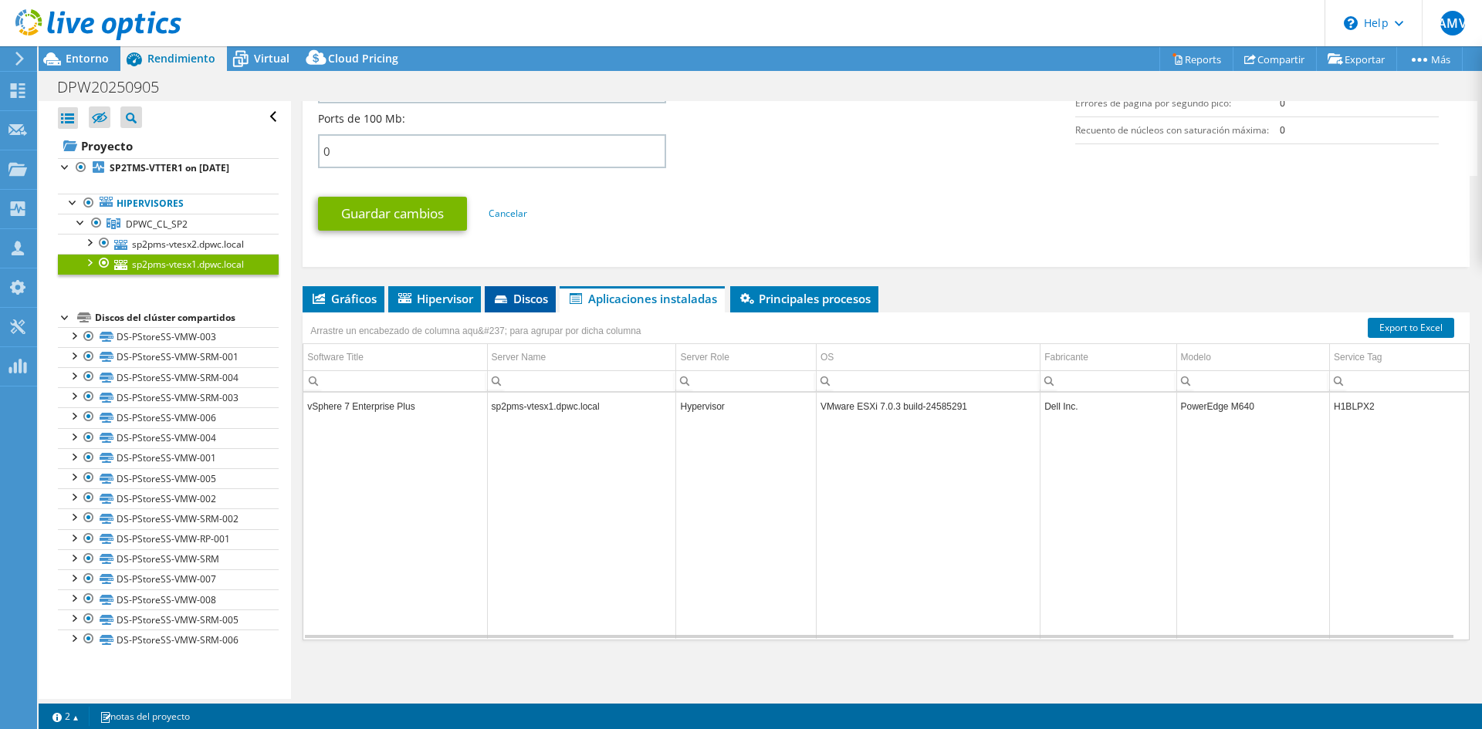
click at [525, 301] on span "Discos" at bounding box center [520, 298] width 56 height 15
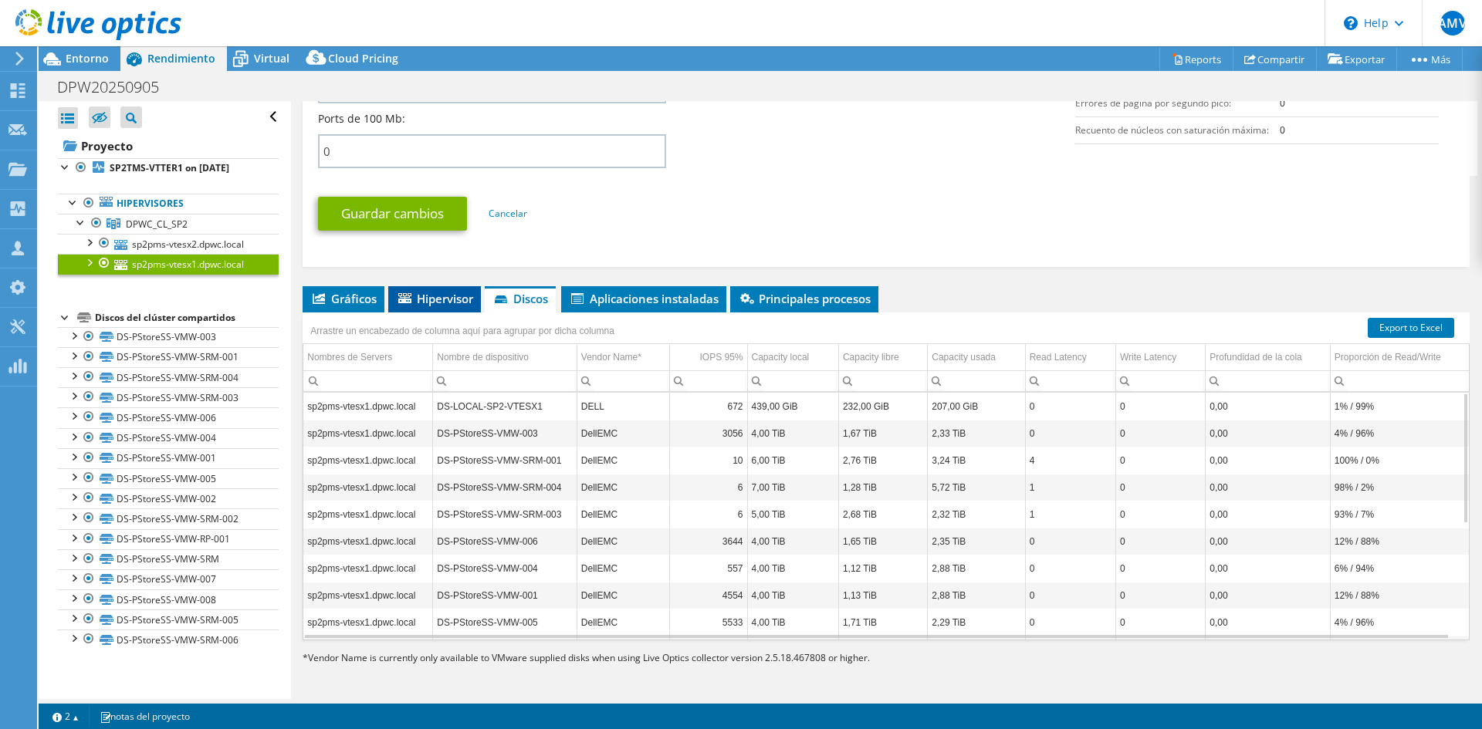
click at [452, 303] on span "Hipervisor" at bounding box center [434, 298] width 77 height 15
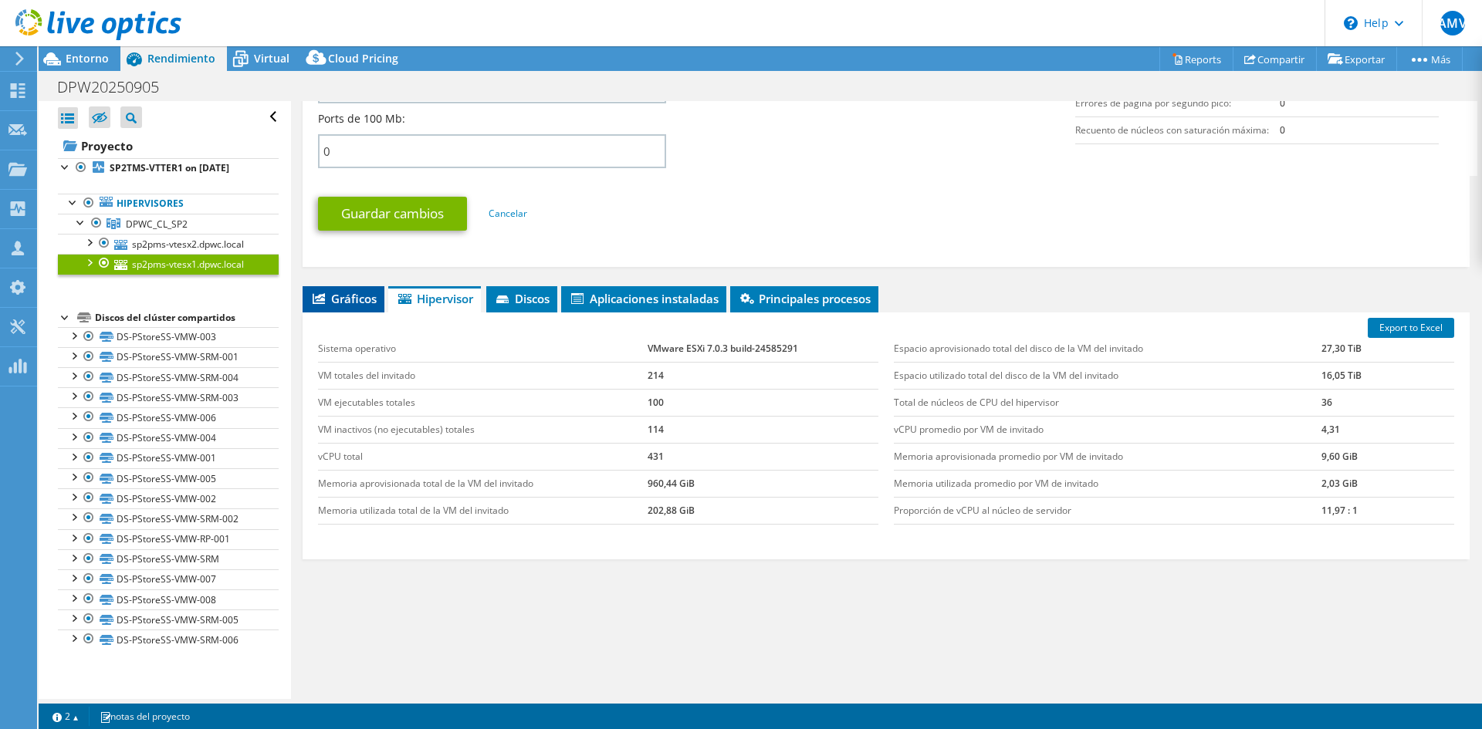
click at [350, 304] on span "Gráficos" at bounding box center [343, 298] width 66 height 15
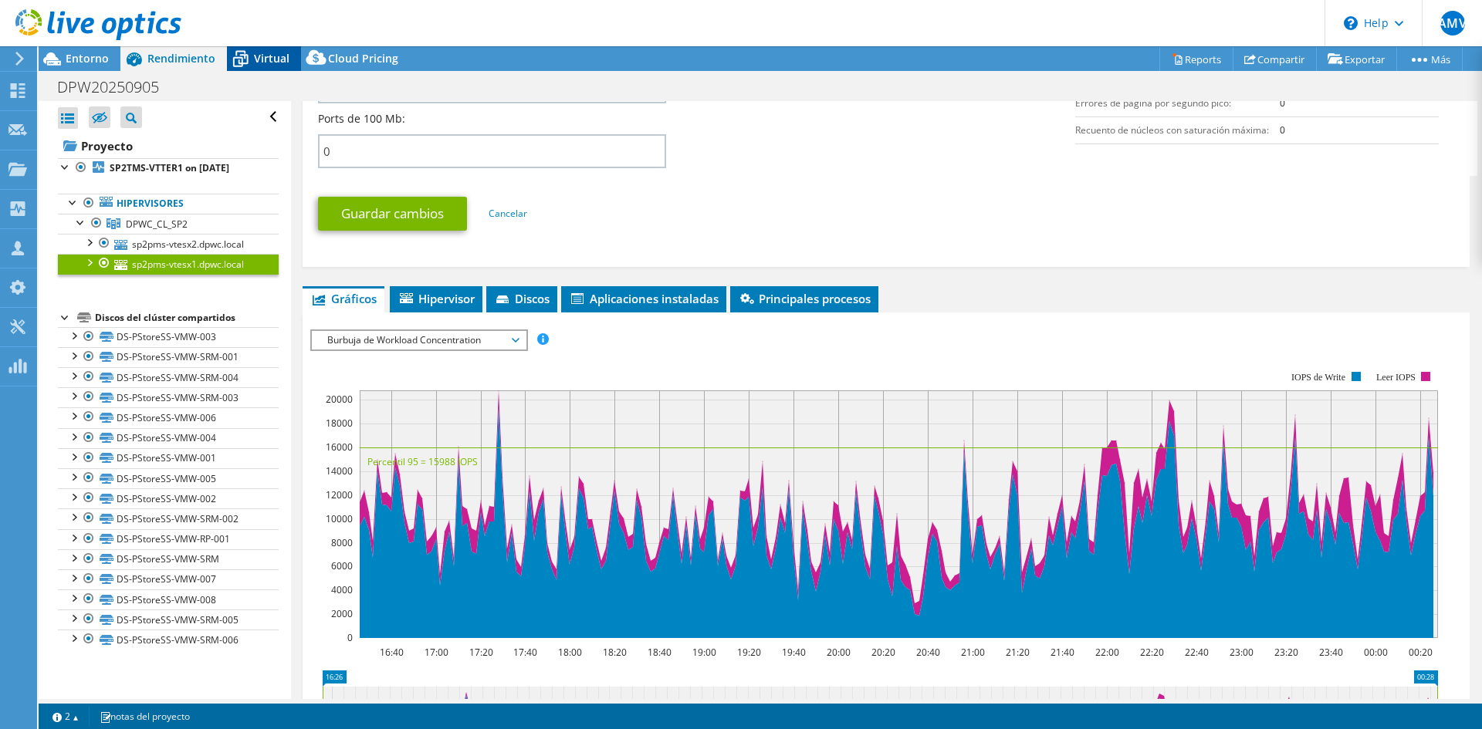
click at [260, 59] on span "Virtual" at bounding box center [271, 58] width 35 height 15
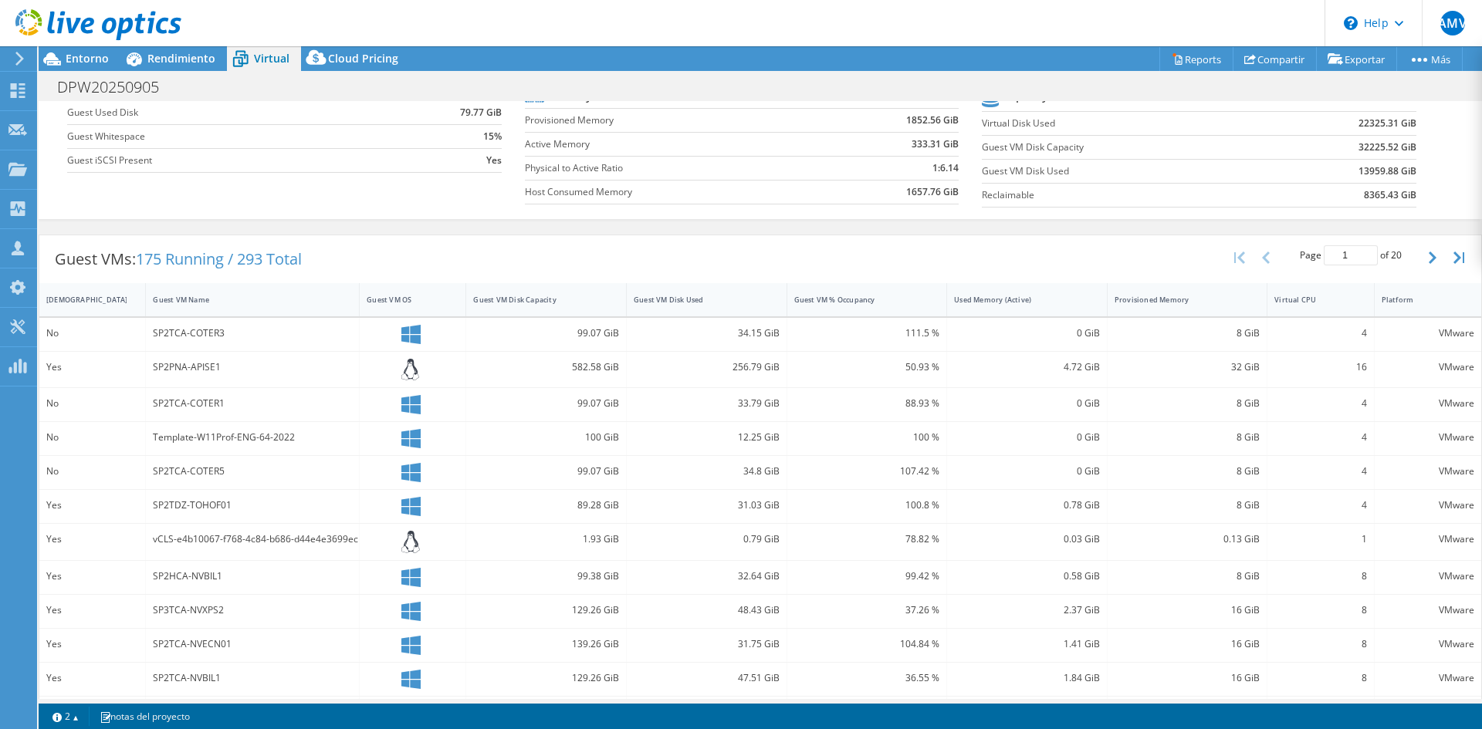
scroll to position [0, 0]
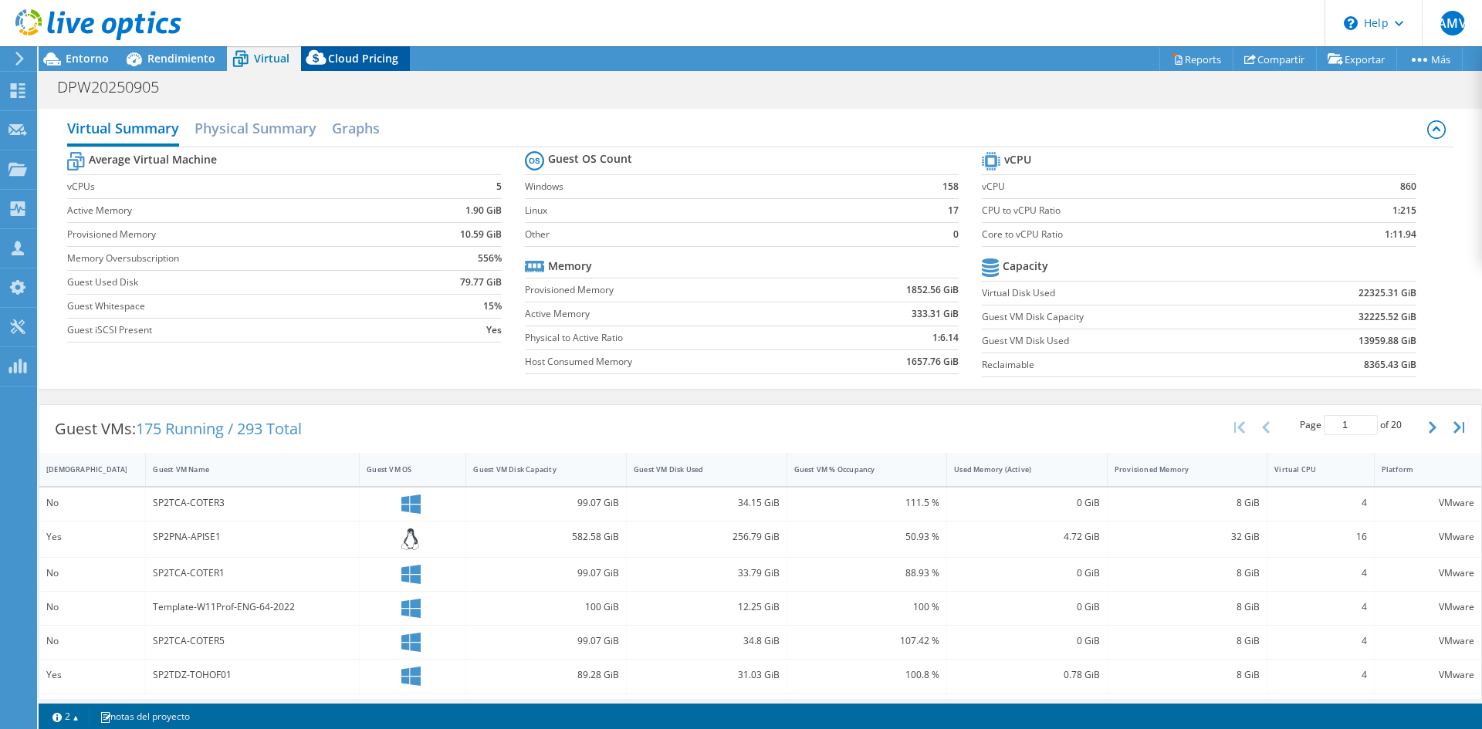
click at [346, 56] on span "Cloud Pricing" at bounding box center [363, 58] width 70 height 15
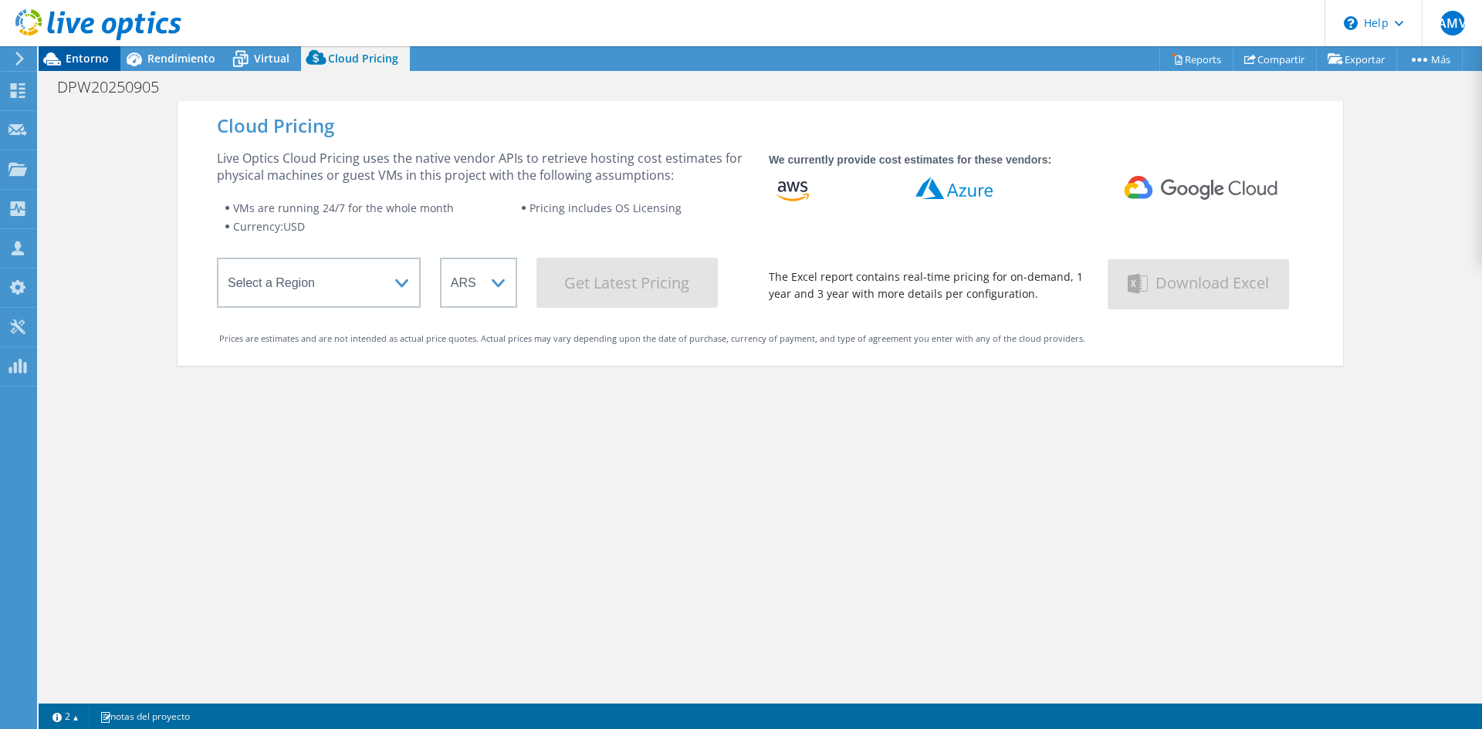
click at [93, 54] on span "Entorno" at bounding box center [87, 58] width 43 height 15
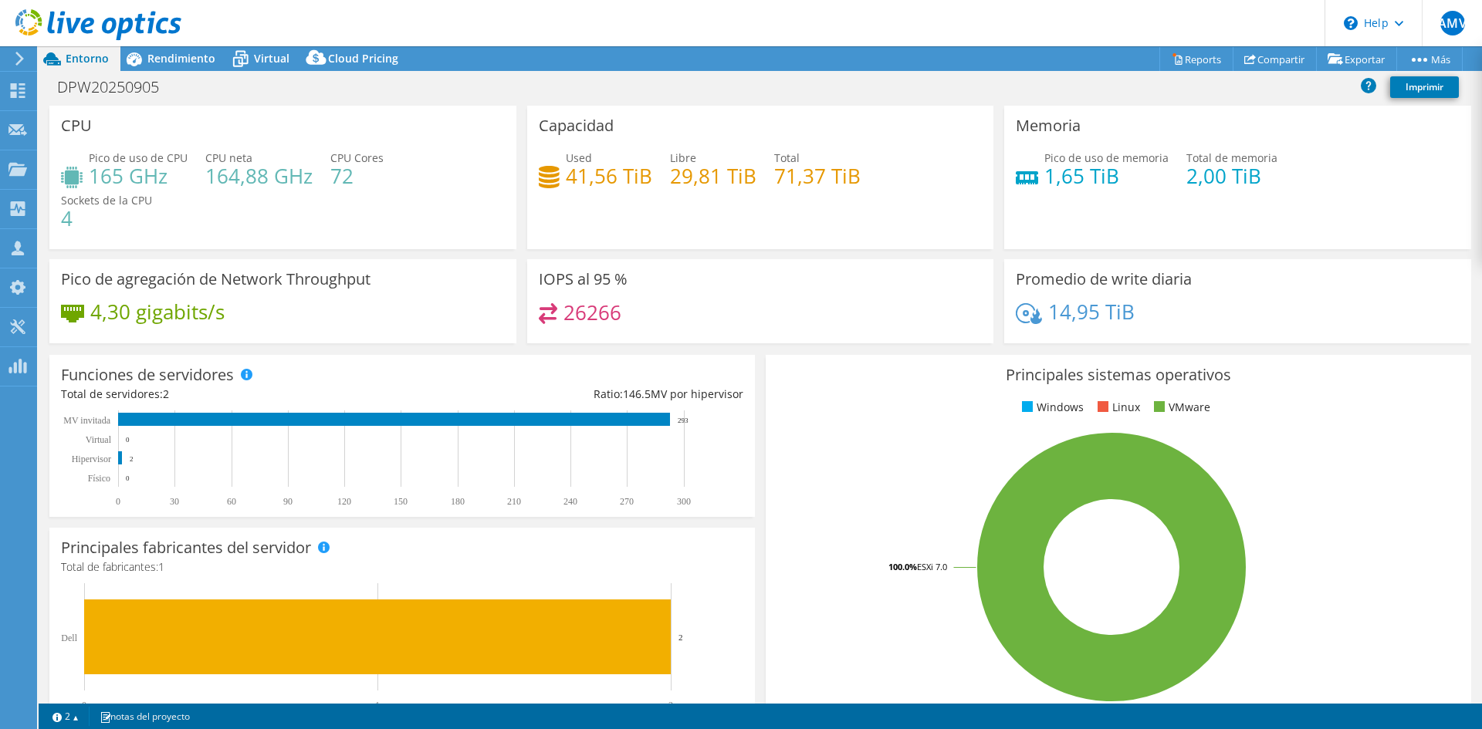
select select "USD"
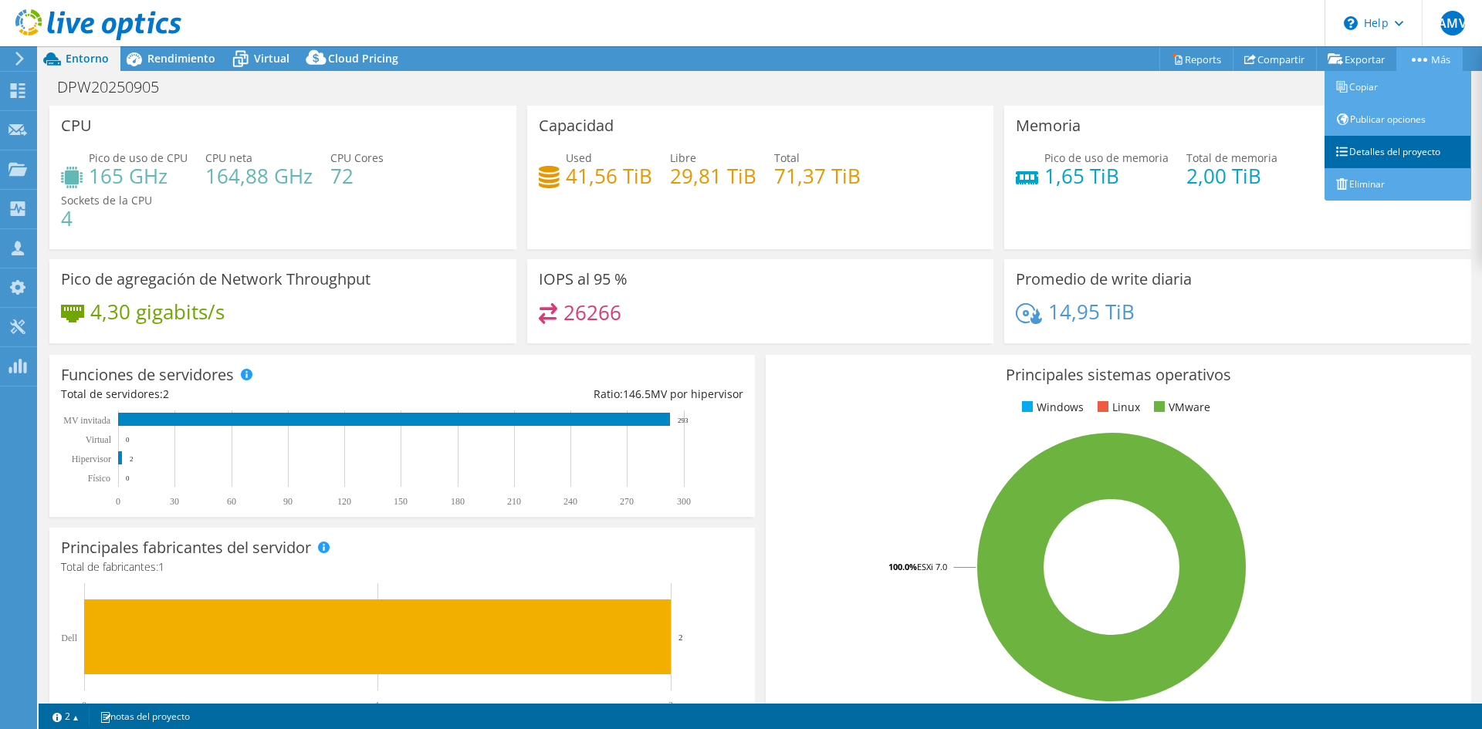
click at [1404, 150] on link "Detalles del proyecto" at bounding box center [1397, 152] width 147 height 32
